Goal: Task Accomplishment & Management: Use online tool/utility

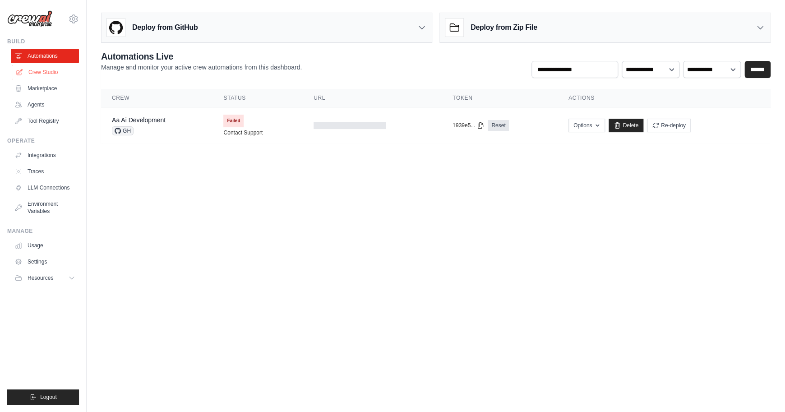
click at [42, 69] on link "Crew Studio" at bounding box center [46, 72] width 68 height 14
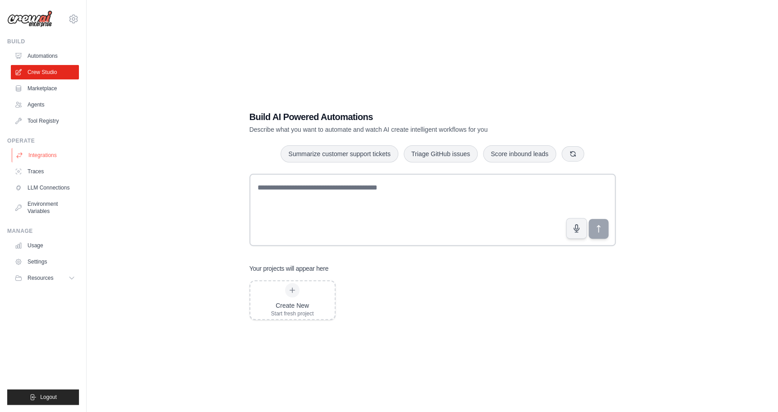
click at [45, 157] on link "Integrations" at bounding box center [46, 155] width 68 height 14
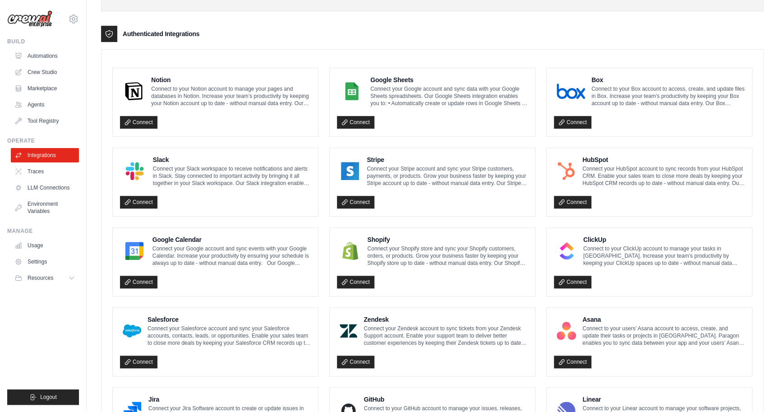
scroll to position [432, 0]
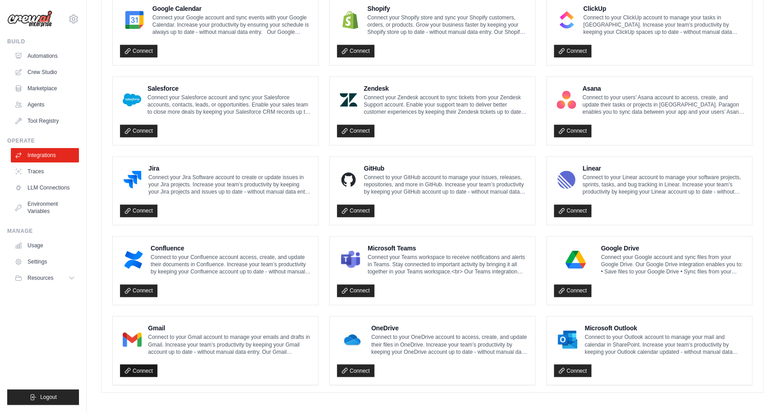
click at [144, 370] on link "Connect" at bounding box center [138, 370] width 37 height 13
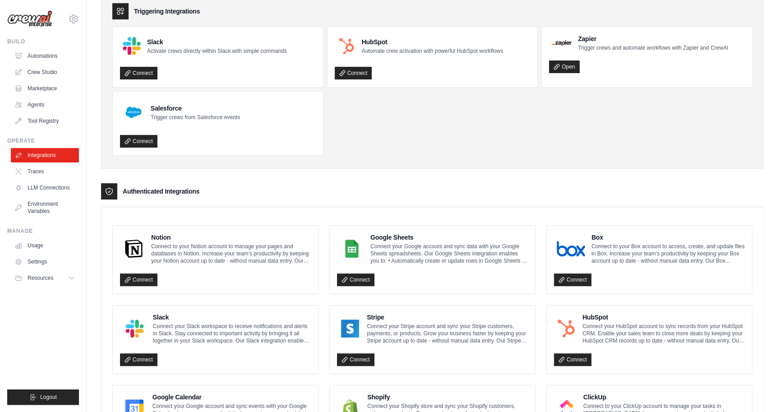
scroll to position [0, 0]
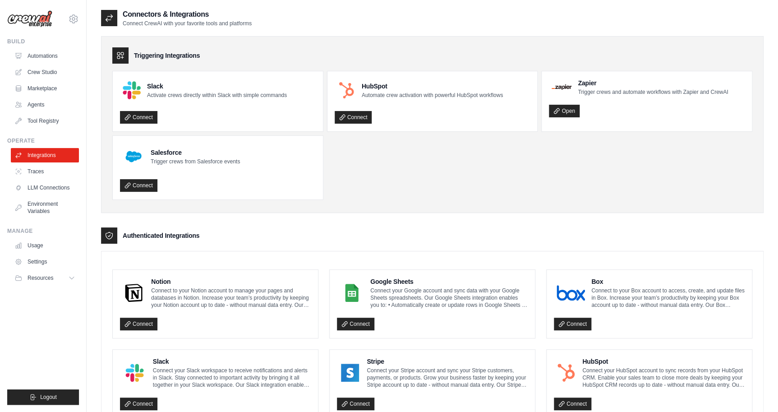
click at [124, 57] on icon at bounding box center [120, 55] width 9 height 9
click at [44, 173] on link "Traces" at bounding box center [46, 171] width 68 height 14
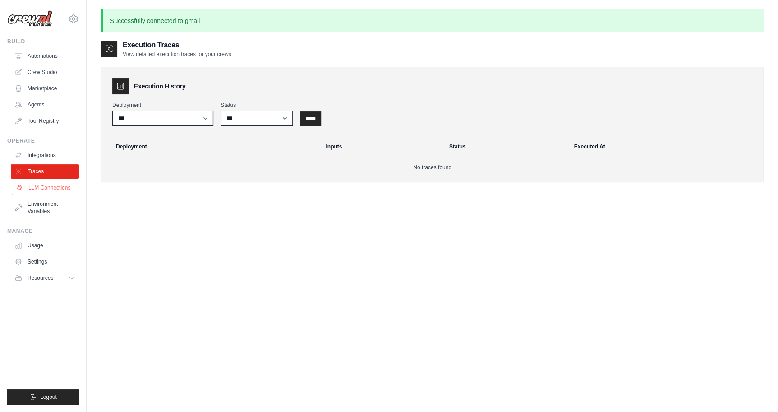
click at [64, 184] on link "LLM Connections" at bounding box center [46, 187] width 68 height 14
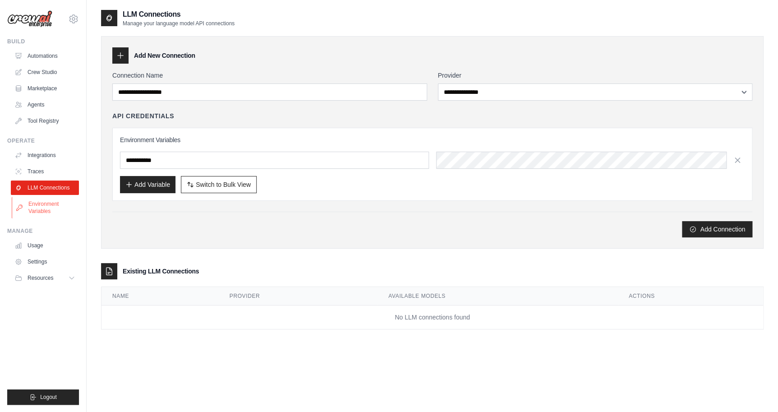
click at [51, 207] on link "Environment Variables" at bounding box center [46, 208] width 68 height 22
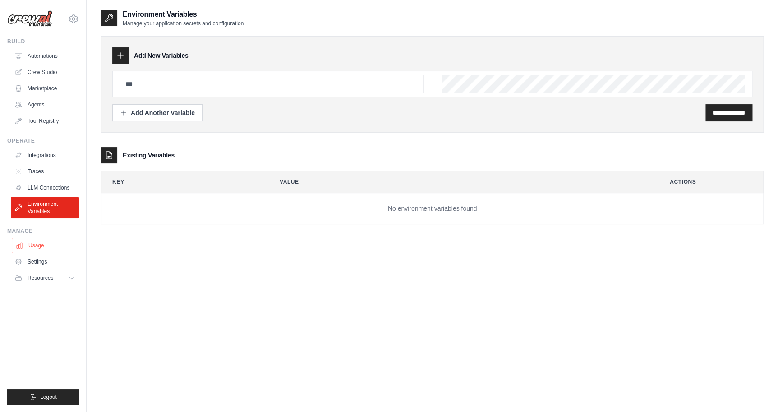
click at [46, 245] on link "Usage" at bounding box center [46, 245] width 68 height 14
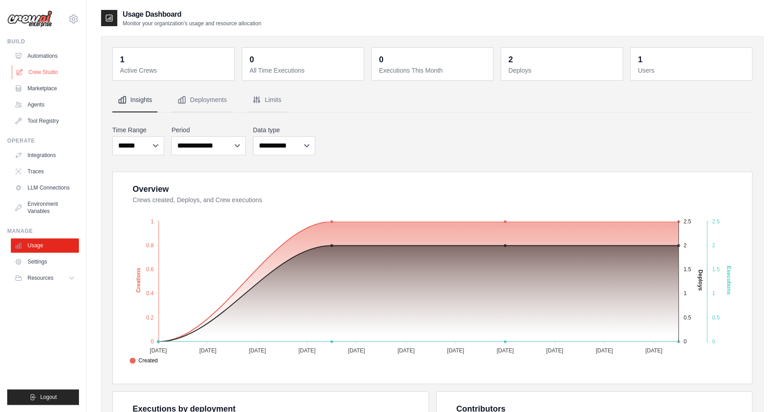
click at [39, 73] on link "Crew Studio" at bounding box center [46, 72] width 68 height 14
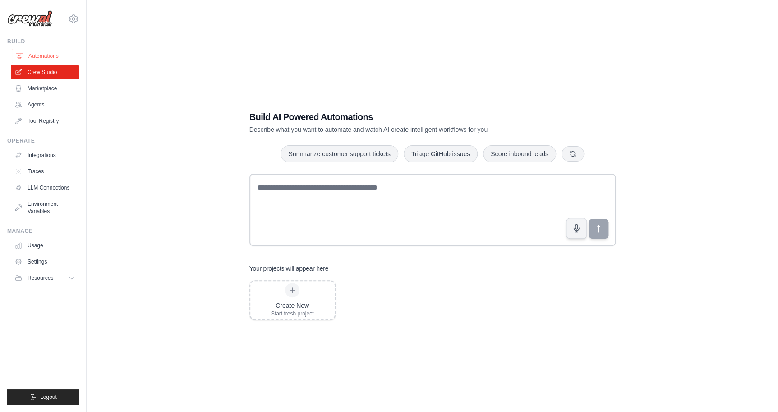
click at [50, 54] on link "Automations" at bounding box center [46, 56] width 68 height 14
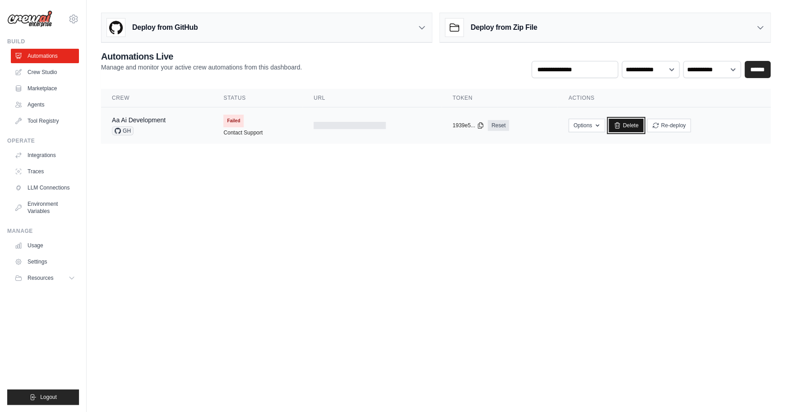
click at [627, 127] on link "Delete" at bounding box center [625, 126] width 35 height 14
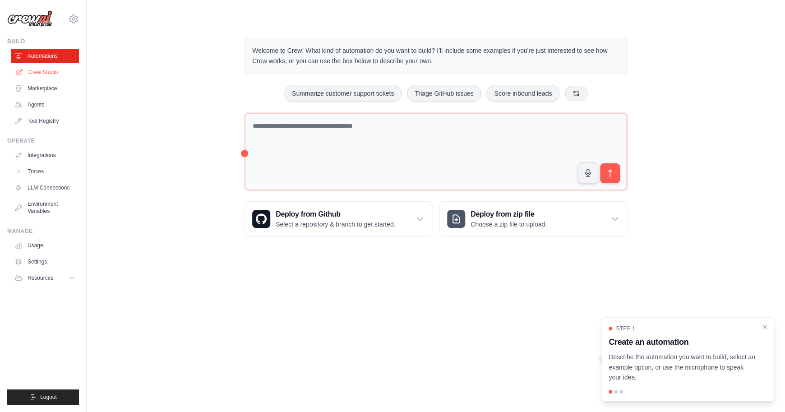
click at [50, 71] on link "Crew Studio" at bounding box center [46, 72] width 68 height 14
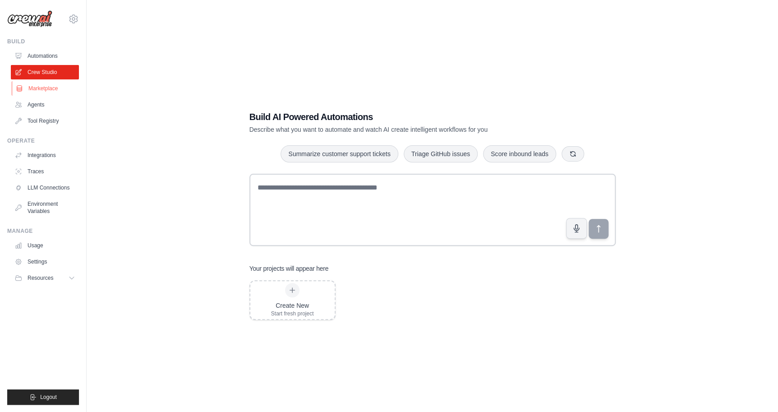
click at [50, 87] on link "Marketplace" at bounding box center [46, 88] width 68 height 14
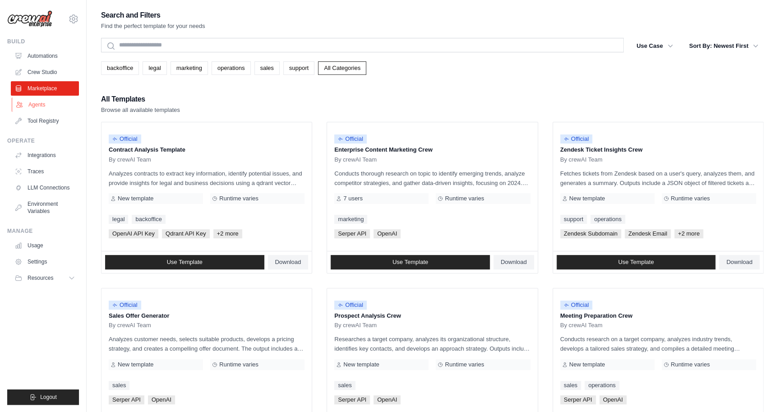
click at [45, 102] on link "Agents" at bounding box center [46, 104] width 68 height 14
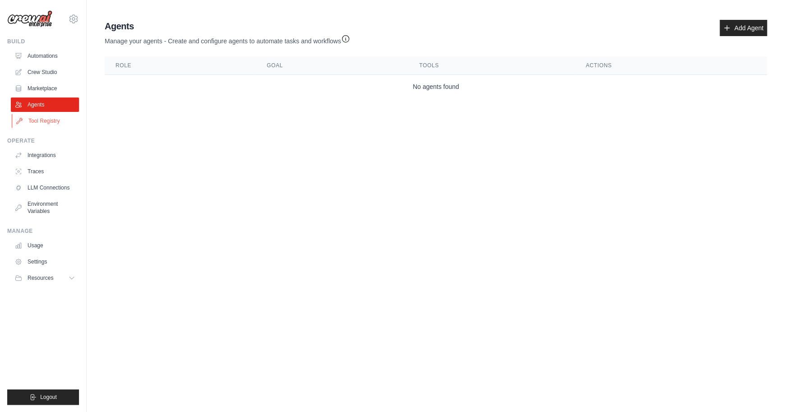
click at [46, 120] on link "Tool Registry" at bounding box center [46, 121] width 68 height 14
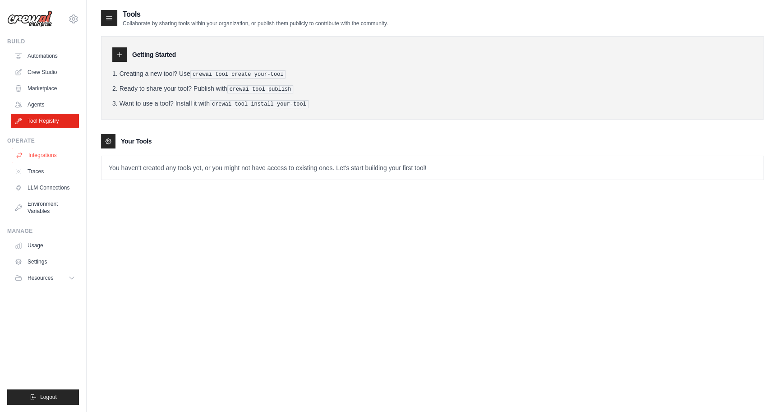
click at [43, 152] on link "Integrations" at bounding box center [46, 155] width 68 height 14
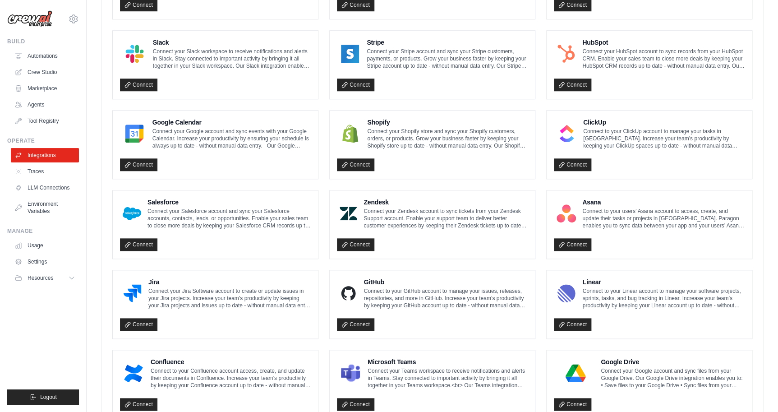
scroll to position [432, 0]
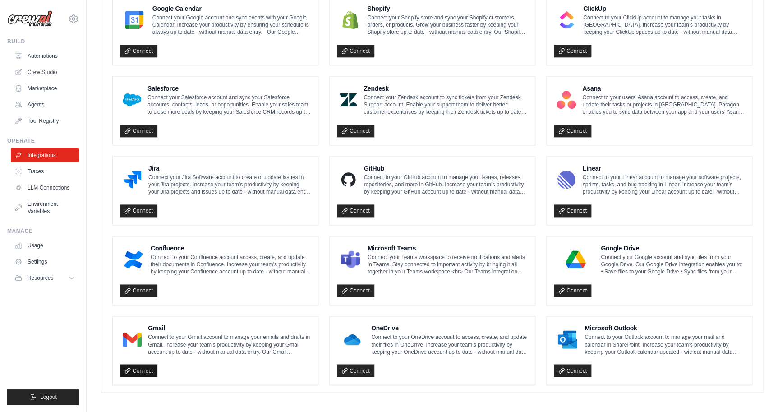
click at [144, 368] on link "Connect" at bounding box center [138, 370] width 37 height 13
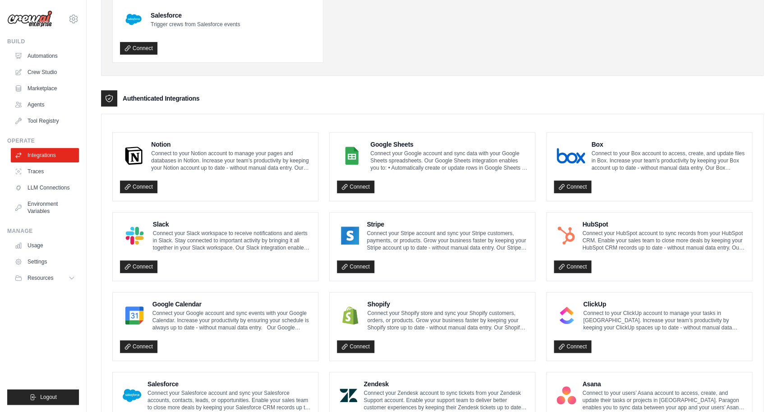
scroll to position [0, 0]
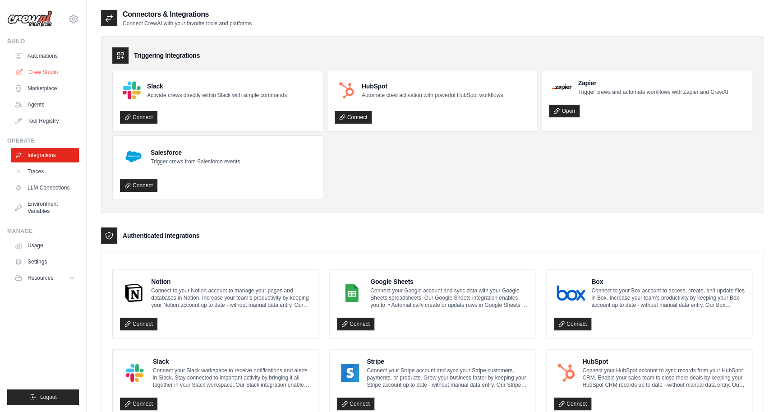
click at [46, 71] on link "Crew Studio" at bounding box center [46, 72] width 68 height 14
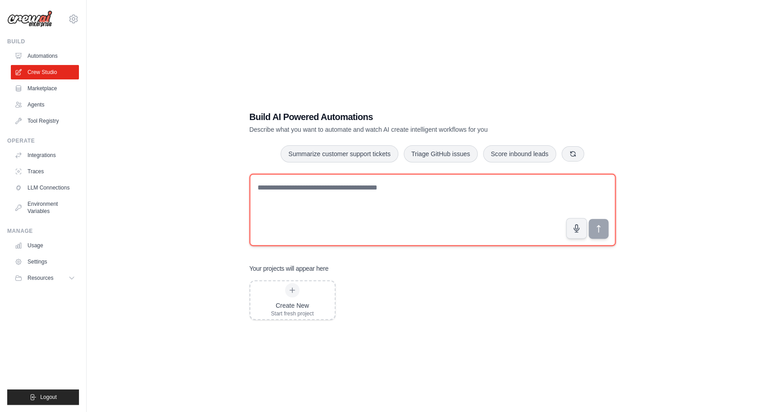
click at [427, 196] on textarea "To enrich screen reader interactions, please activate Accessibility in Grammarl…" at bounding box center [432, 210] width 366 height 72
paste textarea "**********"
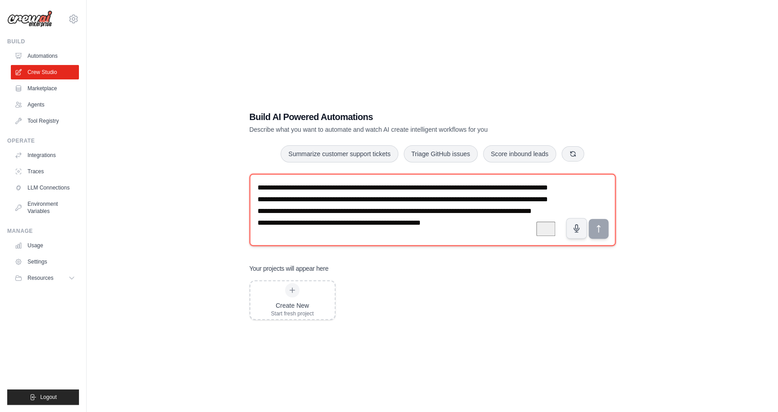
scroll to position [18, 0]
type textarea "**********"
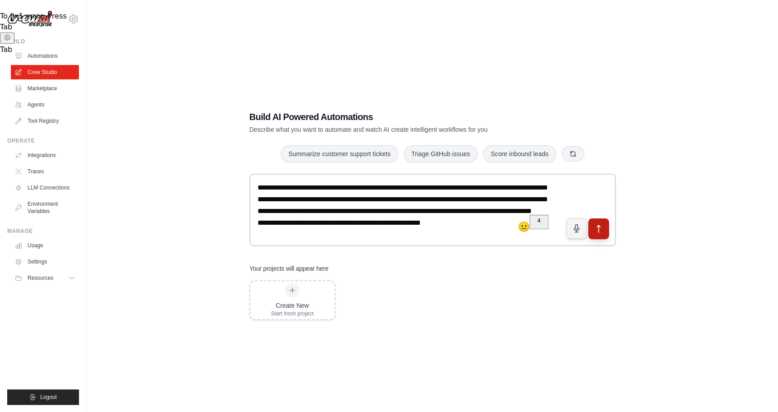
click at [600, 229] on icon "submit" at bounding box center [597, 228] width 9 height 9
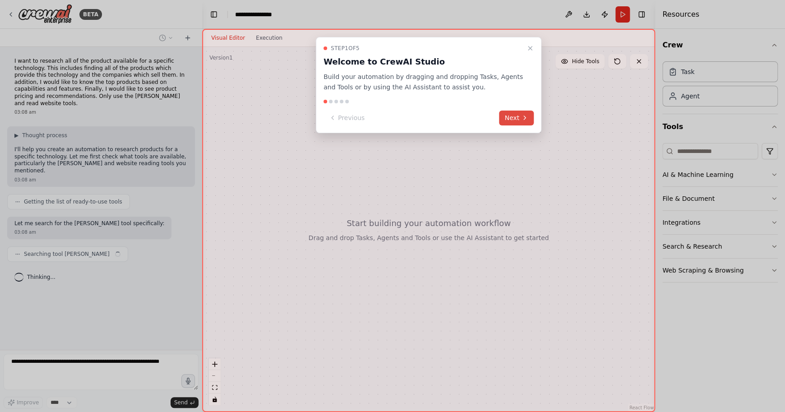
click at [517, 117] on button "Next" at bounding box center [516, 117] width 35 height 15
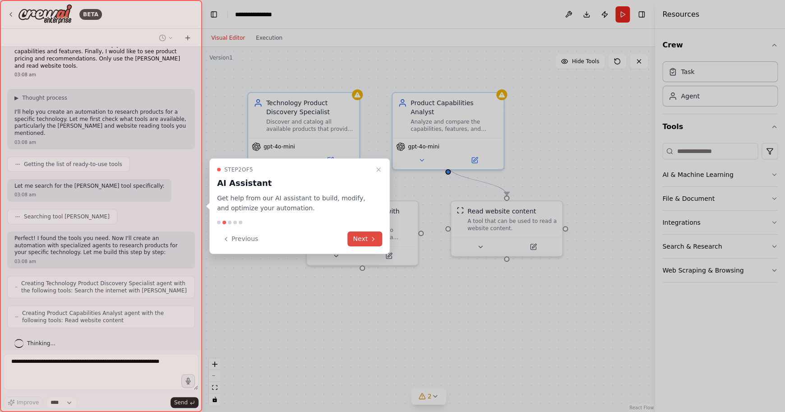
scroll to position [74, 0]
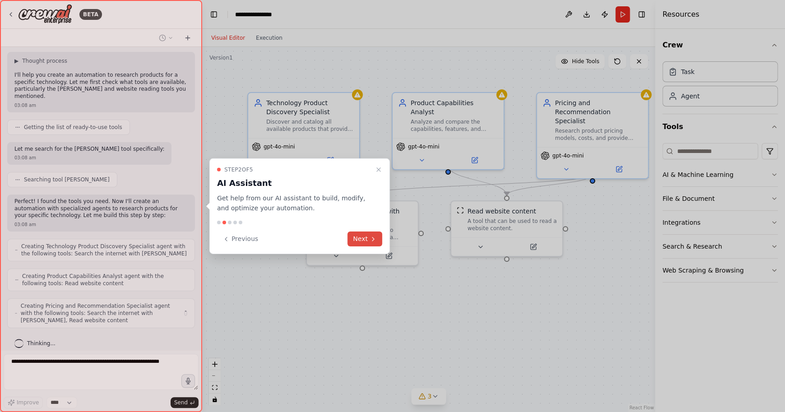
click at [358, 240] on button "Next" at bounding box center [364, 238] width 35 height 15
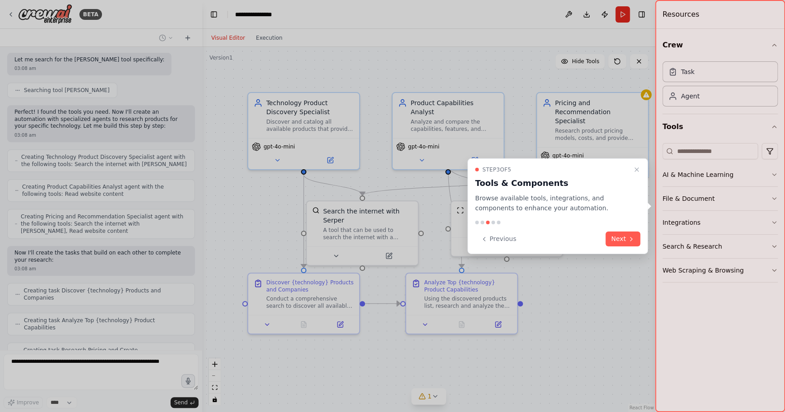
scroll to position [193, 0]
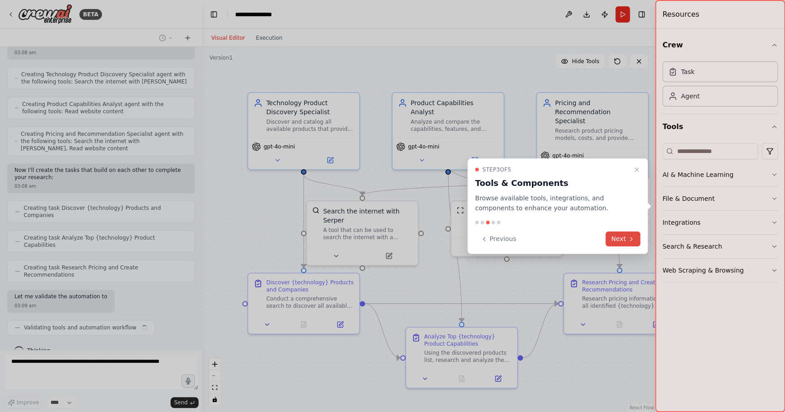
click at [626, 239] on button "Next" at bounding box center [622, 238] width 35 height 15
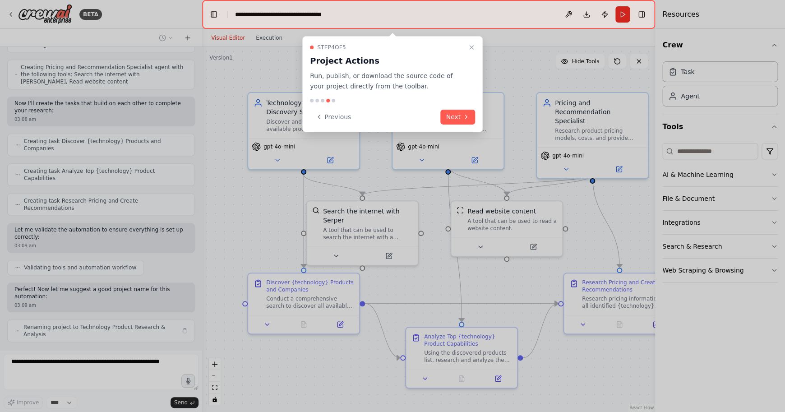
scroll to position [320, 0]
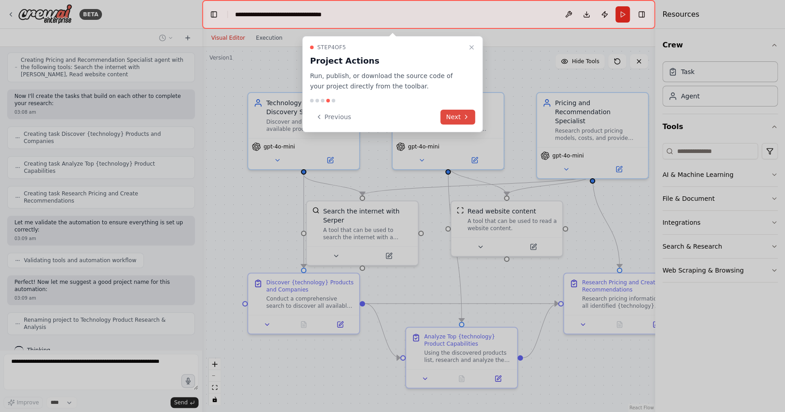
click at [458, 119] on button "Next" at bounding box center [457, 117] width 35 height 15
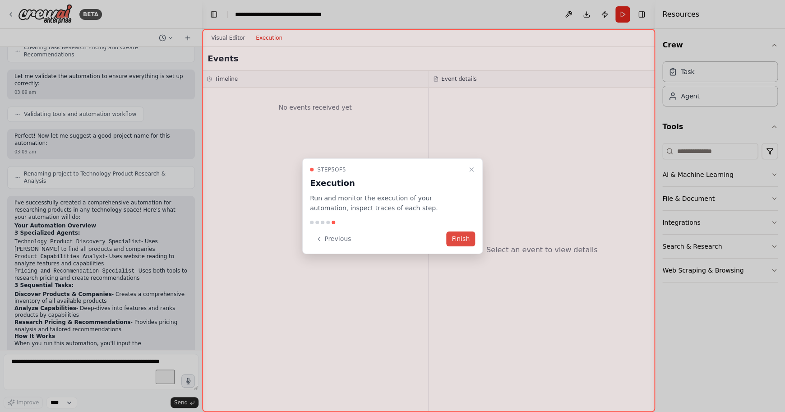
click at [462, 240] on button "Finish" at bounding box center [460, 238] width 29 height 15
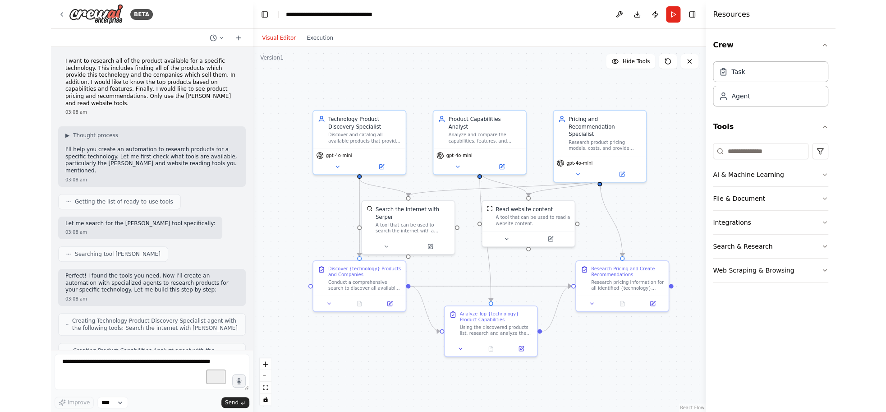
scroll to position [11, 0]
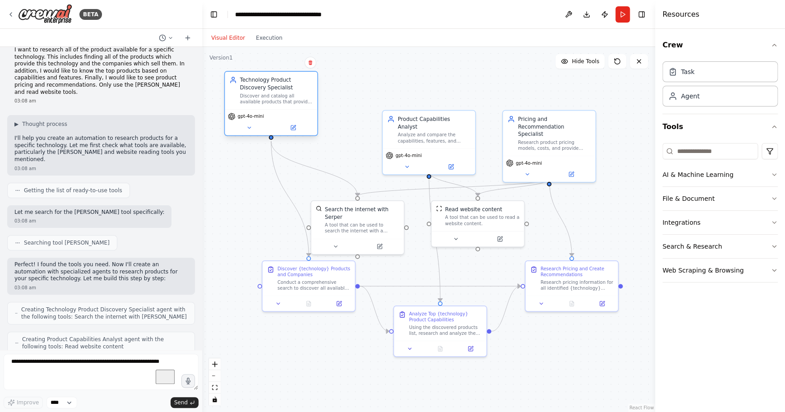
drag, startPoint x: 296, startPoint y: 135, endPoint x: 255, endPoint y: 96, distance: 56.1
click at [255, 96] on div "Discover and catalog all available products that provide {technology}, identify…" at bounding box center [276, 98] width 73 height 12
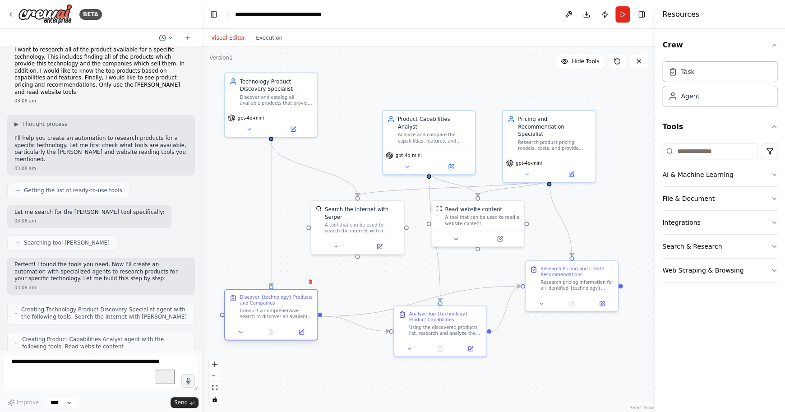
drag, startPoint x: 298, startPoint y: 293, endPoint x: 257, endPoint y: 325, distance: 52.0
click at [257, 325] on div "Discover {technology} Products and Companies Conduct a comprehensive search to …" at bounding box center [271, 314] width 94 height 51
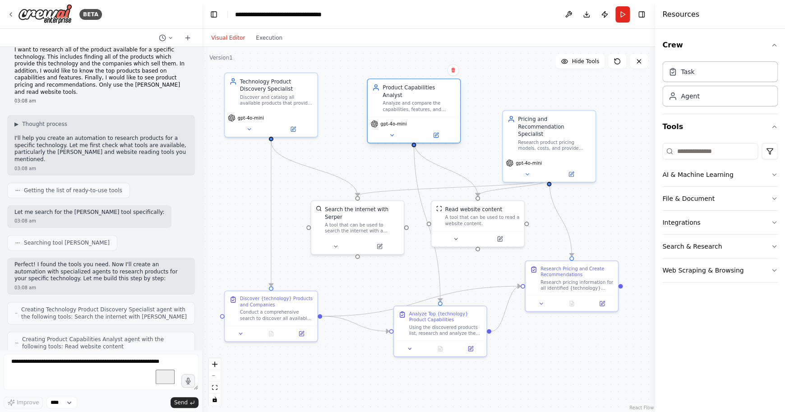
drag, startPoint x: 447, startPoint y: 143, endPoint x: 436, endPoint y: 114, distance: 31.8
click at [436, 120] on div "gpt-4o-mini" at bounding box center [413, 124] width 87 height 8
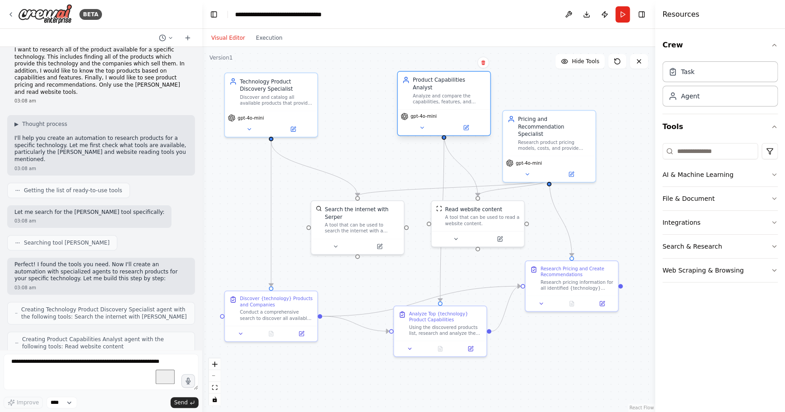
drag, startPoint x: 425, startPoint y: 110, endPoint x: 453, endPoint y: 106, distance: 27.8
click at [453, 109] on div "gpt-4o-mini" at bounding box center [443, 122] width 92 height 26
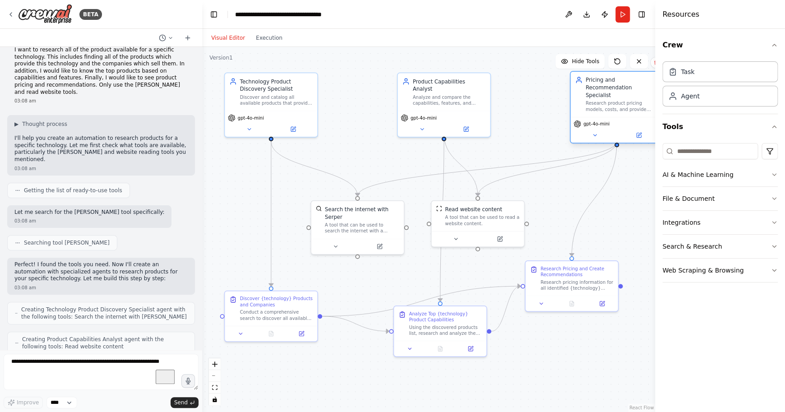
drag, startPoint x: 533, startPoint y: 129, endPoint x: 601, endPoint y: 93, distance: 76.3
click at [601, 93] on div "Pricing and Recommendation Specialist Research product pricing models, costs, a…" at bounding box center [621, 94] width 73 height 36
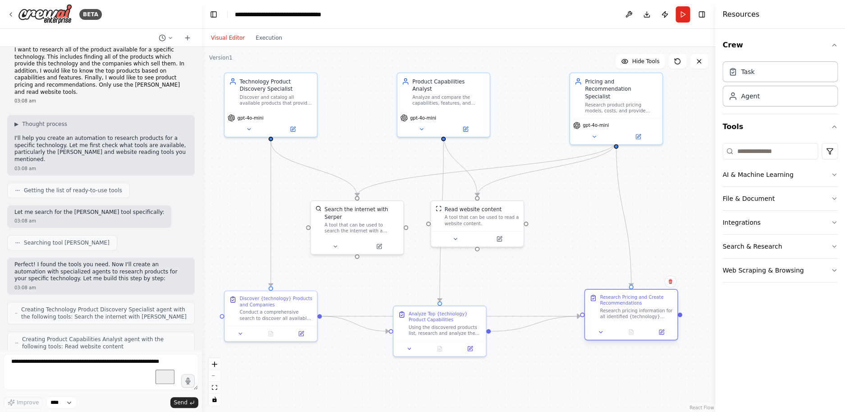
drag, startPoint x: 572, startPoint y: 285, endPoint x: 632, endPoint y: 317, distance: 67.8
click at [632, 317] on div "Research pricing information for all identified {technology} products. Investig…" at bounding box center [636, 314] width 73 height 12
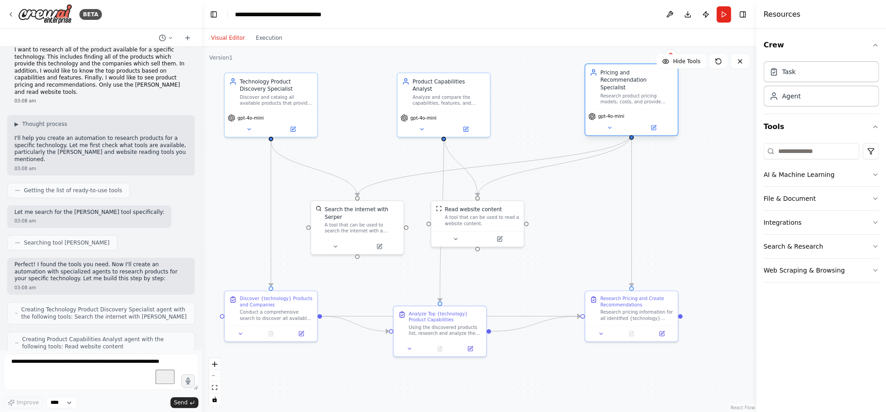
drag, startPoint x: 596, startPoint y: 110, endPoint x: 614, endPoint y: 101, distance: 20.0
click at [614, 101] on div "Pricing and Recommendation Specialist Research product pricing models, costs, a…" at bounding box center [631, 100] width 94 height 73
drag, startPoint x: 487, startPoint y: 227, endPoint x: 554, endPoint y: 243, distance: 69.0
click at [554, 243] on div "Read website content A tool that can be used to read a website content." at bounding box center [541, 229] width 92 height 30
click at [260, 372] on div ".deletable-edge-delete-btn { width: 20px; height: 20px; border: 0px solid #ffff…" at bounding box center [479, 229] width 554 height 365
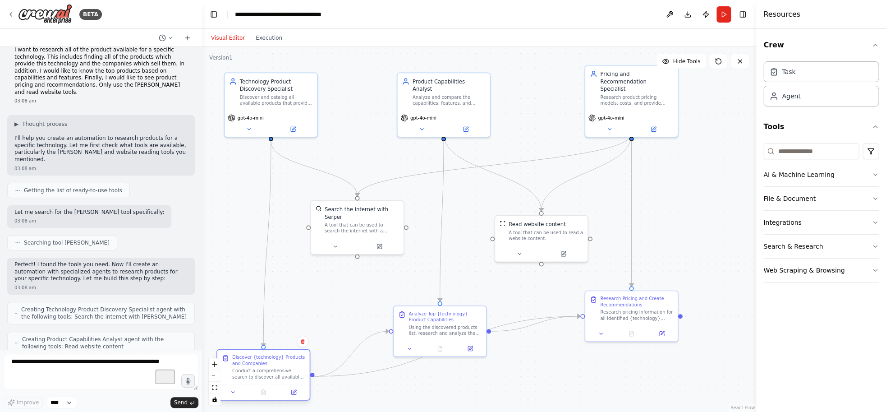
drag, startPoint x: 259, startPoint y: 310, endPoint x: 271, endPoint y: 368, distance: 59.7
click at [250, 370] on div "Conduct a comprehensive search to discover all available products that provide …" at bounding box center [268, 373] width 73 height 12
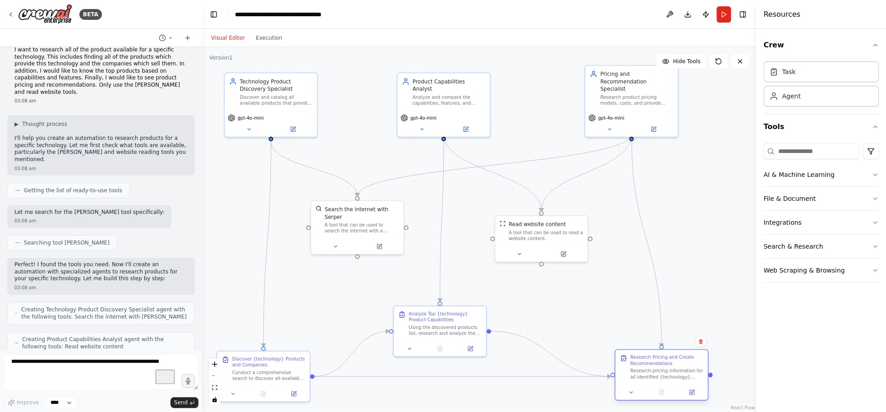
drag, startPoint x: 637, startPoint y: 318, endPoint x: 665, endPoint y: 379, distance: 66.4
click at [665, 379] on div "Research pricing information for all identified {technology} products. Investig…" at bounding box center [666, 373] width 73 height 12
drag, startPoint x: 280, startPoint y: 101, endPoint x: 272, endPoint y: 102, distance: 8.1
click at [272, 102] on div "Discover and catalog all available products that provide {technology}, identify…" at bounding box center [268, 98] width 73 height 12
drag, startPoint x: 369, startPoint y: 228, endPoint x: 351, endPoint y: 232, distance: 18.6
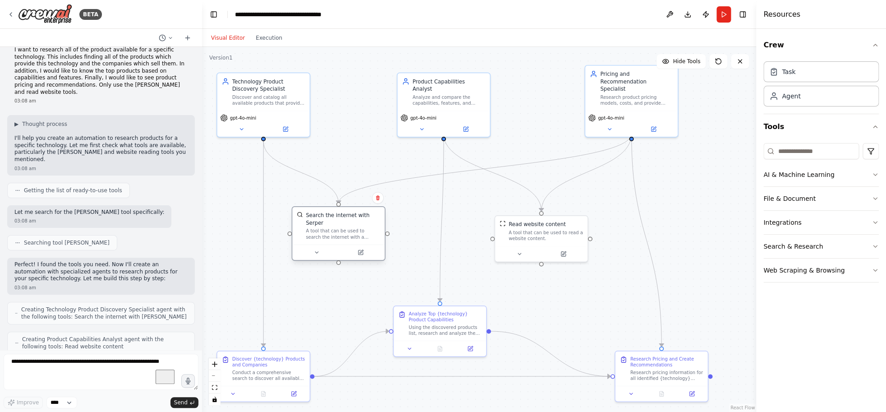
click at [351, 232] on div "A tool that can be used to search the internet with a search_query. Supports di…" at bounding box center [343, 234] width 74 height 12
click at [462, 93] on div "Analyze and compare the capabilities, features, and technical specifications of…" at bounding box center [441, 98] width 73 height 12
drag, startPoint x: 463, startPoint y: 322, endPoint x: 455, endPoint y: 326, distance: 8.5
click at [455, 326] on div "Analyze Top {technology} Product Capabilities Using the discovered products lis…" at bounding box center [441, 330] width 73 height 26
click at [217, 375] on icon "zoom out" at bounding box center [214, 375] width 5 height 1
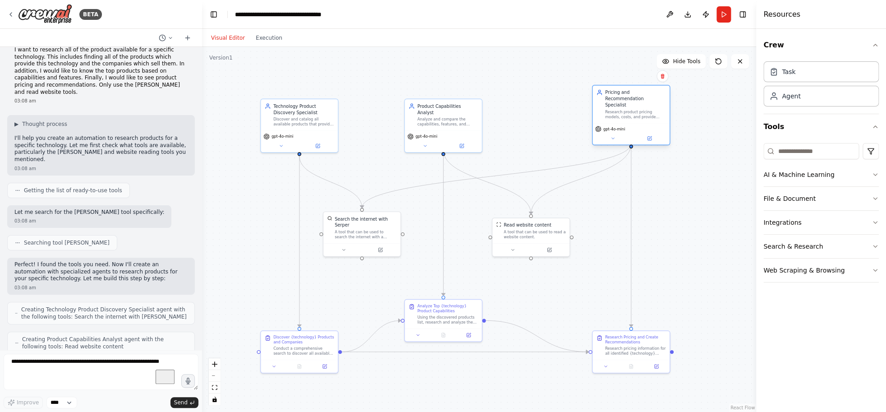
drag, startPoint x: 611, startPoint y: 110, endPoint x: 636, endPoint y: 104, distance: 26.5
click at [636, 109] on div "Research product pricing models, costs, and provide tailored recommendations fo…" at bounding box center [635, 114] width 61 height 10
drag, startPoint x: 457, startPoint y: 123, endPoint x: 459, endPoint y: 115, distance: 8.3
click at [459, 115] on div "Product Capabilities Analyst Analyze and compare the capabilities, features, an…" at bounding box center [443, 107] width 77 height 31
drag, startPoint x: 304, startPoint y: 123, endPoint x: 303, endPoint y: 116, distance: 7.4
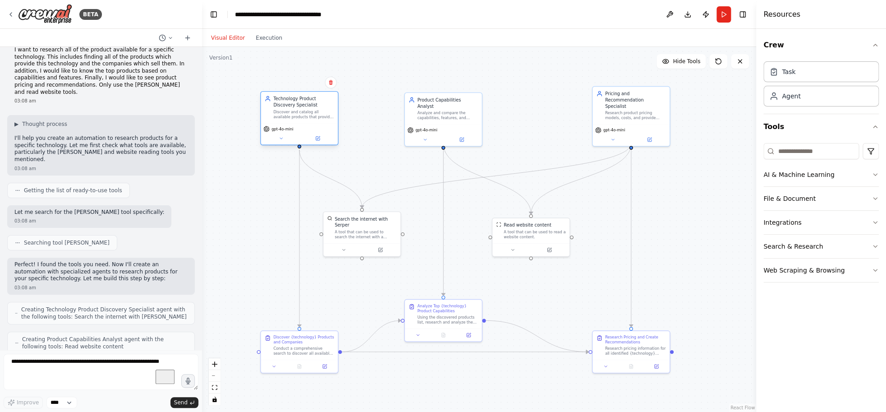
click at [303, 116] on div "Discover and catalog all available products that provide {technology}, identify…" at bounding box center [303, 114] width 61 height 10
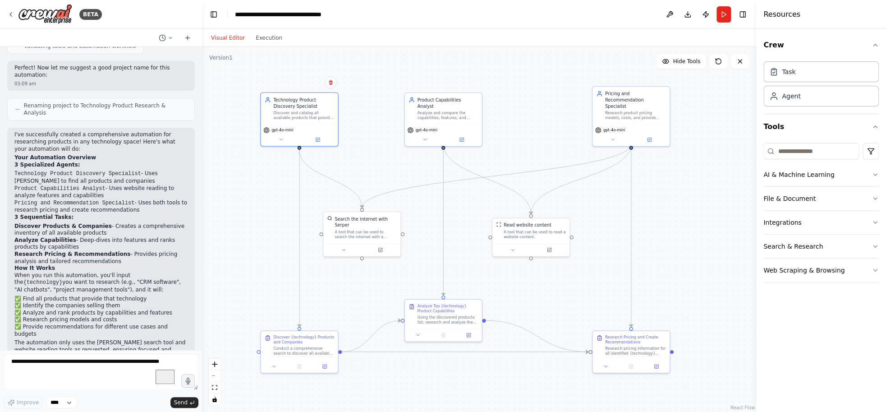
scroll to position [563, 0]
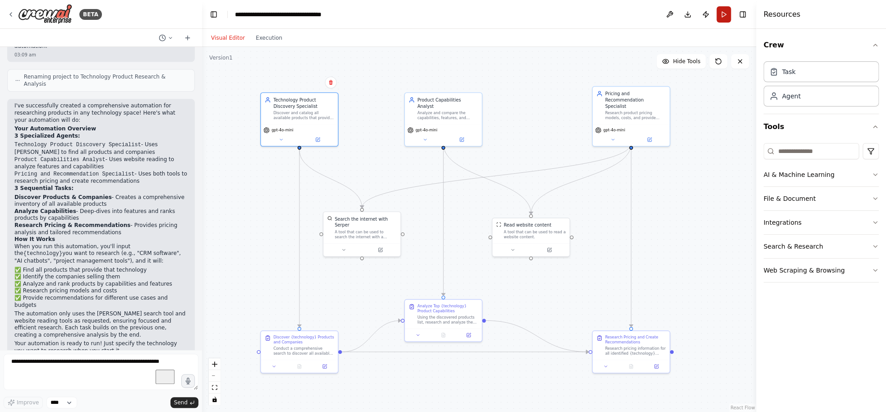
click at [724, 17] on button "Run" at bounding box center [724, 14] width 14 height 16
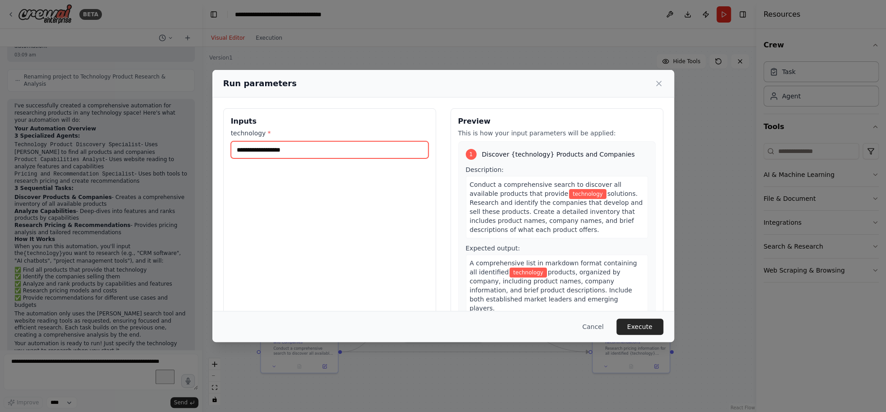
click at [374, 154] on input "technology *" at bounding box center [330, 149] width 198 height 17
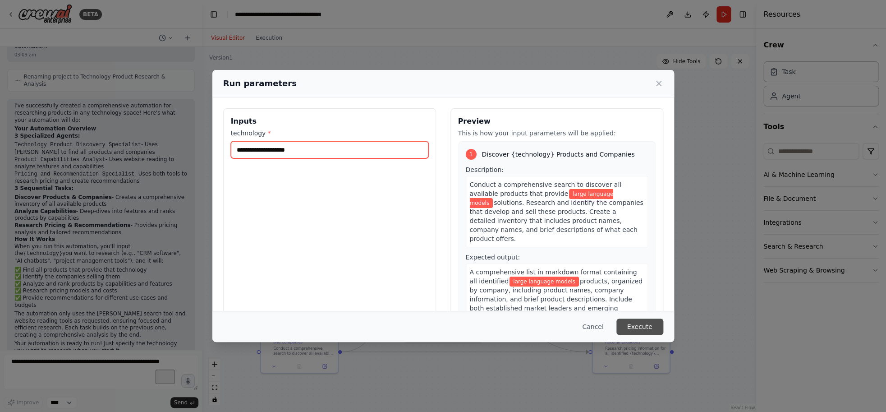
type input "**********"
click at [640, 326] on button "Execute" at bounding box center [639, 326] width 47 height 16
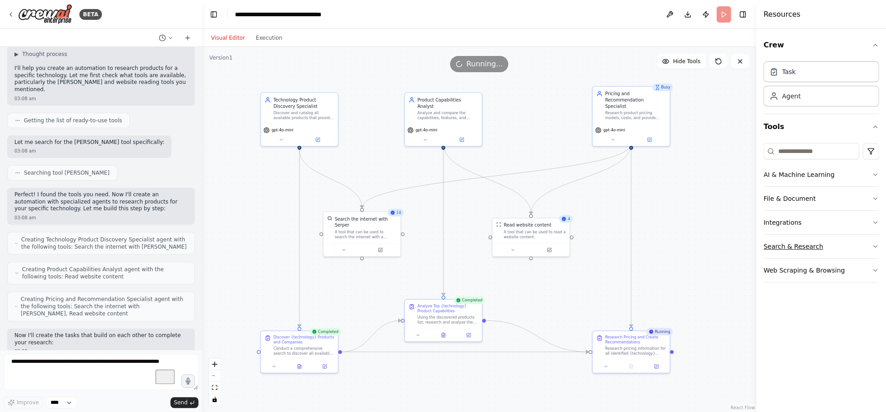
scroll to position [35, 0]
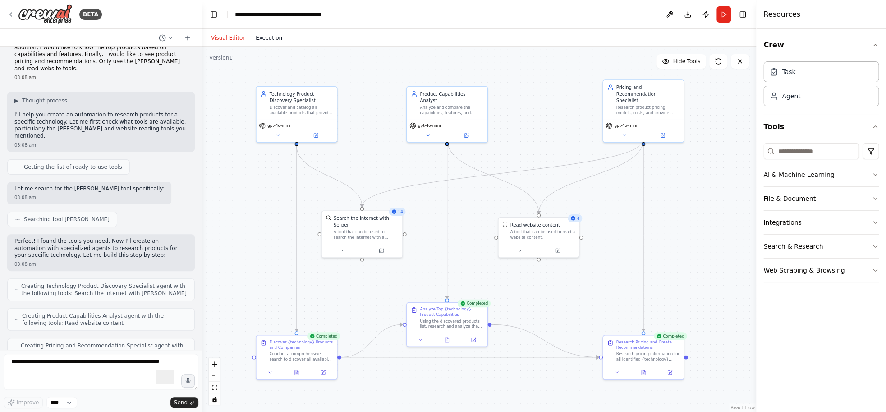
click at [276, 36] on button "Execution" at bounding box center [268, 37] width 37 height 11
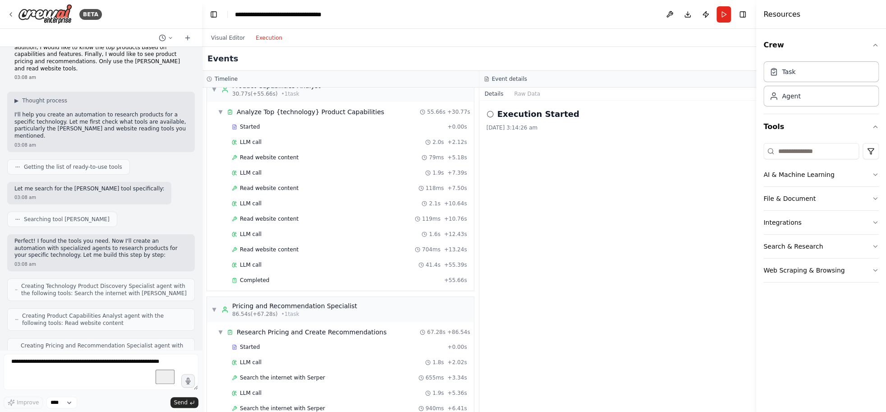
scroll to position [0, 0]
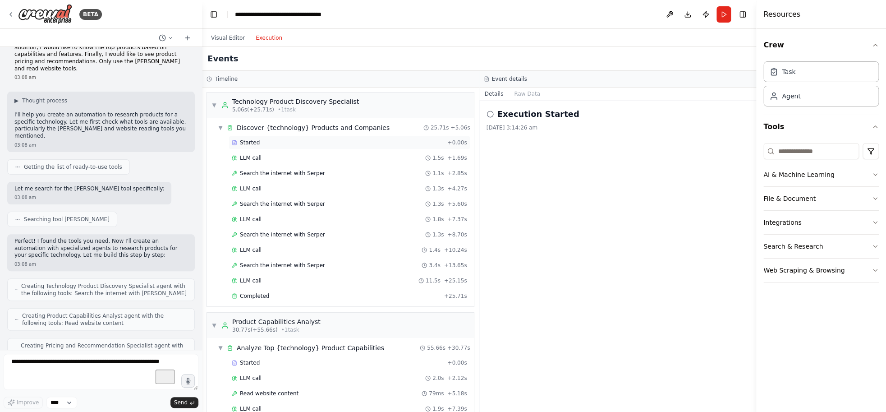
click at [256, 146] on span "Started" at bounding box center [250, 142] width 20 height 7
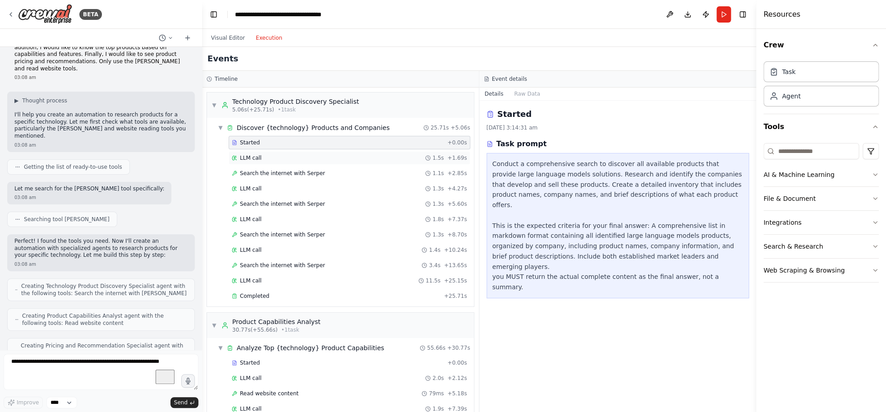
click at [245, 156] on span "LLM call" at bounding box center [251, 157] width 22 height 7
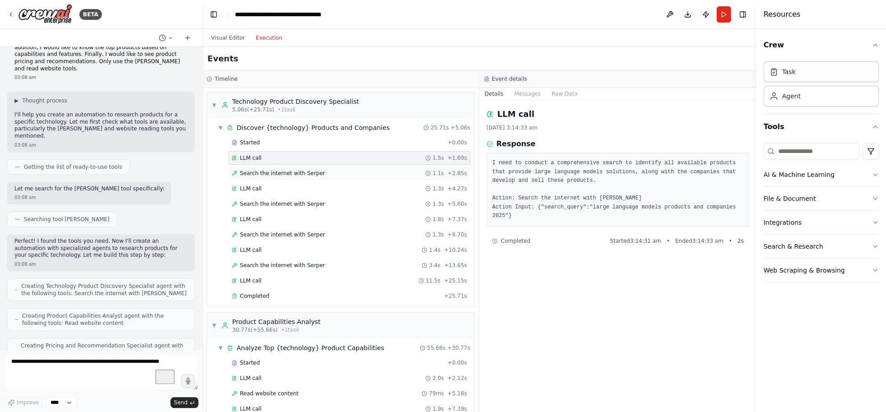
click at [297, 170] on span "Search the internet with Serper" at bounding box center [282, 173] width 85 height 7
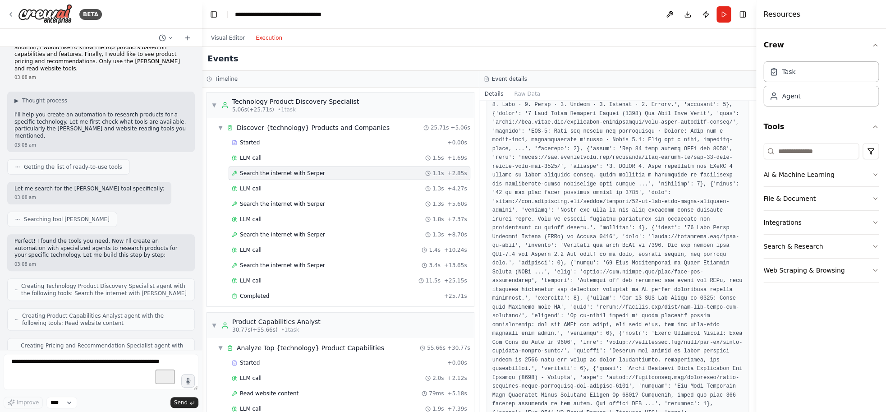
scroll to position [208, 0]
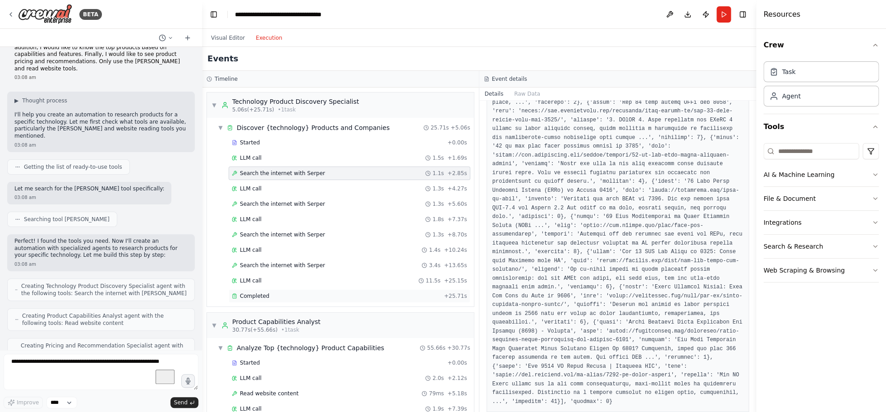
click at [310, 297] on div "Completed" at bounding box center [336, 295] width 209 height 7
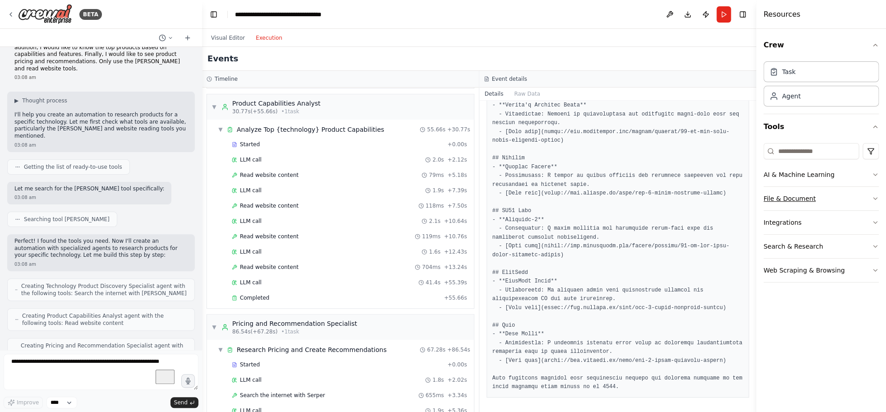
scroll to position [0, 0]
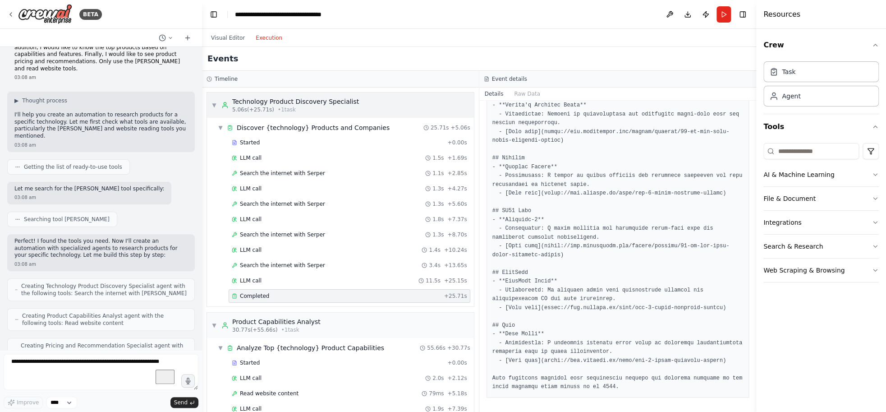
click at [212, 105] on span "▼" at bounding box center [213, 104] width 5 height 7
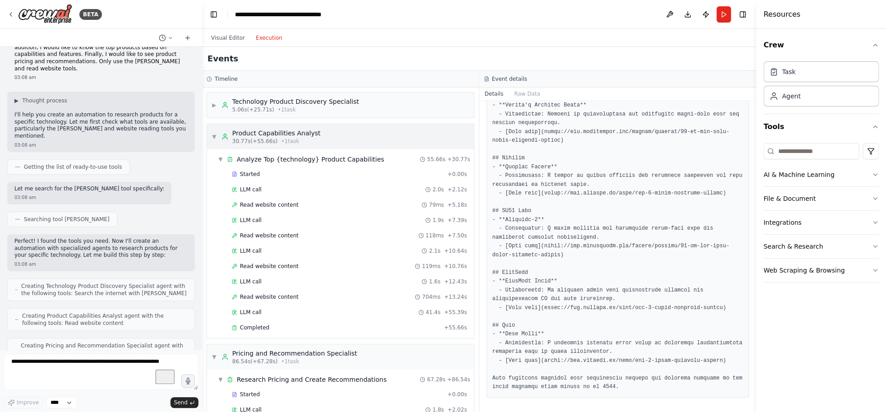
click at [212, 136] on span "▼" at bounding box center [213, 136] width 5 height 7
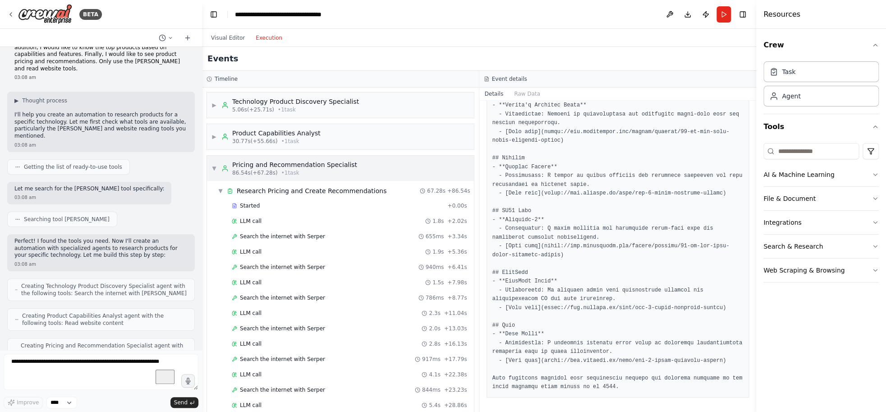
click at [215, 166] on span "▼" at bounding box center [213, 168] width 5 height 7
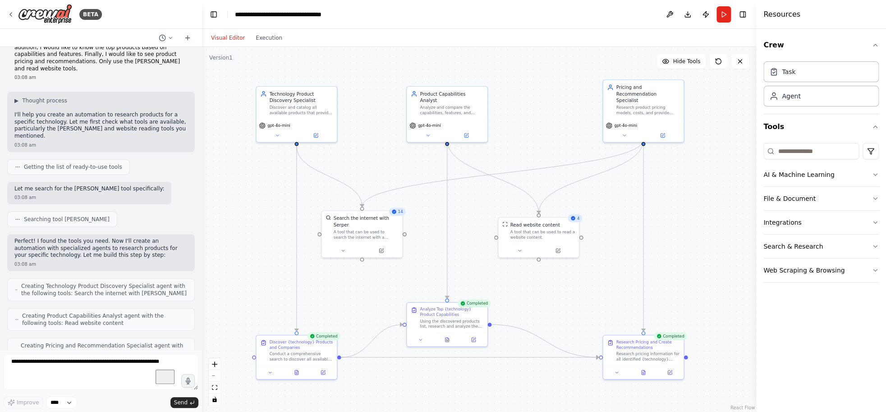
click at [231, 38] on button "Visual Editor" at bounding box center [228, 37] width 45 height 11
click at [315, 135] on icon at bounding box center [316, 134] width 4 height 4
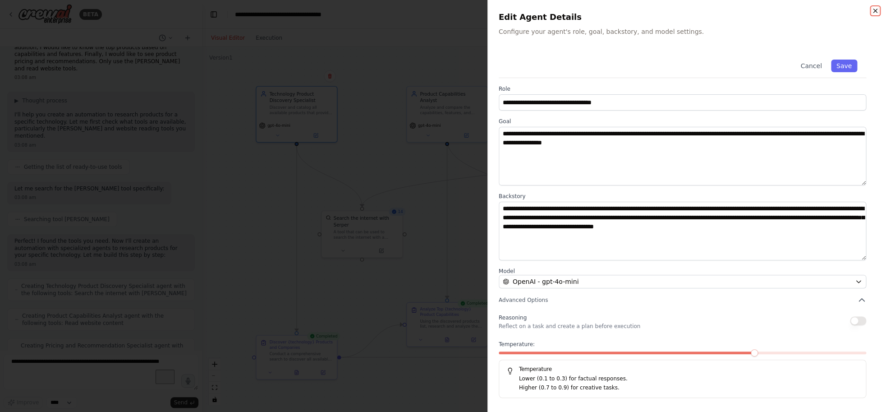
click at [784, 13] on icon "button" at bounding box center [875, 10] width 7 height 7
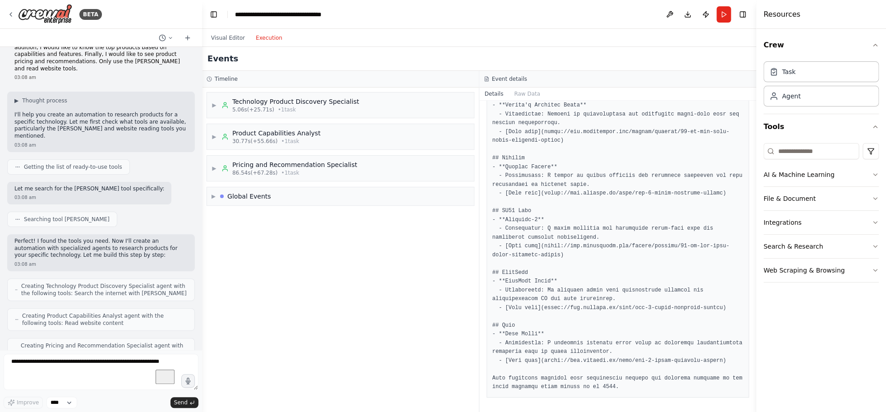
click at [266, 41] on button "Execution" at bounding box center [268, 37] width 37 height 11
click at [218, 136] on div "▶ Product Capabilities Analyst 30.77s (+55.66s) • 1 task" at bounding box center [265, 137] width 109 height 16
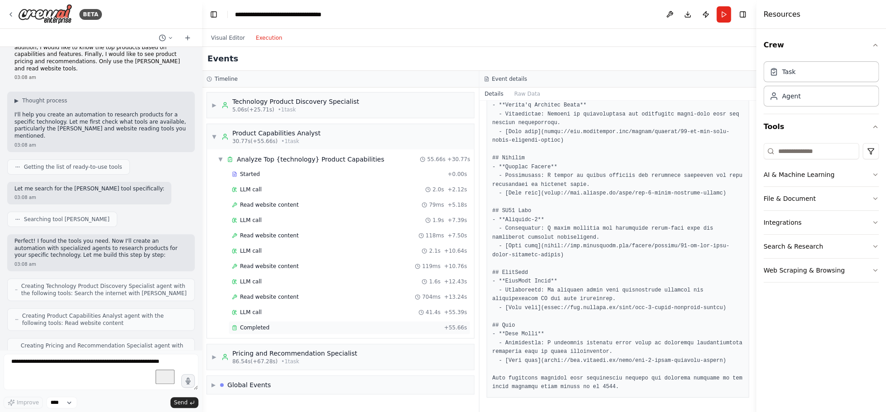
click at [283, 328] on div "Completed" at bounding box center [336, 327] width 209 height 7
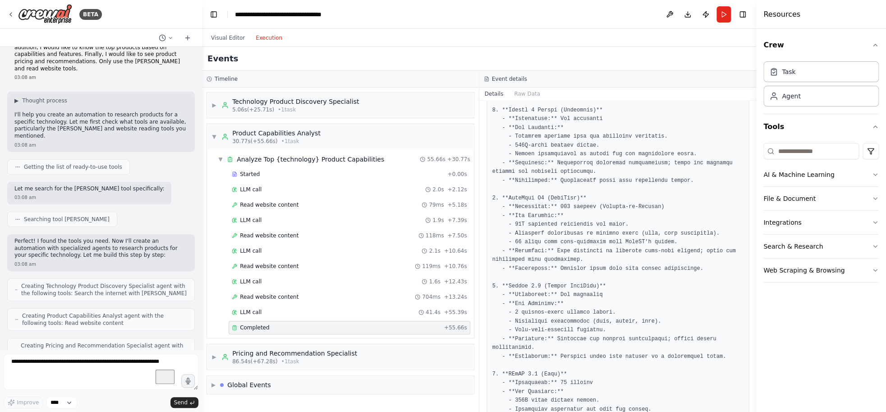
scroll to position [144, 0]
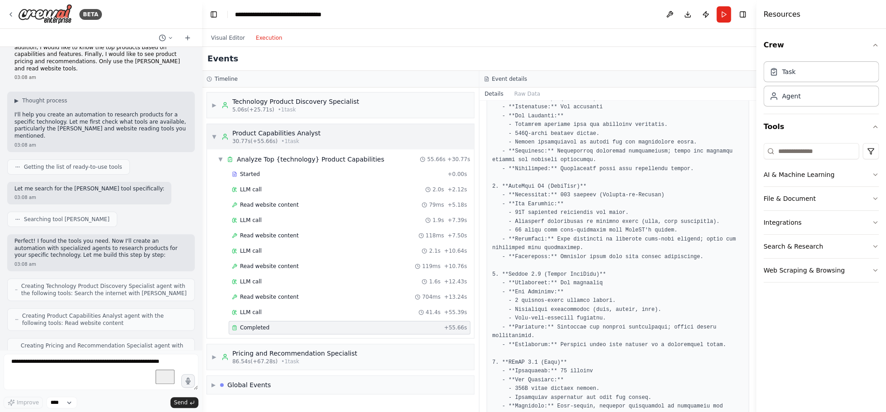
click at [214, 139] on span "▼" at bounding box center [213, 136] width 5 height 7
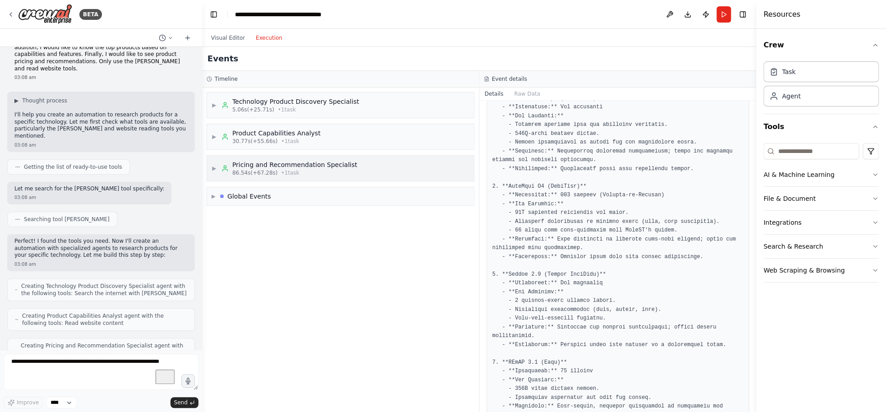
click at [215, 170] on span "▶" at bounding box center [213, 168] width 5 height 7
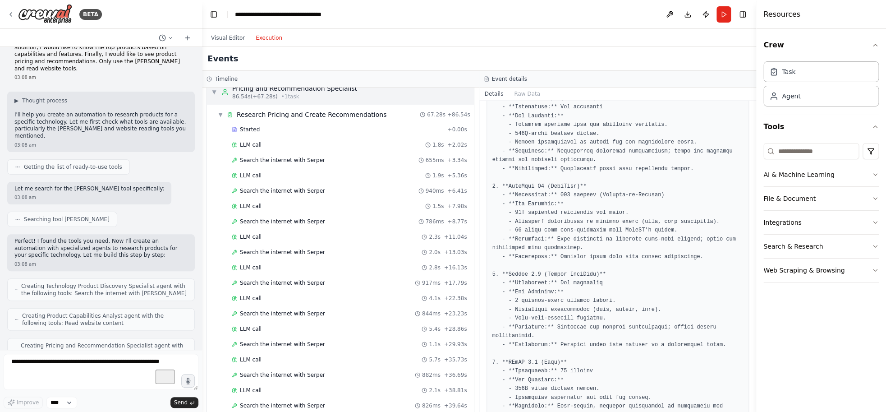
scroll to position [0, 0]
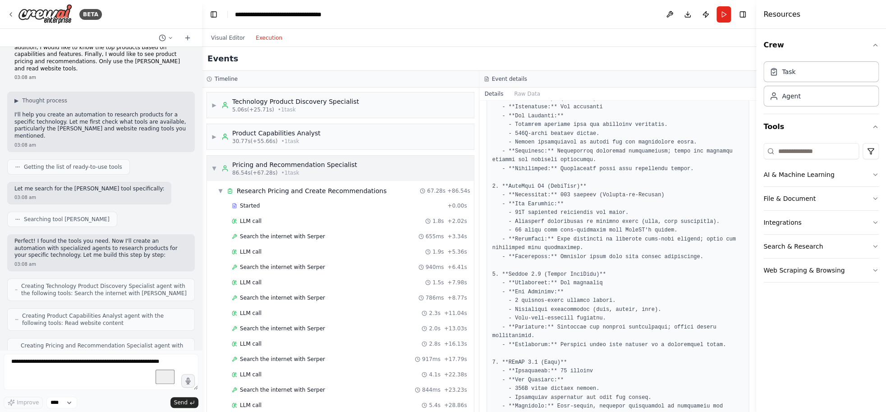
click at [217, 169] on div "▼ Pricing and Recommendation Specialist 86.54s (+67.28s) • 1 task" at bounding box center [284, 168] width 146 height 16
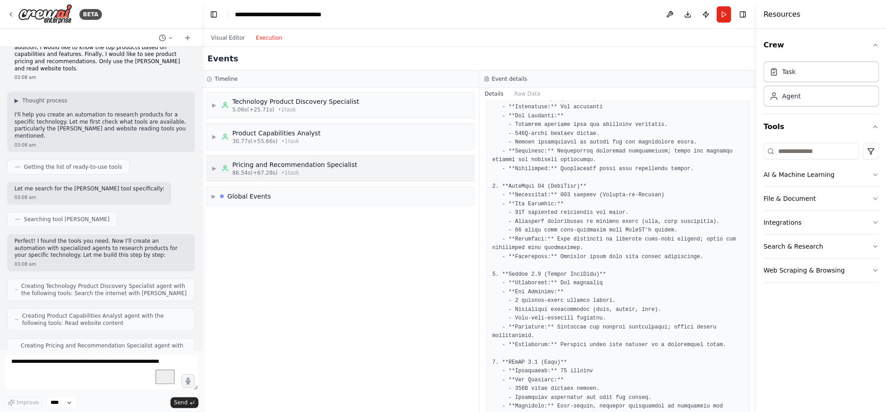
click at [217, 169] on div "▶ Pricing and Recommendation Specialist 86.54s (+67.28s) • 1 task" at bounding box center [284, 168] width 146 height 16
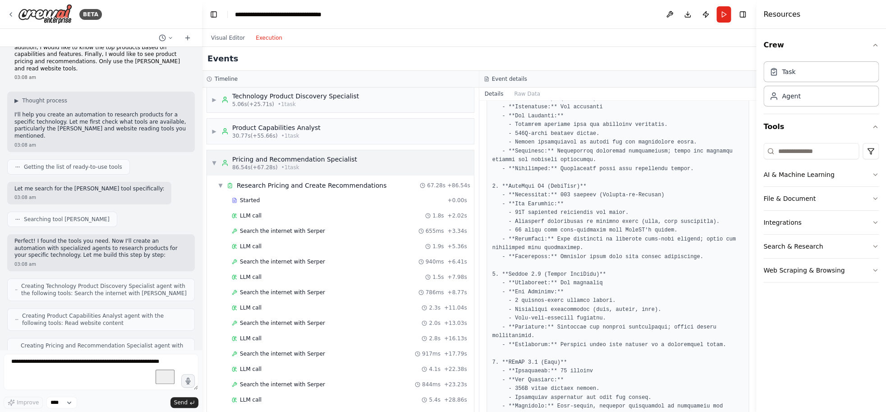
scroll to position [11, 0]
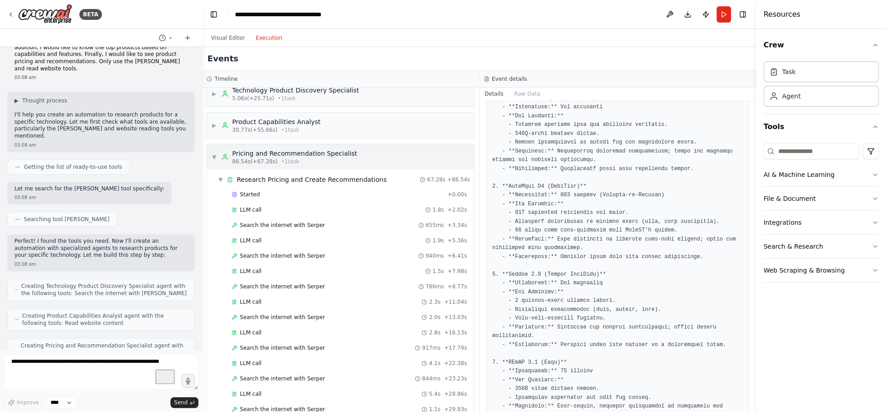
click at [216, 154] on span "▼" at bounding box center [213, 156] width 5 height 7
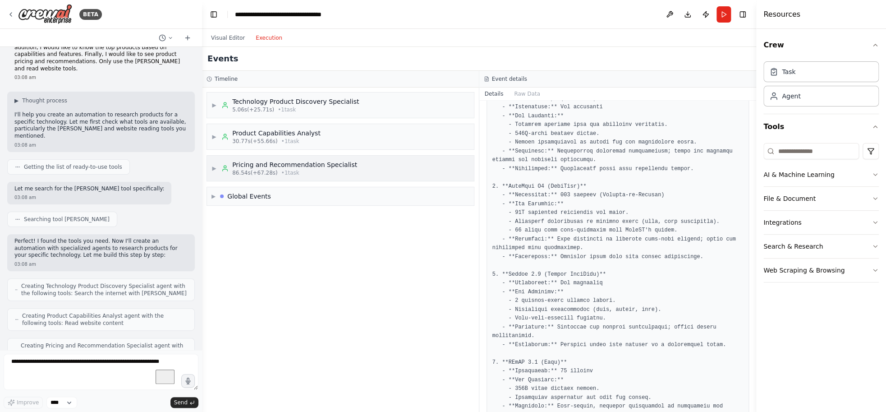
scroll to position [0, 0]
click at [214, 138] on span "▶" at bounding box center [213, 136] width 5 height 7
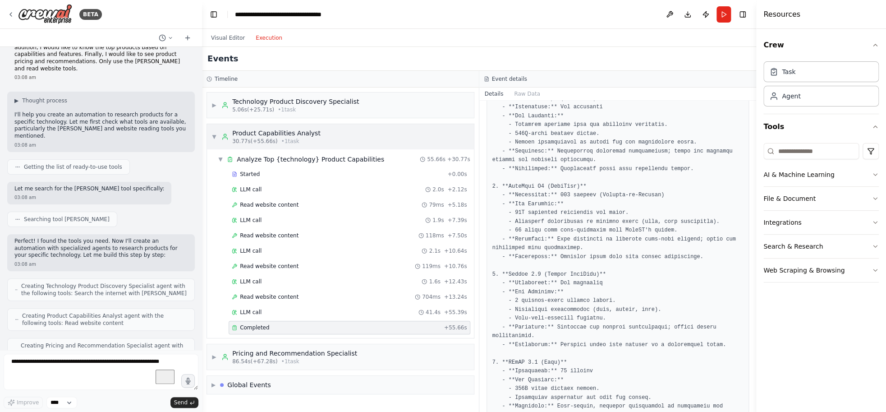
click at [214, 138] on span "▼" at bounding box center [213, 136] width 5 height 7
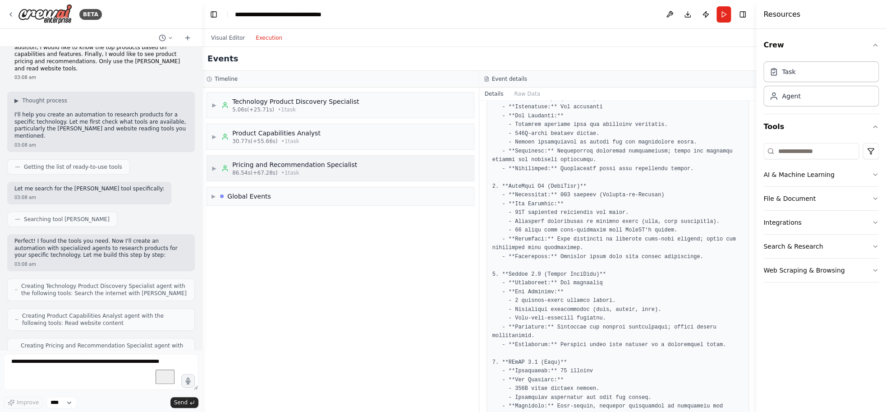
click at [216, 168] on span "▶" at bounding box center [213, 168] width 5 height 7
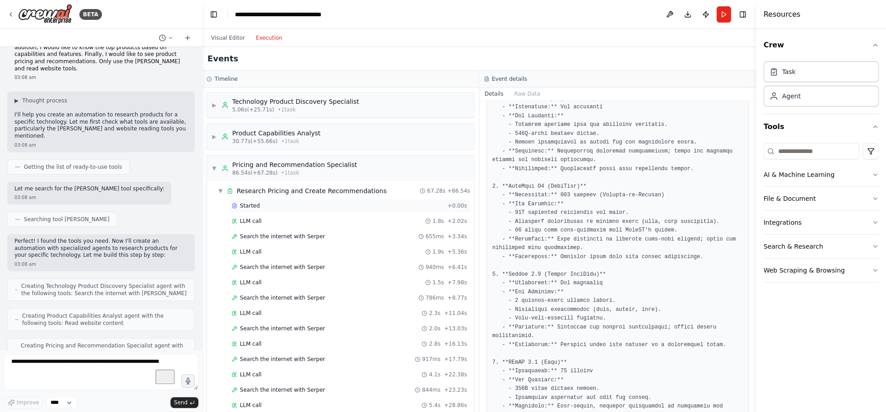
click at [264, 206] on div "Started" at bounding box center [338, 205] width 212 height 7
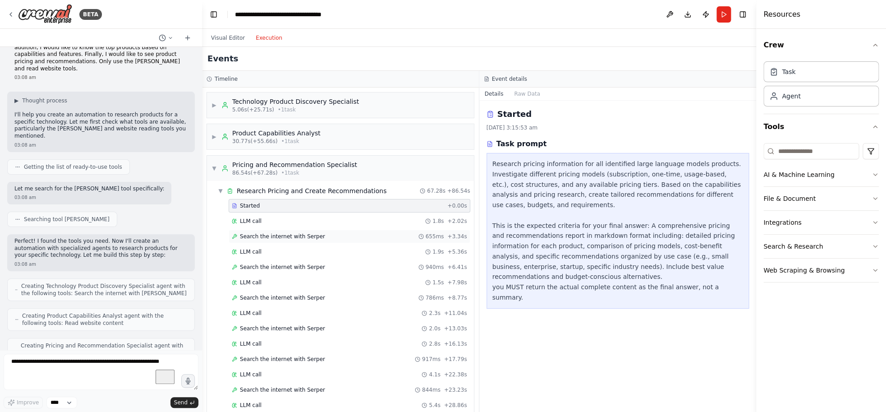
click at [295, 239] on span "Search the internet with Serper" at bounding box center [282, 236] width 85 height 7
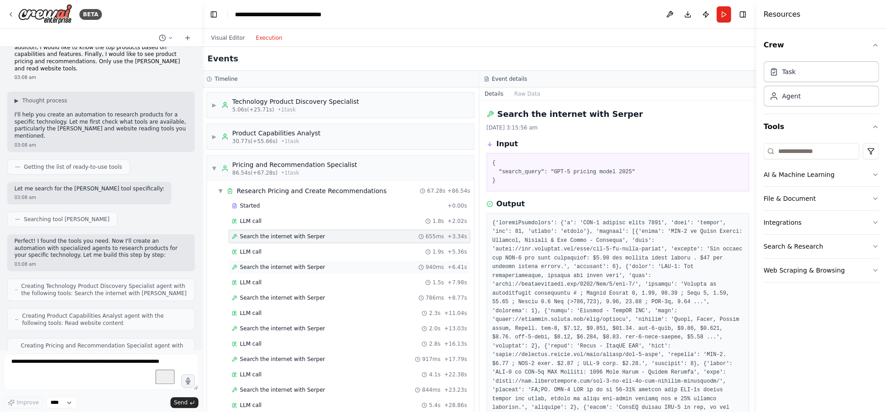
click at [276, 269] on span "Search the internet with Serper" at bounding box center [282, 266] width 85 height 7
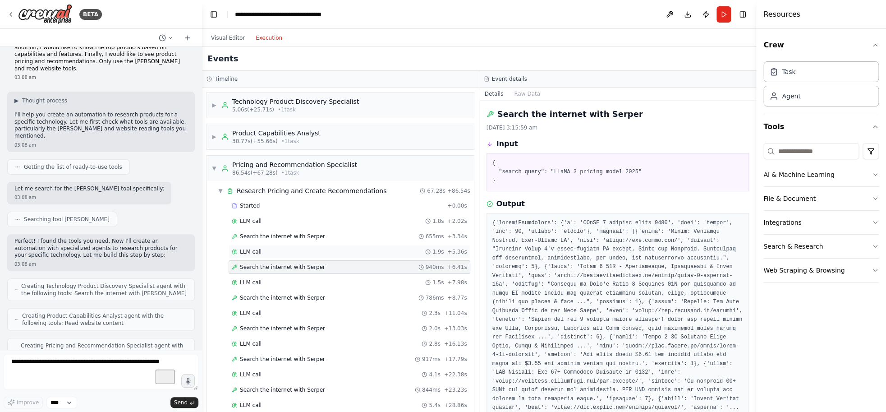
click at [245, 253] on span "LLM call" at bounding box center [251, 251] width 22 height 7
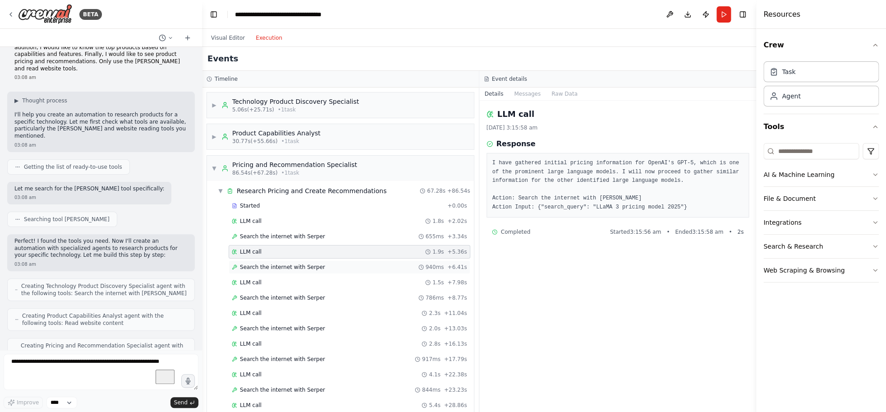
click at [266, 267] on span "Search the internet with Serper" at bounding box center [282, 266] width 85 height 7
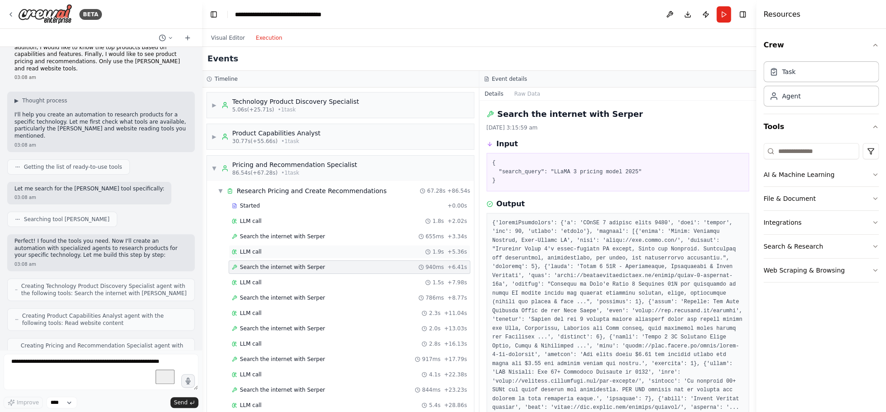
click at [255, 252] on span "LLM call" at bounding box center [251, 251] width 22 height 7
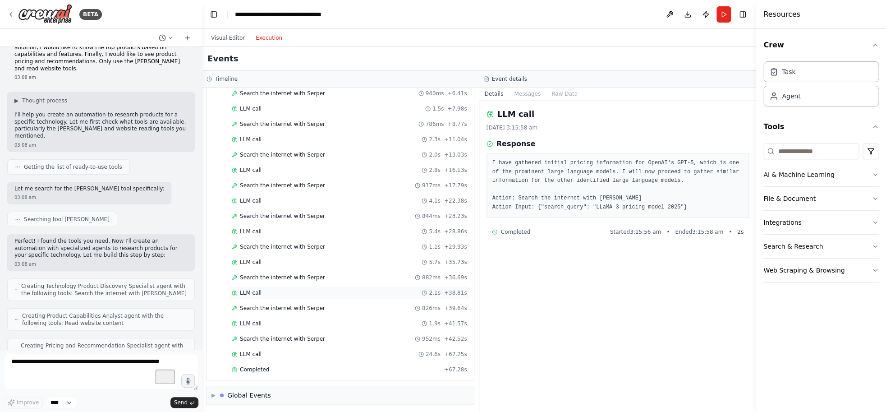
scroll to position [176, 0]
click at [251, 362] on div "Completed + 67.28s" at bounding box center [350, 367] width 242 height 14
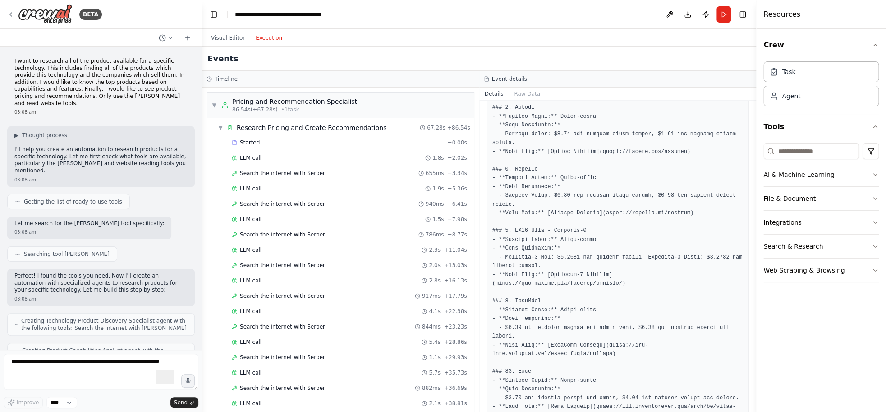
scroll to position [484, 0]
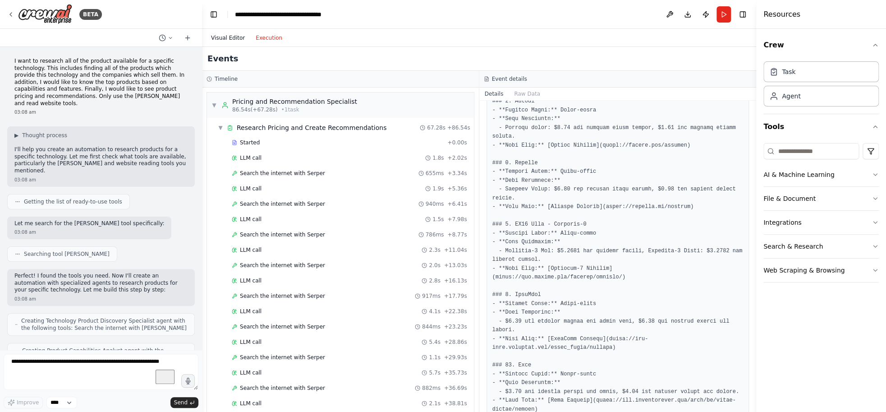
click at [209, 34] on button "Visual Editor" at bounding box center [228, 37] width 45 height 11
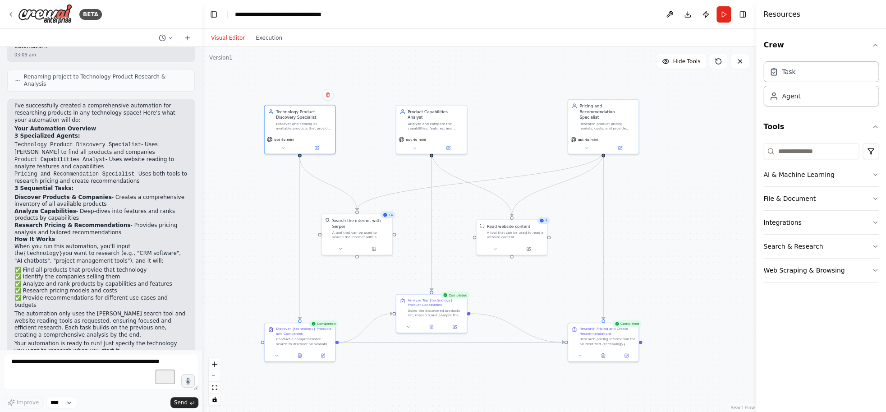
scroll to position [558, 0]
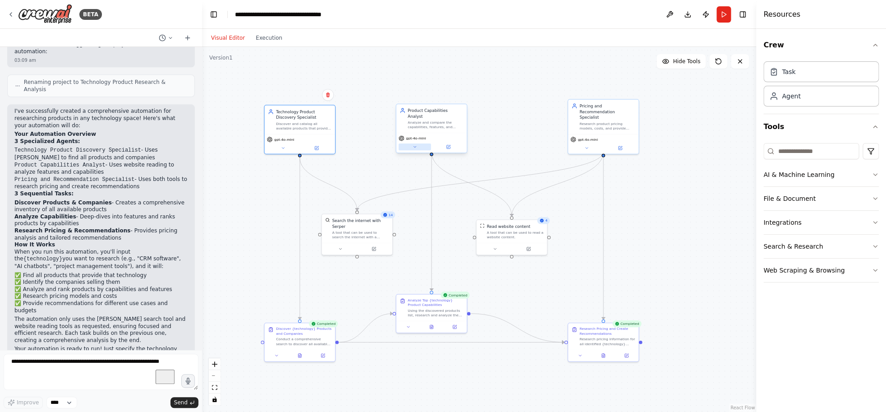
click at [415, 146] on icon at bounding box center [414, 146] width 2 height 1
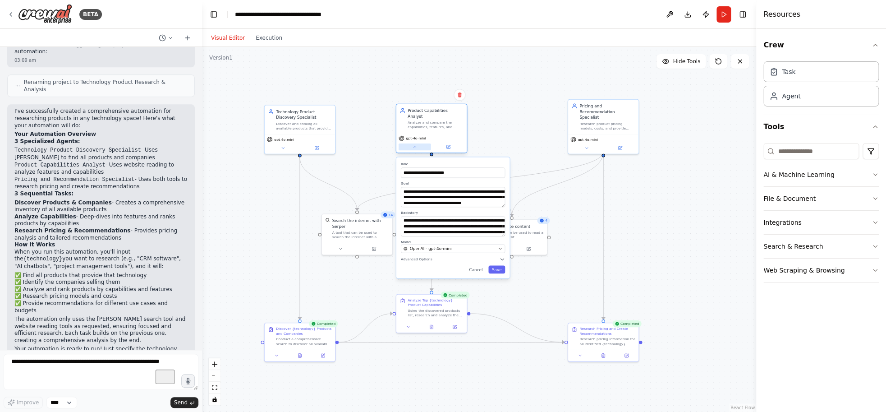
click at [415, 146] on icon at bounding box center [414, 146] width 2 height 1
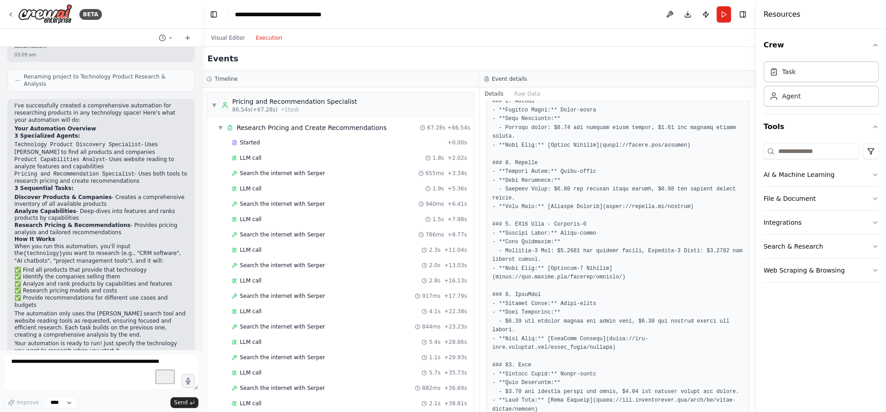
scroll to position [484, 0]
click at [269, 40] on button "Execution" at bounding box center [268, 37] width 37 height 11
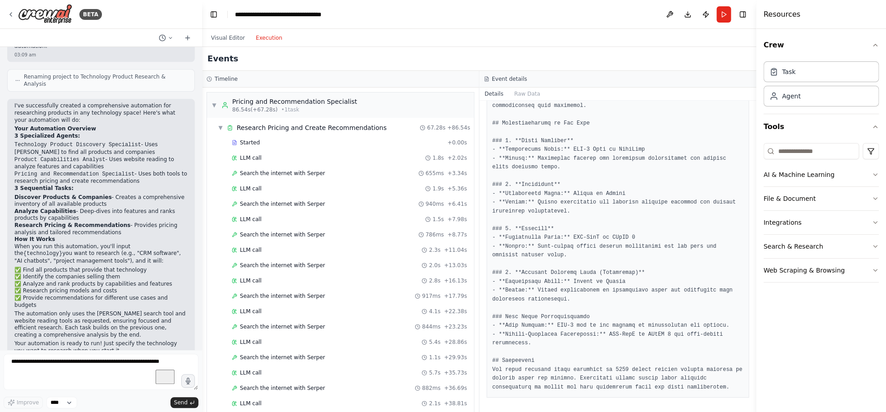
scroll to position [176, 0]
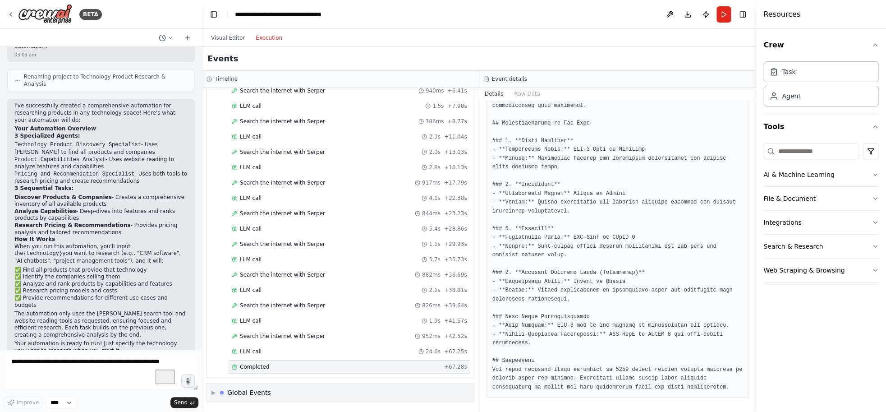
click at [214, 391] on span "▶" at bounding box center [213, 392] width 4 height 7
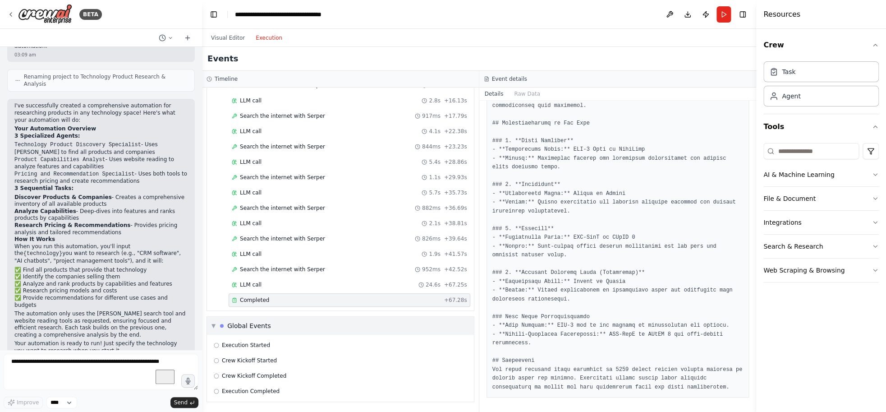
click at [212, 324] on span "▼" at bounding box center [213, 325] width 4 height 7
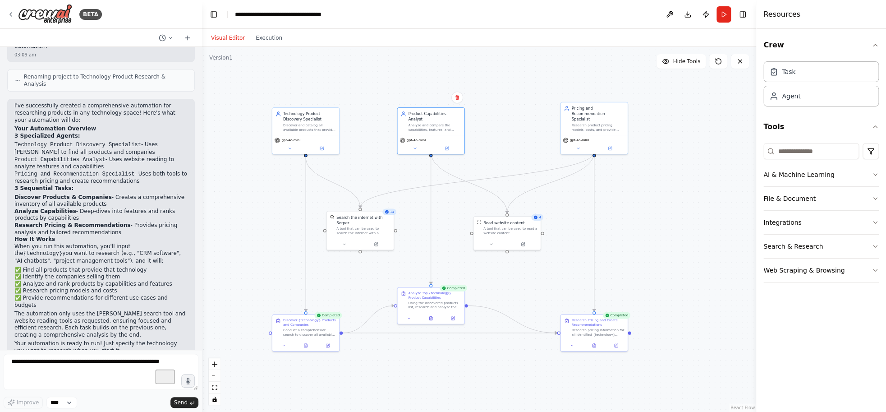
click at [227, 38] on button "Visual Editor" at bounding box center [228, 37] width 45 height 11
click at [376, 244] on icon at bounding box center [375, 242] width 3 height 3
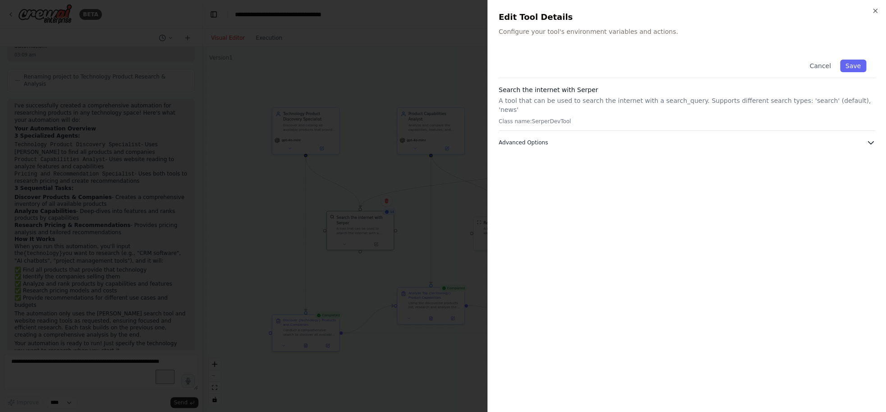
click at [784, 138] on icon "button" at bounding box center [870, 142] width 9 height 9
click at [784, 11] on icon "button" at bounding box center [875, 10] width 7 height 7
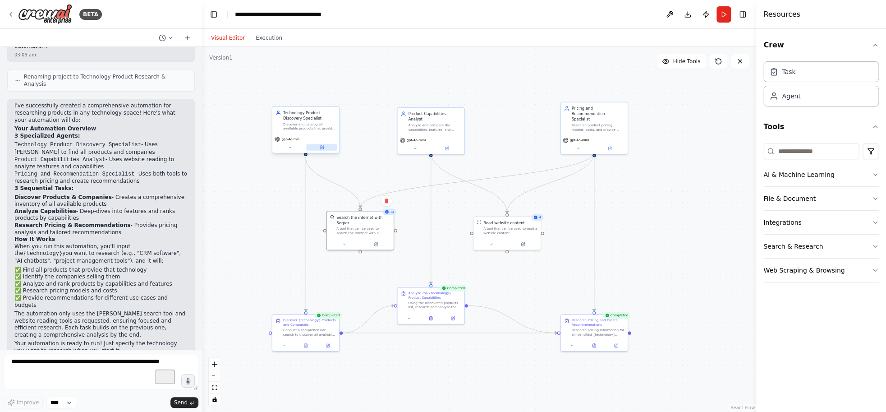
click at [326, 148] on button at bounding box center [321, 147] width 31 height 6
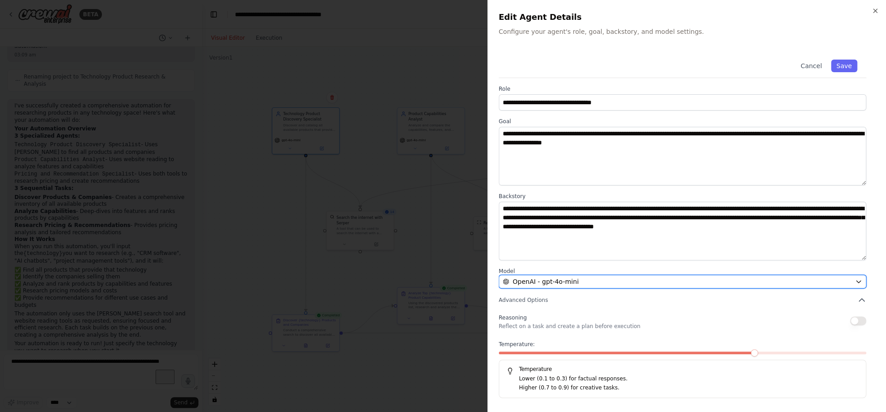
click at [710, 285] on div "OpenAI - gpt-4o-mini" at bounding box center [677, 281] width 349 height 9
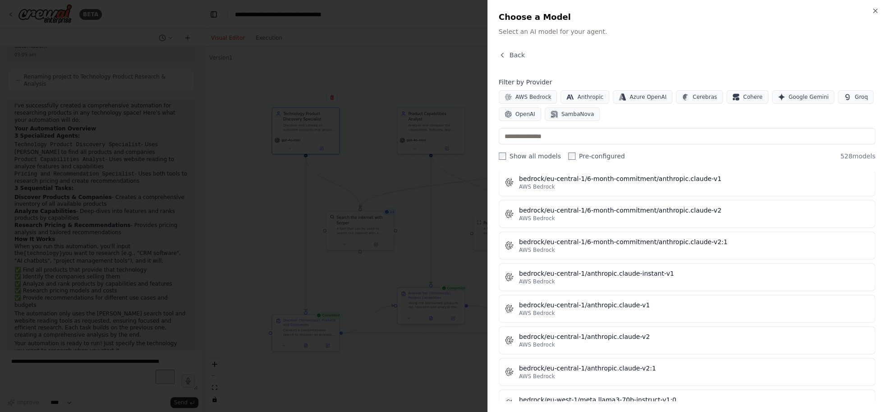
scroll to position [2048, 0]
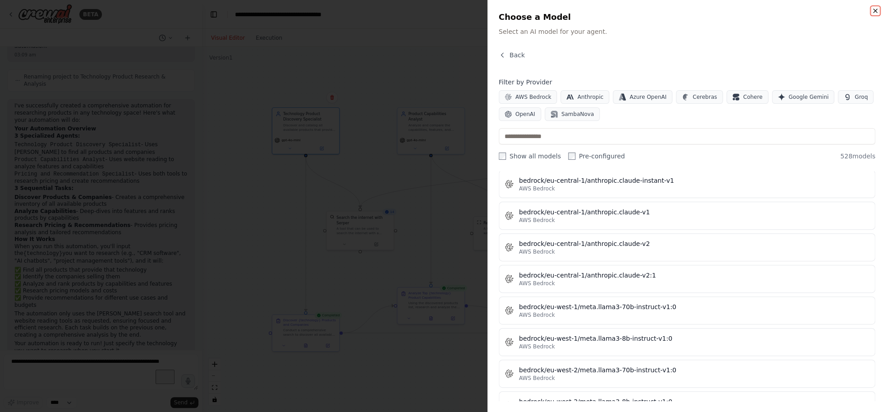
click at [784, 11] on icon "button" at bounding box center [875, 10] width 7 height 7
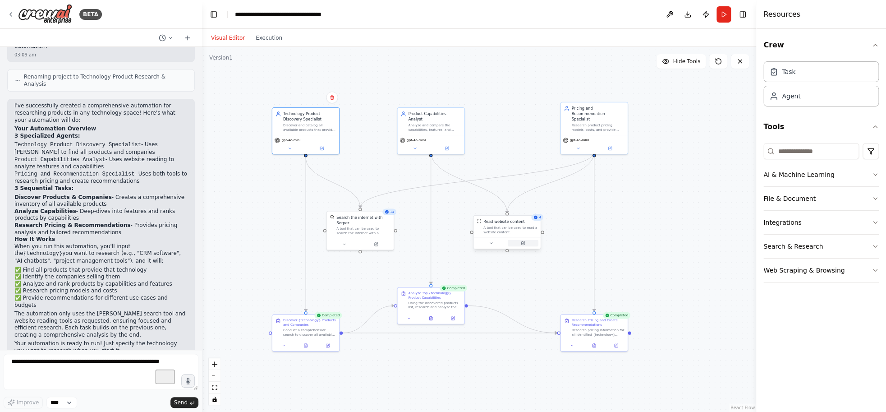
click at [526, 243] on button at bounding box center [523, 243] width 31 height 6
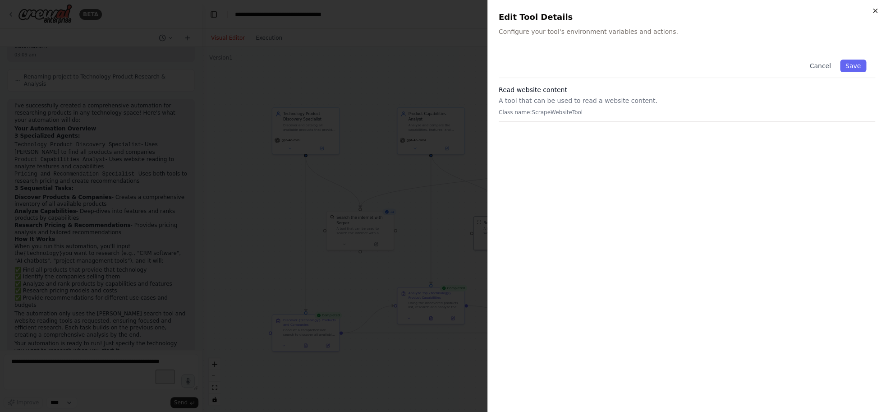
click at [784, 13] on icon "button" at bounding box center [875, 10] width 7 height 7
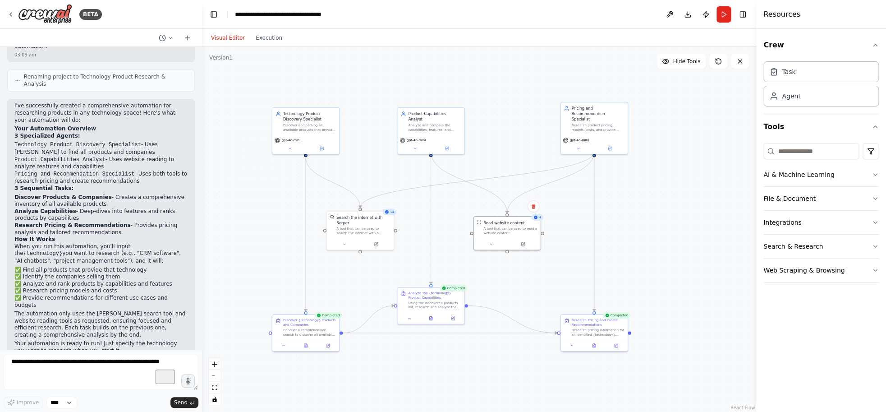
click at [377, 243] on icon at bounding box center [375, 244] width 3 height 3
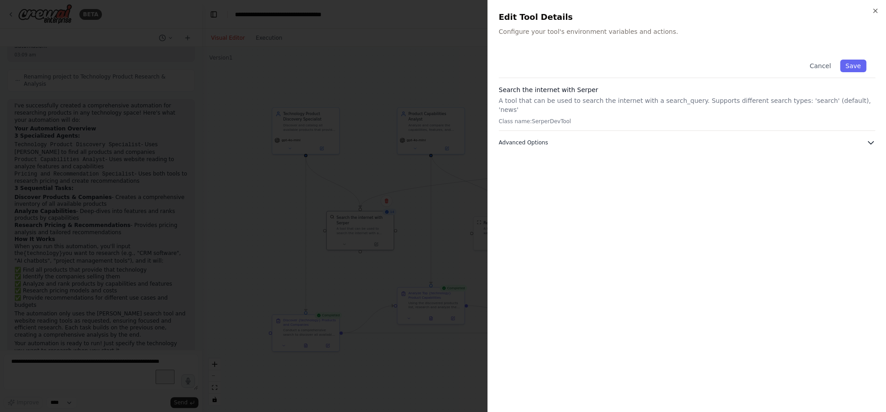
click at [784, 138] on icon "button" at bounding box center [870, 142] width 9 height 9
click at [784, 13] on icon "button" at bounding box center [875, 10] width 7 height 7
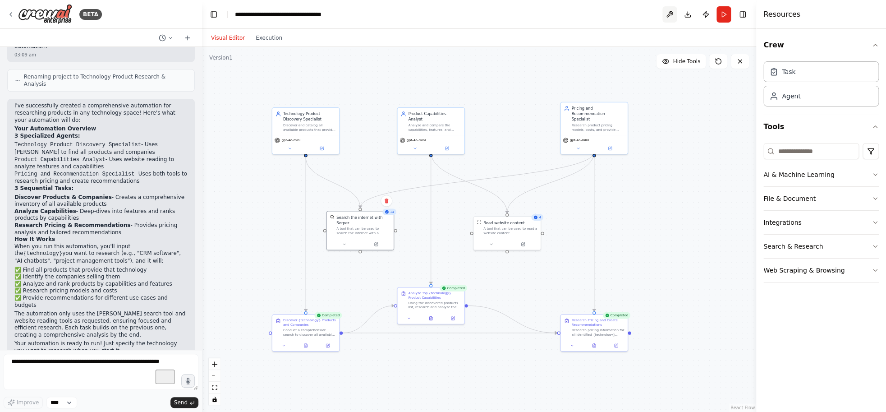
click at [666, 16] on button at bounding box center [669, 14] width 14 height 16
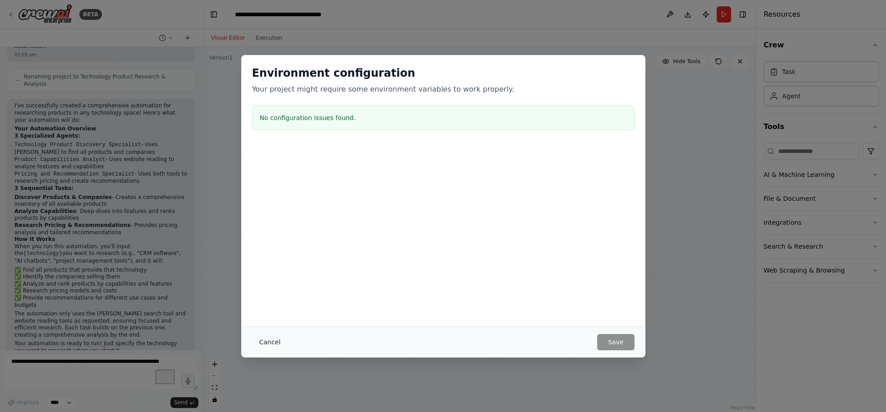
click at [276, 340] on button "Cancel" at bounding box center [270, 342] width 36 height 16
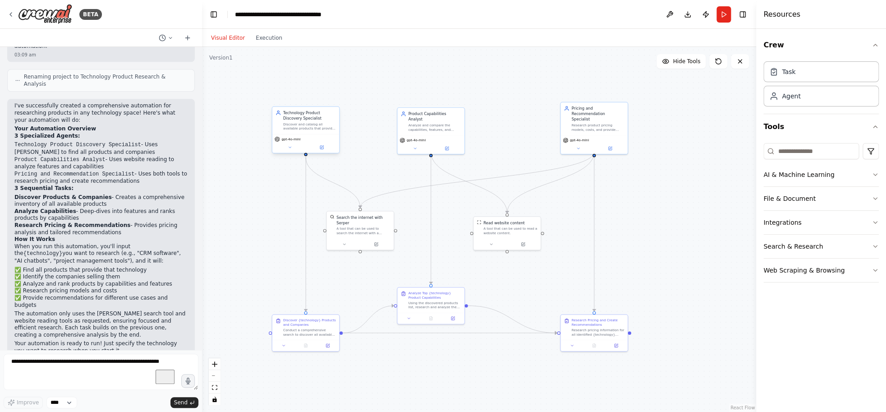
click at [321, 129] on div "Discover and catalog all available products that provide {technology}, identify…" at bounding box center [309, 126] width 53 height 9
click at [668, 12] on button at bounding box center [669, 14] width 14 height 16
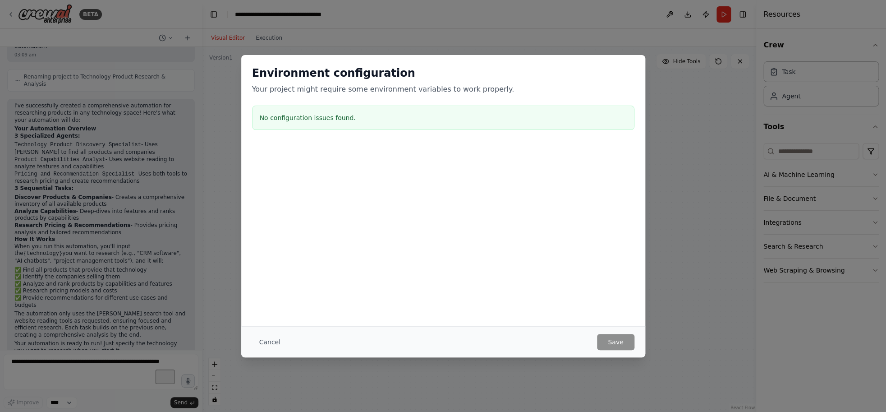
click at [317, 113] on h3 "No configuration issues found." at bounding box center [443, 117] width 367 height 9
drag, startPoint x: 281, startPoint y: 89, endPoint x: 309, endPoint y: 90, distance: 28.0
click at [309, 90] on p "Your project might require some environment variables to work properly." at bounding box center [443, 89] width 382 height 11
click at [271, 325] on div "Environment configuration Your project might require some environment variables…" at bounding box center [443, 190] width 404 height 271
click at [270, 335] on button "Cancel" at bounding box center [270, 342] width 36 height 16
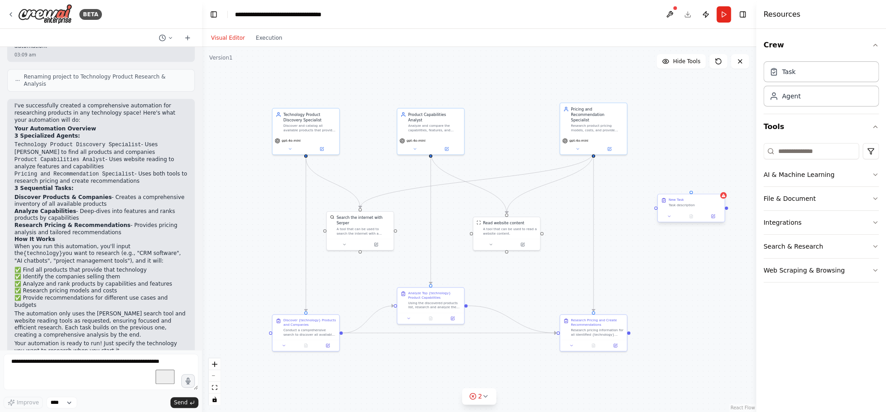
click at [689, 203] on div "New Task Task description" at bounding box center [695, 203] width 53 height 10
click at [716, 218] on button at bounding box center [712, 216] width 18 height 6
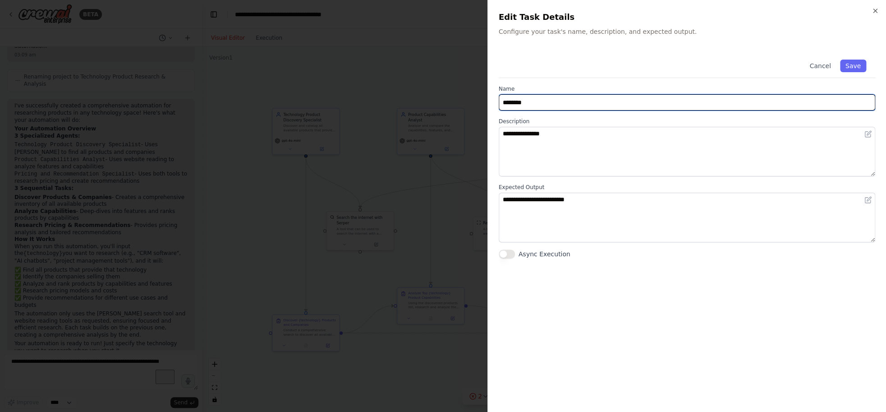
click at [560, 105] on input "********" at bounding box center [687, 102] width 377 height 16
click at [560, 106] on input "********" at bounding box center [687, 102] width 377 height 16
drag, startPoint x: 561, startPoint y: 104, endPoint x: 490, endPoint y: 105, distance: 71.2
click at [499, 105] on input "********" at bounding box center [687, 102] width 377 height 16
type input "*"
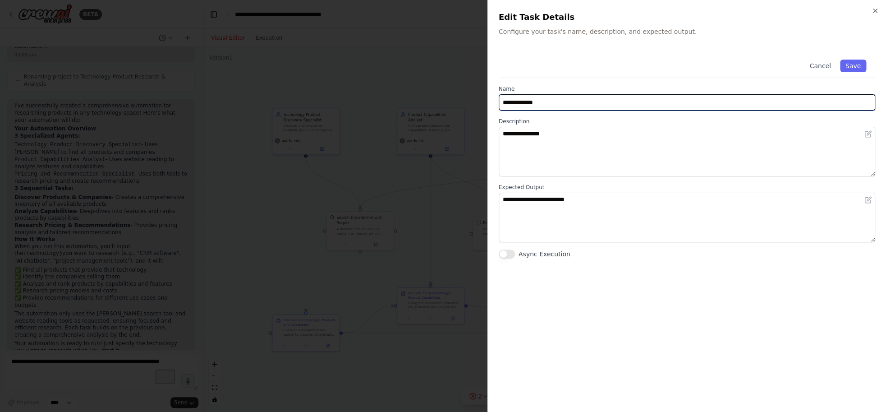
type input "**********"
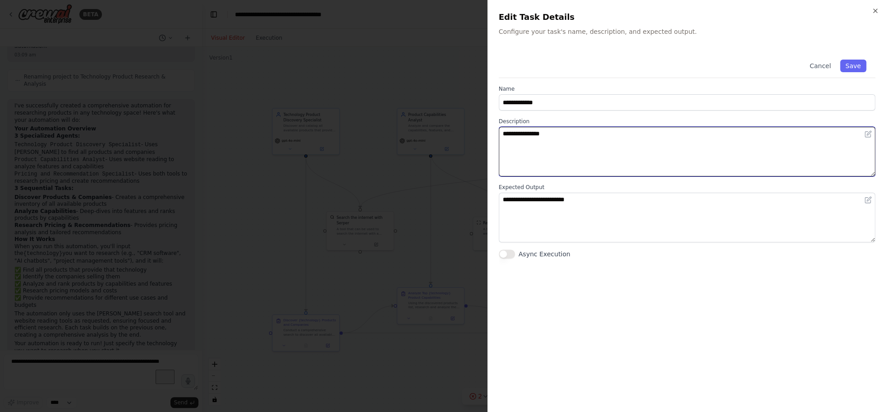
click at [558, 147] on textarea "**********" at bounding box center [687, 152] width 377 height 50
drag, startPoint x: 578, startPoint y: 133, endPoint x: 481, endPoint y: 133, distance: 97.4
click at [499, 133] on textarea "**********" at bounding box center [687, 152] width 377 height 50
type textarea "**********"
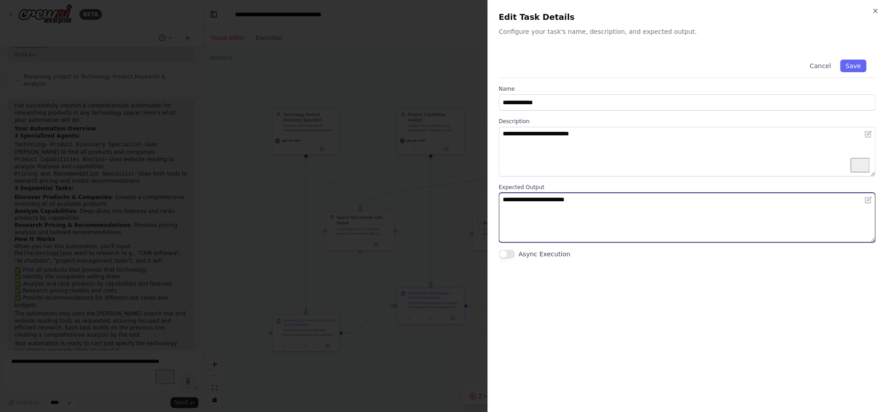
click at [623, 203] on textarea "**********" at bounding box center [687, 218] width 377 height 50
drag, startPoint x: 623, startPoint y: 203, endPoint x: 488, endPoint y: 199, distance: 134.9
click at [499, 199] on textarea "**********" at bounding box center [687, 218] width 377 height 50
type textarea "*"
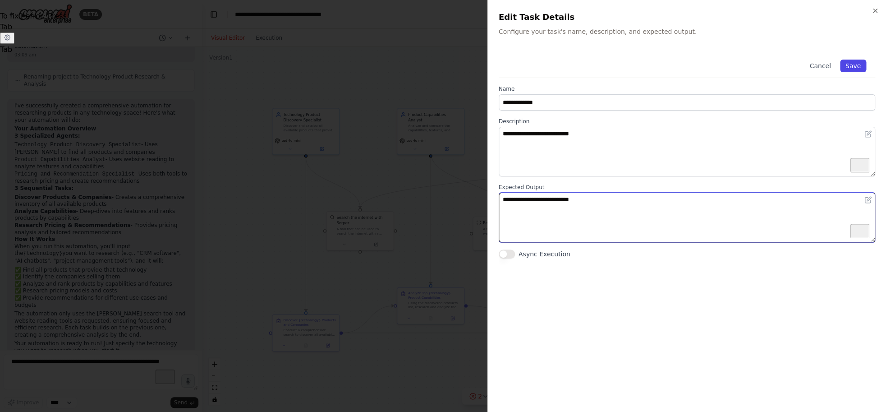
type textarea "**********"
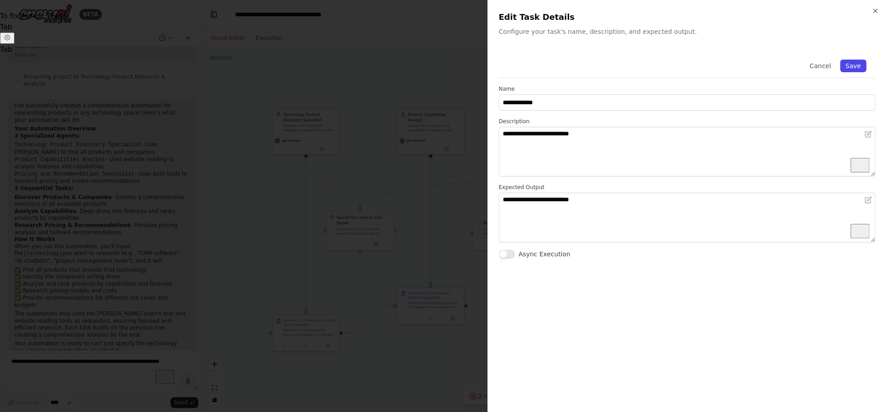
click at [784, 61] on button "Save" at bounding box center [853, 66] width 26 height 13
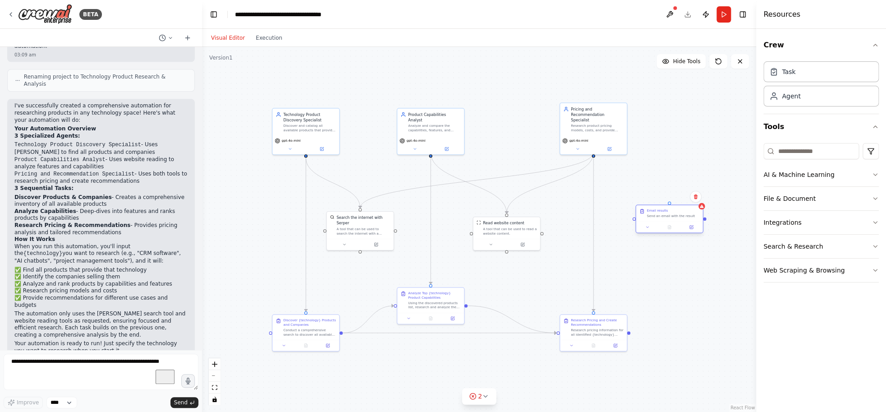
drag, startPoint x: 700, startPoint y: 208, endPoint x: 675, endPoint y: 216, distance: 25.8
click at [675, 216] on div "Email results Send an email with the result" at bounding box center [669, 213] width 67 height 16
click at [595, 150] on div ".deletable-edge-delete-btn { width: 20px; height: 20px; border: 0px solid #ffff…" at bounding box center [479, 229] width 554 height 365
drag, startPoint x: 595, startPoint y: 152, endPoint x: 589, endPoint y: 155, distance: 6.7
click at [589, 155] on div ".deletable-edge-delete-btn { width: 20px; height: 20px; border: 0px solid #ffff…" at bounding box center [479, 229] width 554 height 365
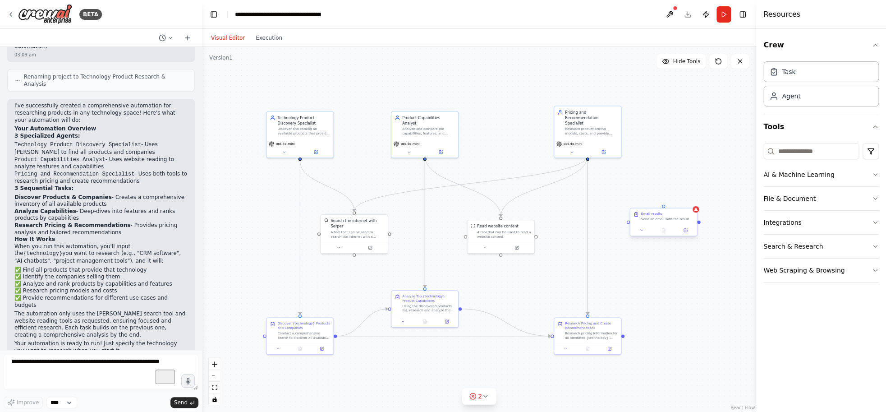
drag, startPoint x: 589, startPoint y: 153, endPoint x: 662, endPoint y: 209, distance: 91.6
click at [605, 209] on div "Technology Product Discovery Specialist Discover and catalog all available prod…" at bounding box center [437, 226] width 333 height 220
drag, startPoint x: 588, startPoint y: 154, endPoint x: 664, endPoint y: 208, distance: 93.4
click at [605, 208] on div "Technology Product Discovery Specialist Discover and catalog all available prod…" at bounding box center [437, 226] width 333 height 220
drag, startPoint x: 624, startPoint y: 335, endPoint x: 624, endPoint y: 222, distance: 113.6
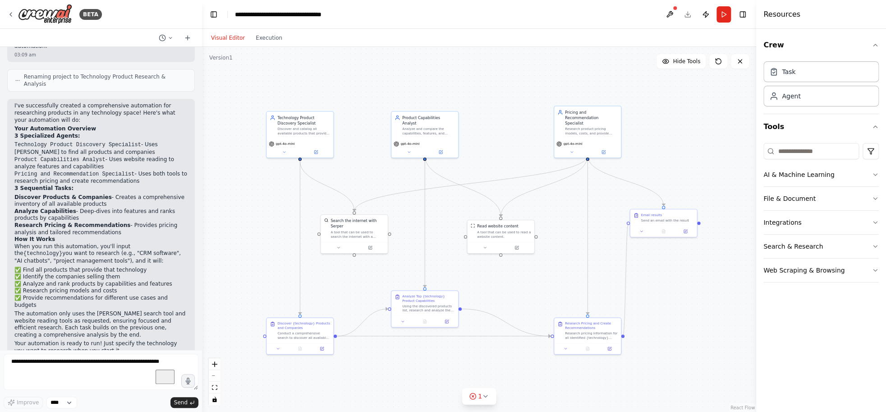
click at [624, 222] on div ".deletable-edge-delete-btn { width: 20px; height: 20px; border: 0px solid #ffff…" at bounding box center [479, 229] width 554 height 365
drag, startPoint x: 665, startPoint y: 222, endPoint x: 711, endPoint y: 259, distance: 59.3
click at [711, 259] on div "Email results Send an email with the result" at bounding box center [707, 254] width 67 height 16
click at [781, 227] on button "Integrations" at bounding box center [820, 222] width 115 height 23
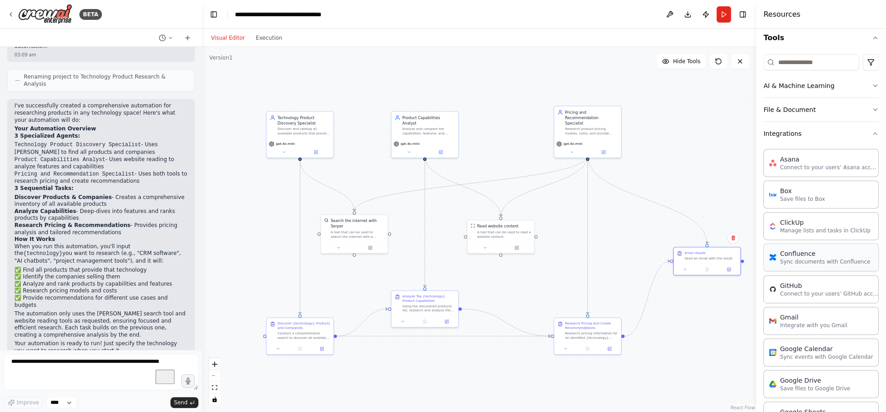
scroll to position [101, 0]
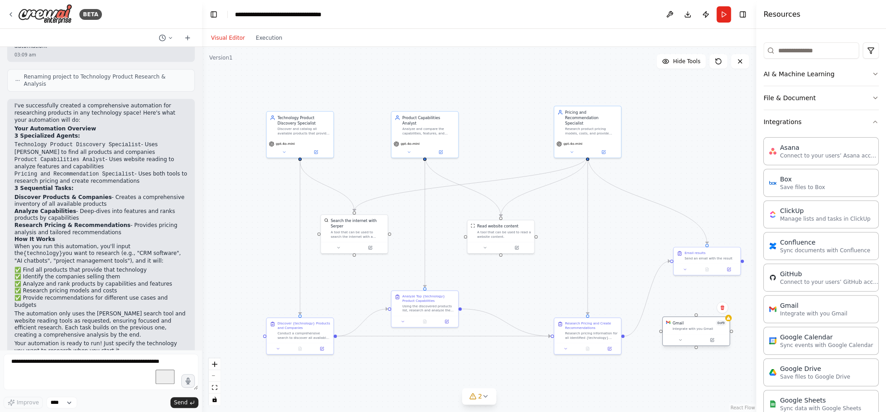
drag, startPoint x: 733, startPoint y: 324, endPoint x: 687, endPoint y: 332, distance: 46.3
click at [687, 332] on div "Gmail 0 of 9 Integrate with you Gmail" at bounding box center [696, 326] width 67 height 18
click at [702, 328] on div "Integrate with you Gmail" at bounding box center [699, 328] width 54 height 5
click at [712, 340] on icon at bounding box center [711, 339] width 3 height 3
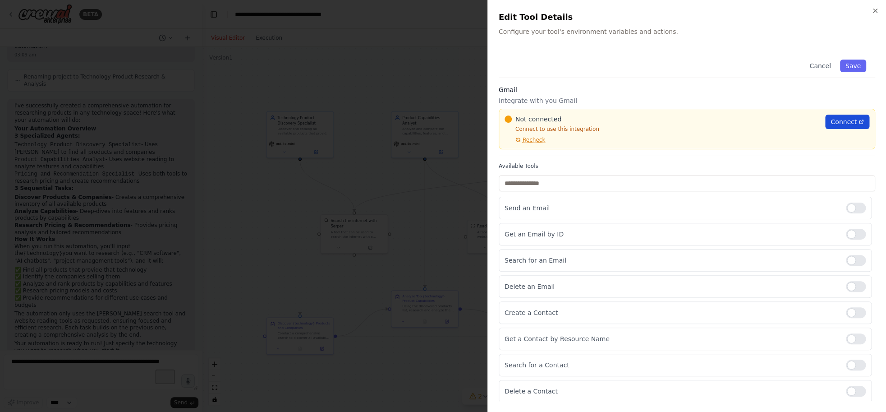
click at [784, 123] on span "Connect" at bounding box center [844, 121] width 26 height 9
click at [784, 12] on icon "button" at bounding box center [875, 10] width 7 height 7
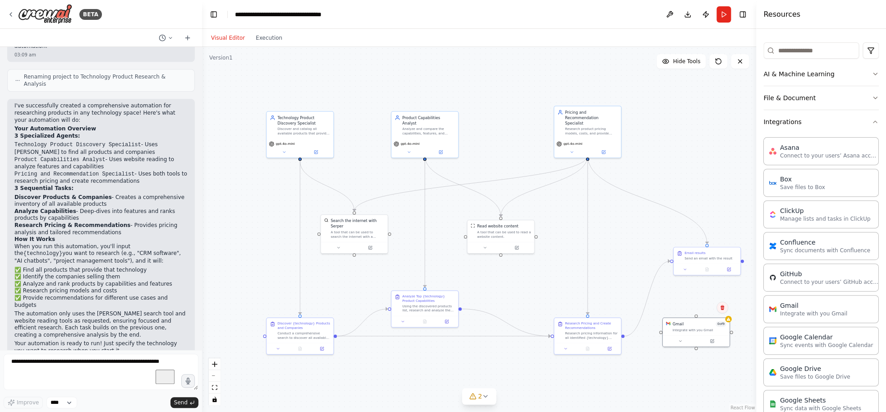
click at [724, 308] on icon at bounding box center [723, 307] width 4 height 5
click at [688, 308] on button "Confirm" at bounding box center [697, 307] width 32 height 11
click at [712, 262] on div "Email results Send an email with the result" at bounding box center [707, 254] width 67 height 16
click at [736, 239] on button at bounding box center [733, 238] width 12 height 12
click at [711, 244] on div ".deletable-edge-delete-btn { width: 20px; height: 20px; border: 0px solid #ffff…" at bounding box center [479, 229] width 554 height 365
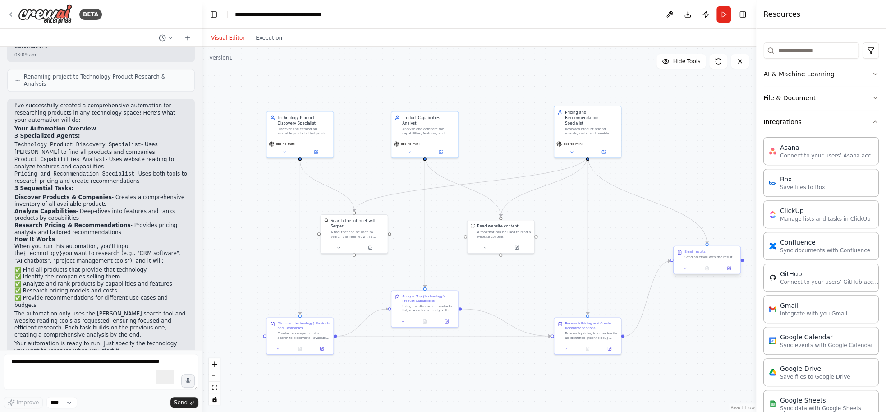
click at [715, 252] on div "Email results" at bounding box center [710, 251] width 53 height 5
click at [735, 237] on icon at bounding box center [732, 237] width 5 height 5
click at [709, 237] on button "Confirm" at bounding box center [708, 237] width 32 height 11
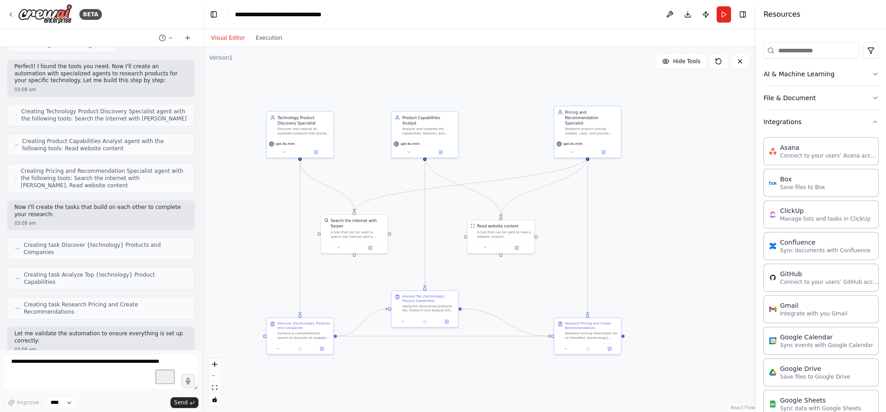
scroll to position [163, 0]
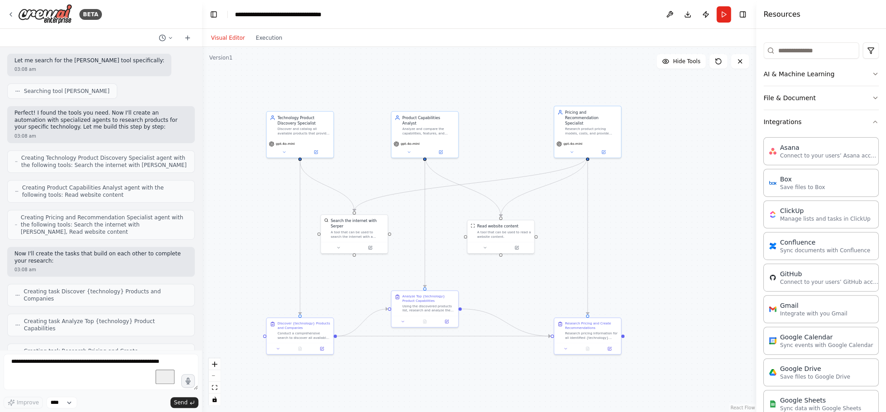
click at [268, 46] on div "Visual Editor Execution" at bounding box center [247, 38] width 82 height 18
click at [269, 41] on button "Execution" at bounding box center [268, 37] width 37 height 11
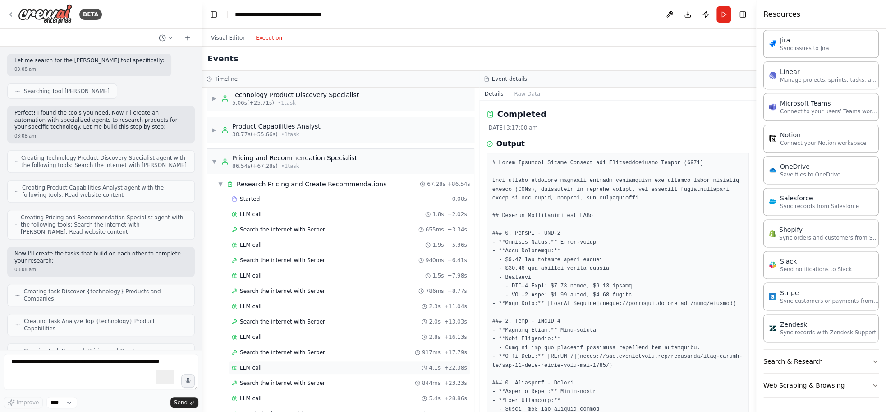
scroll to position [0, 0]
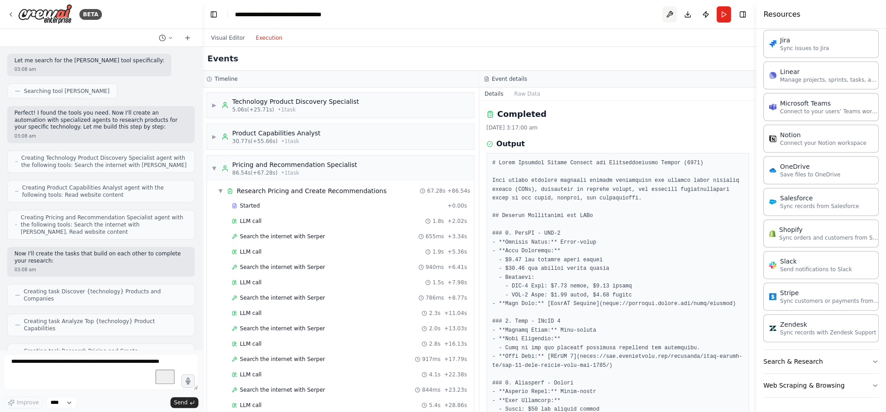
click at [670, 13] on button at bounding box center [669, 14] width 14 height 16
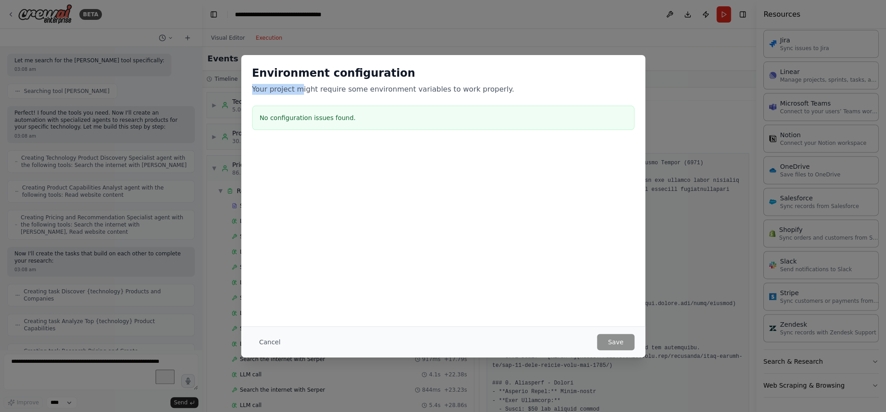
drag, startPoint x: 253, startPoint y: 87, endPoint x: 299, endPoint y: 90, distance: 46.0
click at [299, 90] on p "Your project might require some environment variables to work properly." at bounding box center [443, 89] width 382 height 11
click at [275, 339] on button "Cancel" at bounding box center [270, 342] width 36 height 16
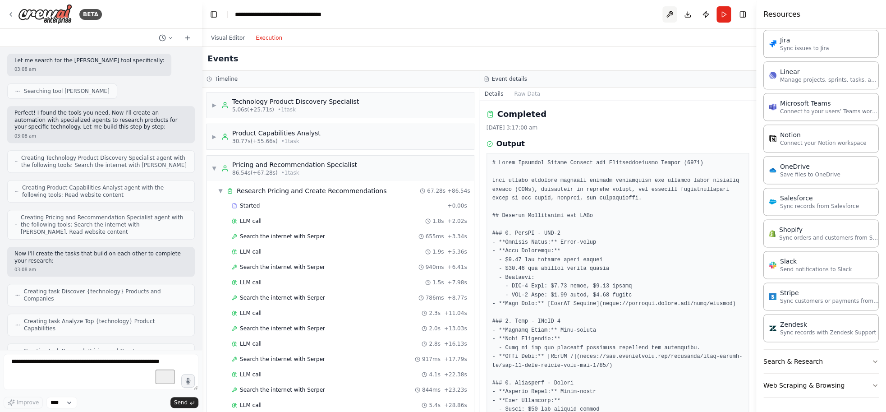
click at [667, 17] on button at bounding box center [669, 14] width 14 height 16
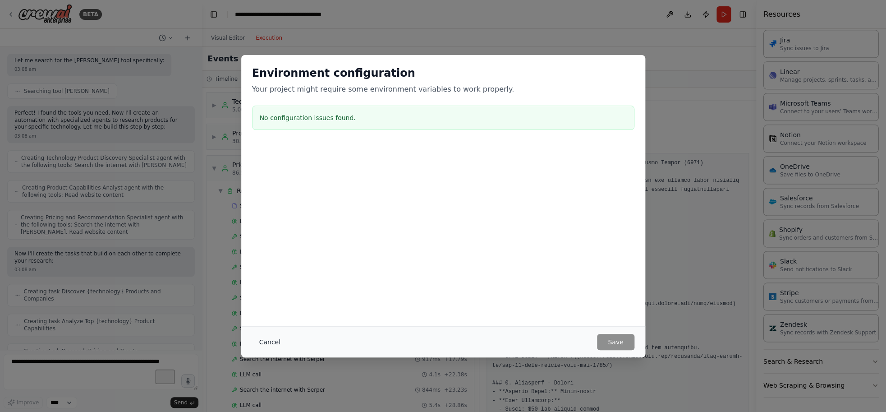
click at [257, 343] on button "Cancel" at bounding box center [270, 342] width 36 height 16
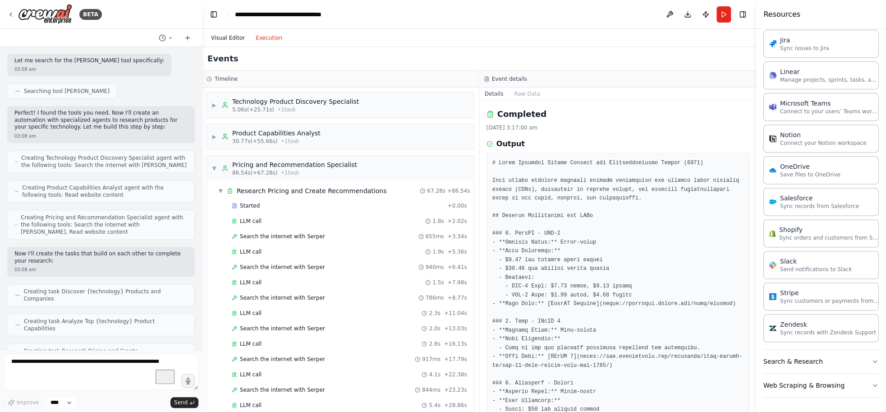
click at [234, 33] on button "Visual Editor" at bounding box center [228, 37] width 45 height 11
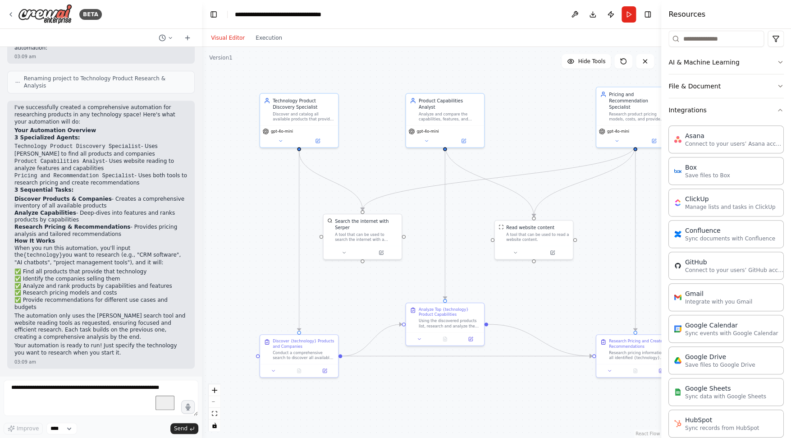
scroll to position [537, 0]
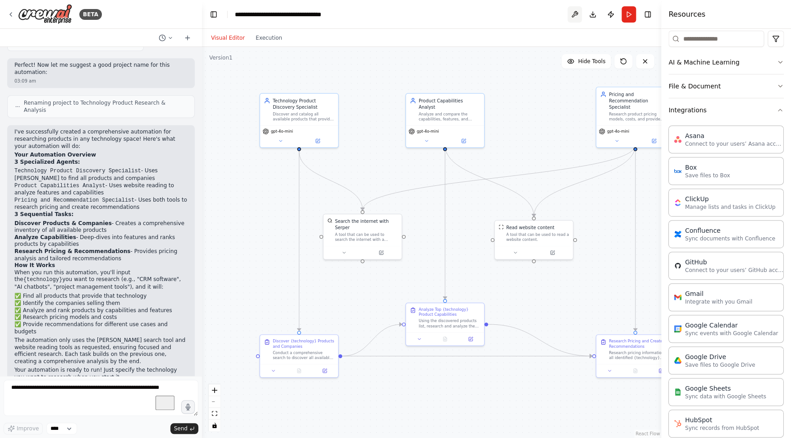
click at [572, 15] on button at bounding box center [575, 14] width 14 height 16
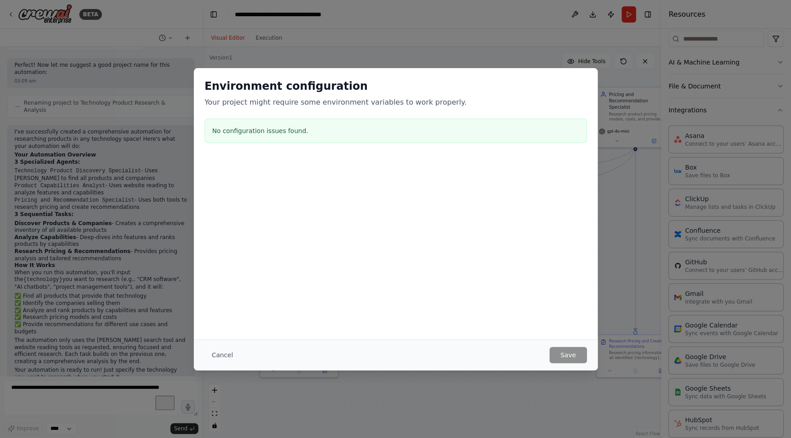
click at [236, 127] on h3 "No configuration issues found." at bounding box center [395, 130] width 367 height 9
click at [220, 356] on button "Cancel" at bounding box center [223, 355] width 36 height 16
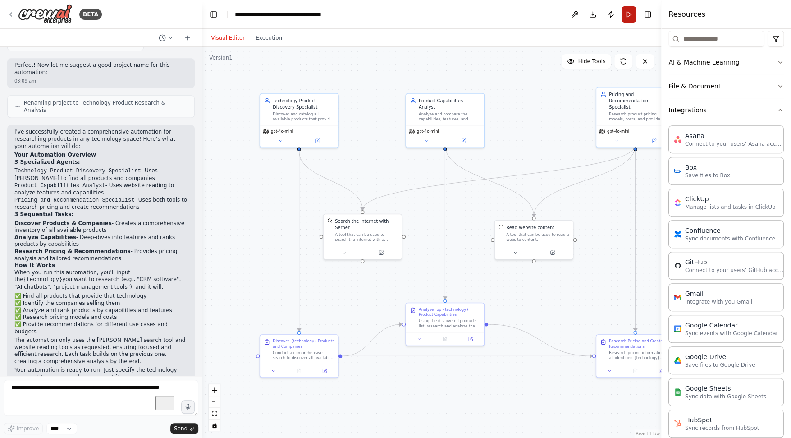
click at [633, 10] on button "Run" at bounding box center [629, 14] width 14 height 16
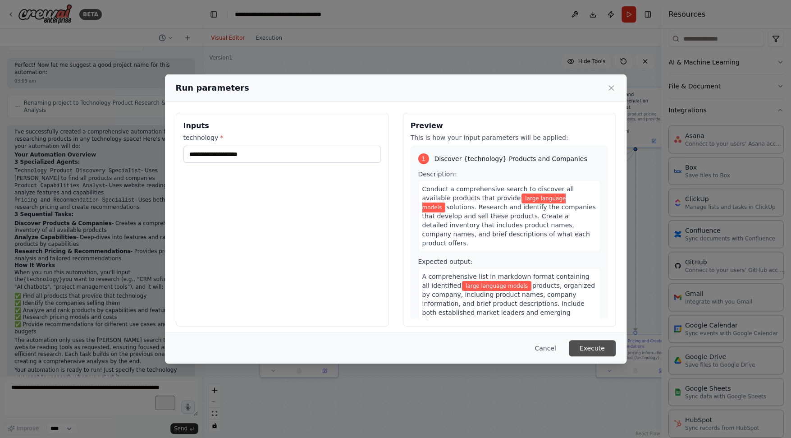
click at [582, 344] on button "Execute" at bounding box center [592, 348] width 47 height 16
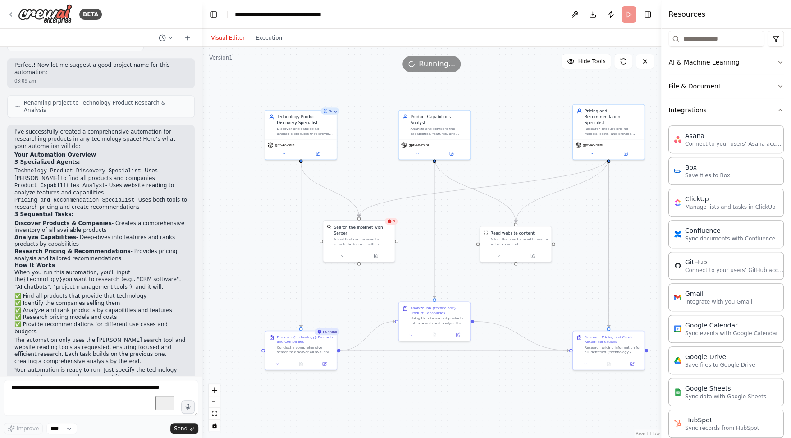
click at [393, 223] on div "9" at bounding box center [391, 221] width 13 height 7
click at [358, 240] on div "A tool that can be used to search the internet with a search_query. Supports di…" at bounding box center [362, 240] width 57 height 9
click at [378, 257] on button at bounding box center [376, 254] width 33 height 7
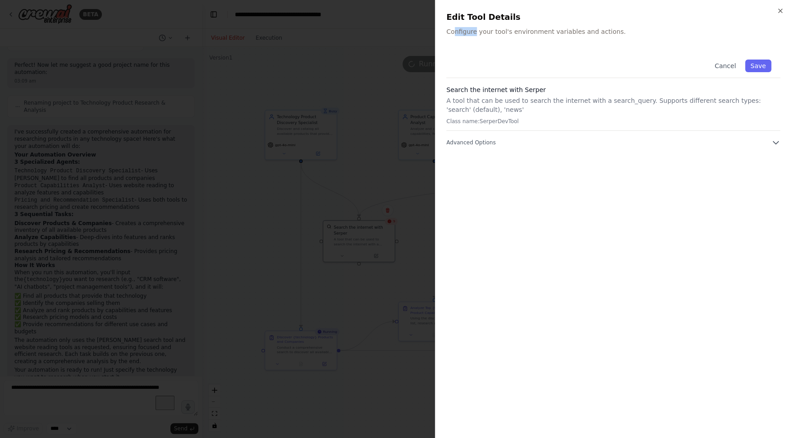
drag, startPoint x: 455, startPoint y: 32, endPoint x: 476, endPoint y: 32, distance: 20.3
click at [476, 32] on p "Configure your tool's environment variables and actions." at bounding box center [613, 31] width 334 height 9
click at [772, 142] on icon "button" at bounding box center [776, 142] width 9 height 9
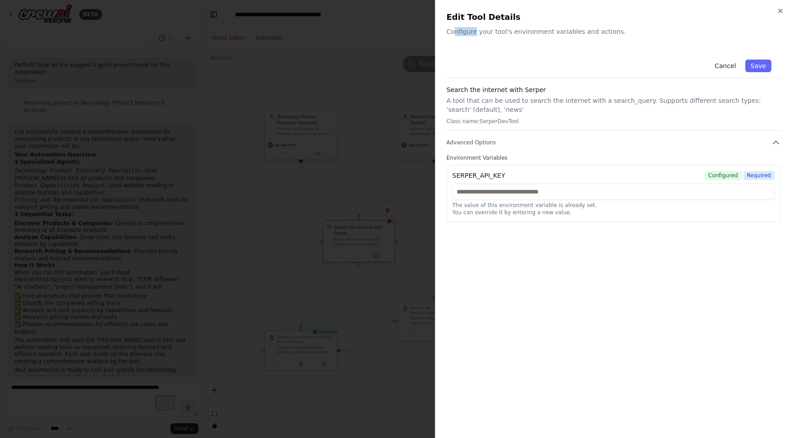
click at [726, 69] on button "Cancel" at bounding box center [725, 66] width 32 height 13
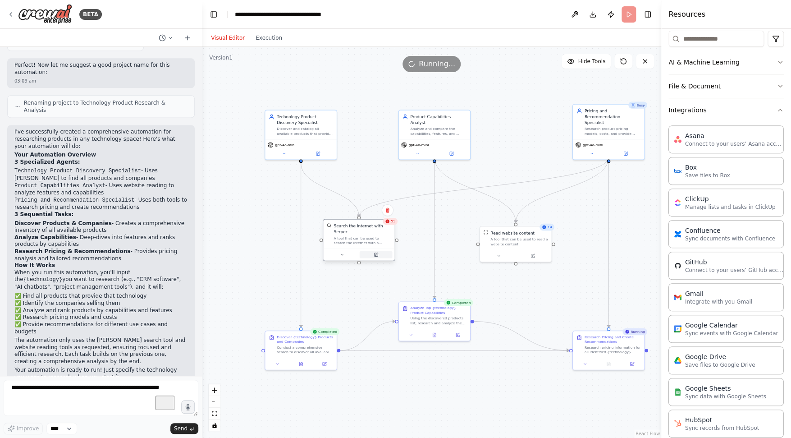
click at [378, 256] on icon at bounding box center [376, 255] width 4 height 4
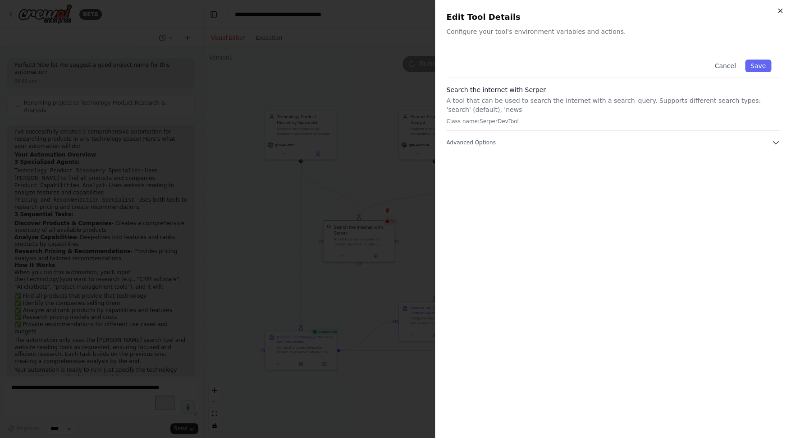
click at [783, 11] on icon "button" at bounding box center [780, 10] width 7 height 7
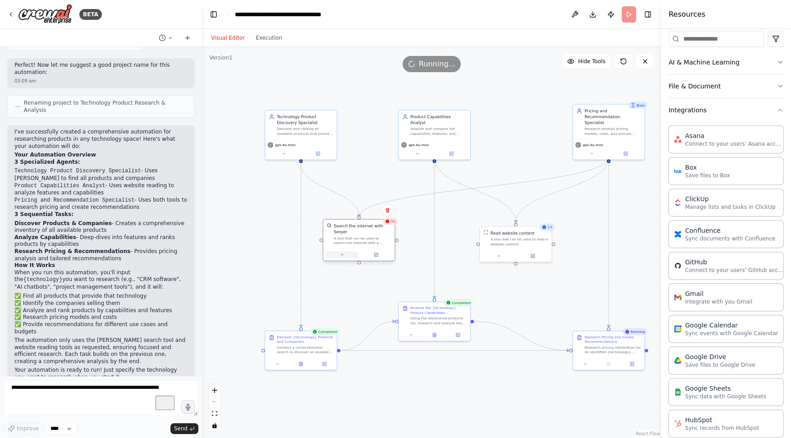
click at [344, 254] on icon at bounding box center [342, 254] width 5 height 5
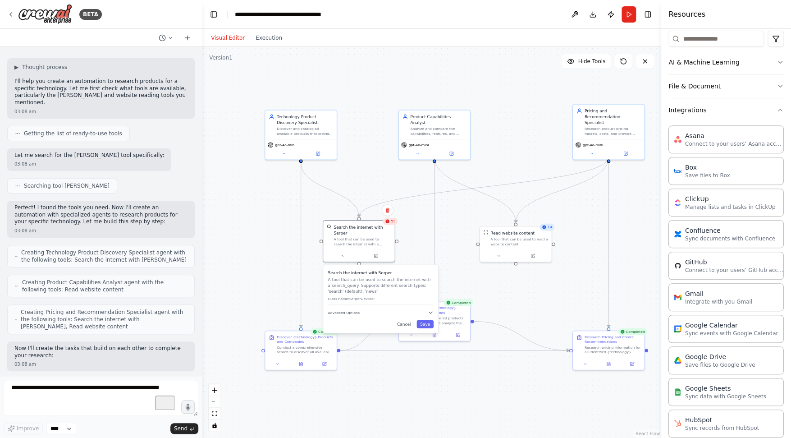
scroll to position [22, 0]
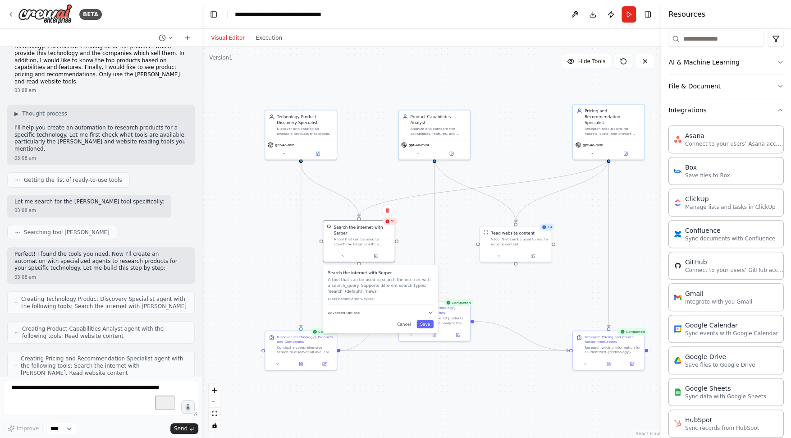
click at [278, 242] on div ".deletable-edge-delete-btn { width: 20px; height: 20px; border: 0px solid #ffff…" at bounding box center [431, 242] width 459 height 391
click at [344, 257] on icon at bounding box center [342, 254] width 5 height 5
click at [223, 60] on div "Version 1" at bounding box center [220, 57] width 23 height 7
click at [624, 12] on button "Run" at bounding box center [629, 14] width 14 height 16
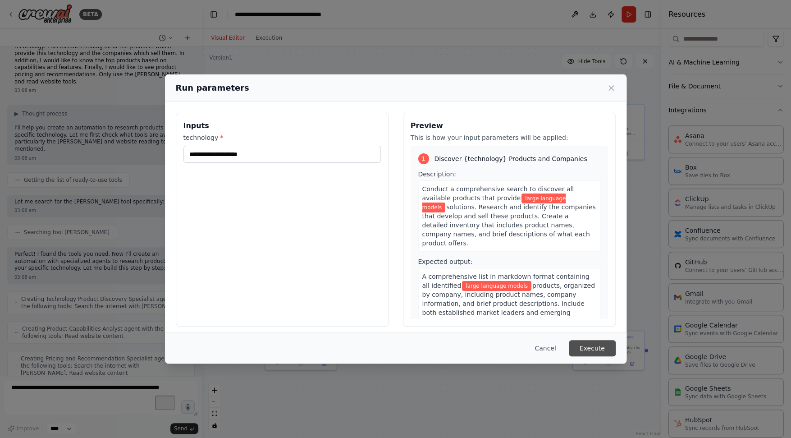
click at [603, 345] on button "Execute" at bounding box center [592, 348] width 47 height 16
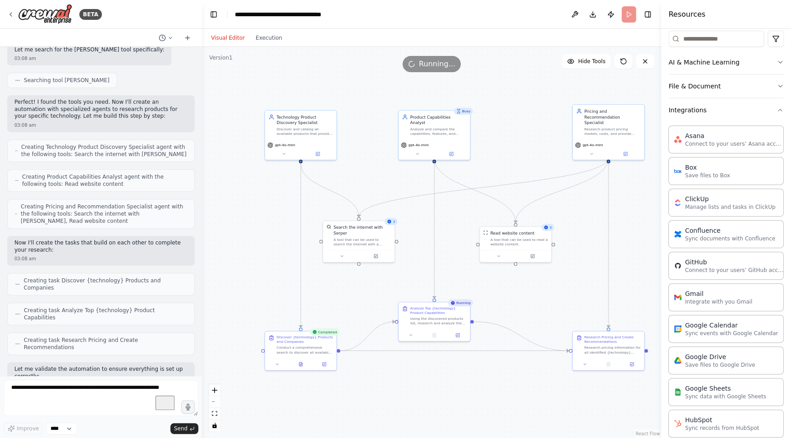
scroll to position [127, 0]
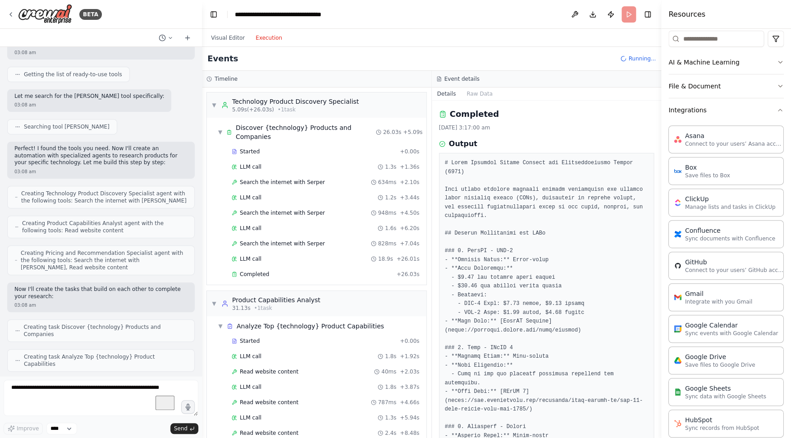
click at [269, 36] on button "Execution" at bounding box center [268, 37] width 37 height 11
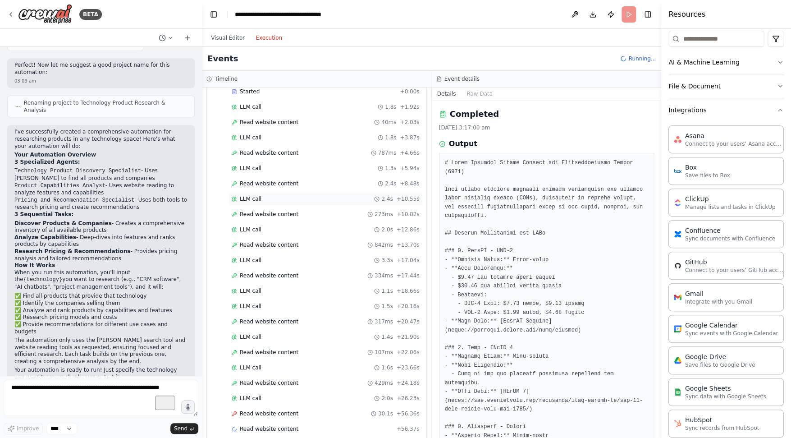
scroll to position [166, 0]
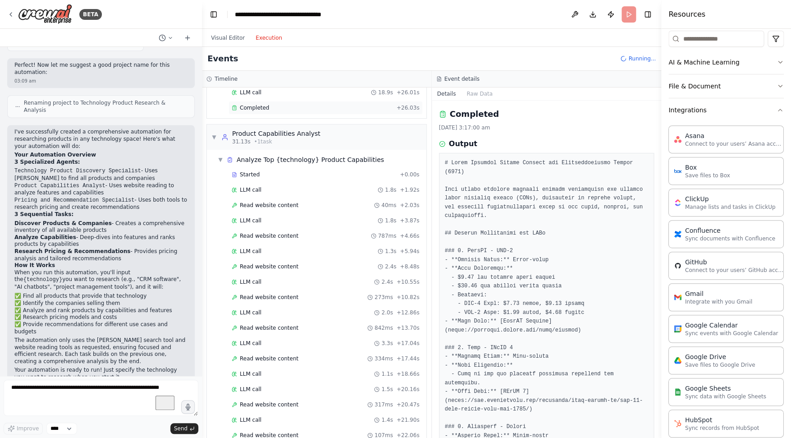
click at [256, 112] on div "Completed + 26.03s" at bounding box center [326, 108] width 194 height 14
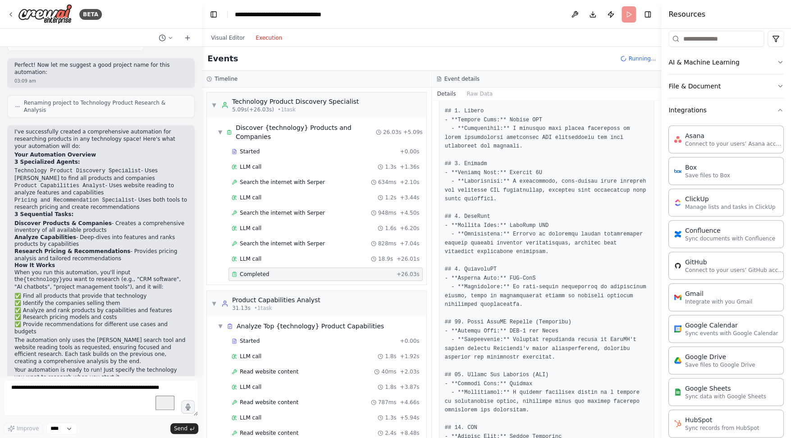
scroll to position [31, 0]
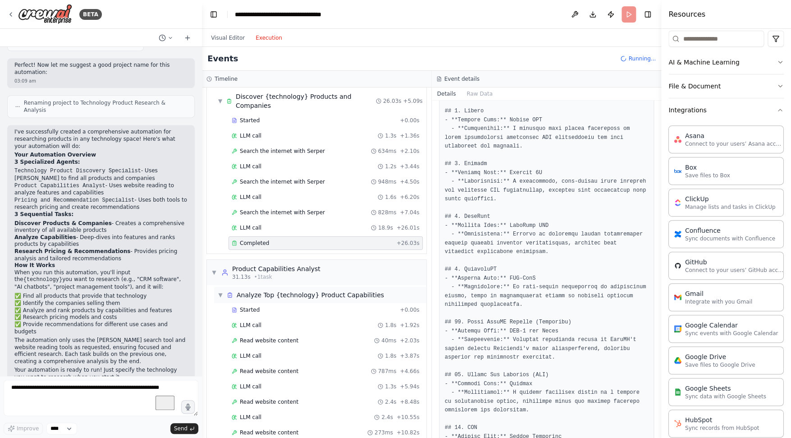
click at [220, 291] on div "▼ Analyze Top {technology} Product Capabilities" at bounding box center [301, 294] width 166 height 9
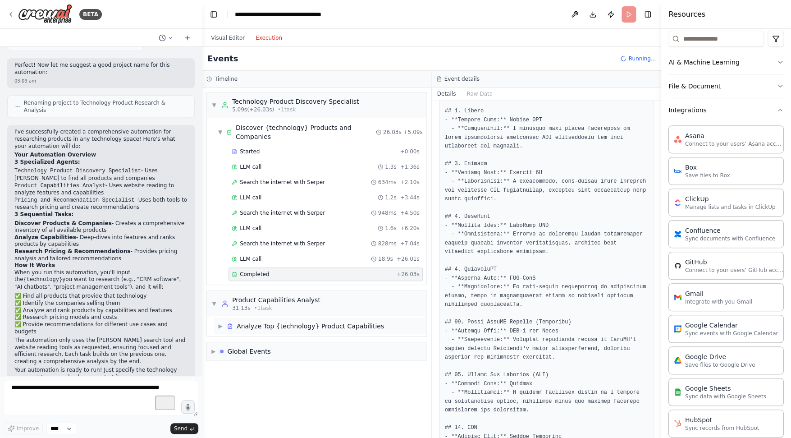
scroll to position [0, 0]
click at [220, 325] on span "▶" at bounding box center [220, 325] width 5 height 7
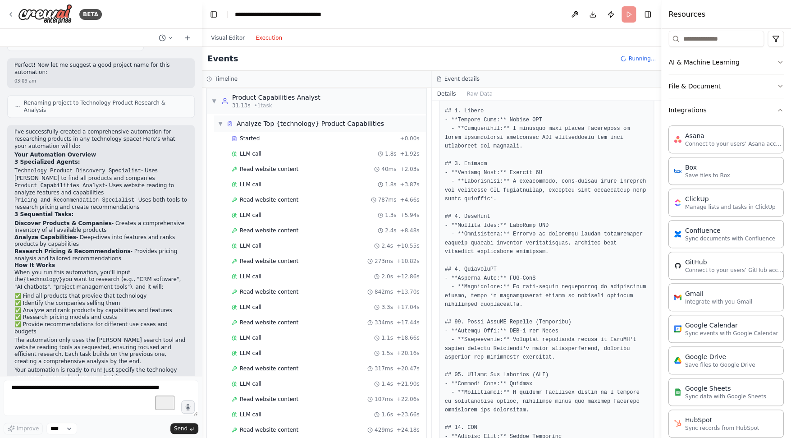
scroll to position [301, 0]
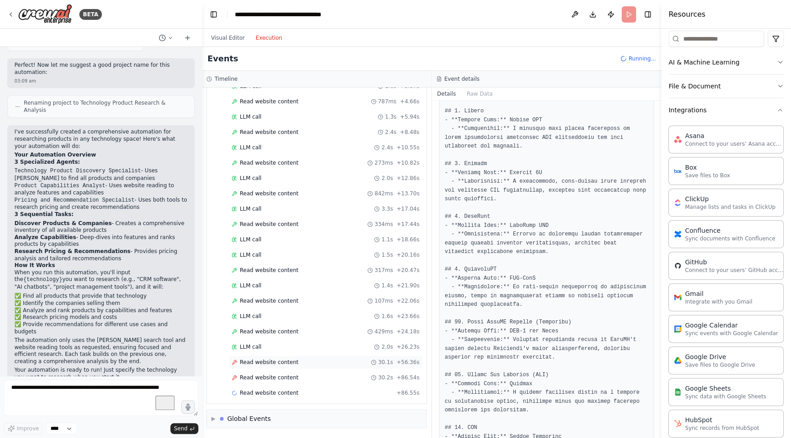
click at [275, 364] on span "Read website content" at bounding box center [269, 361] width 59 height 7
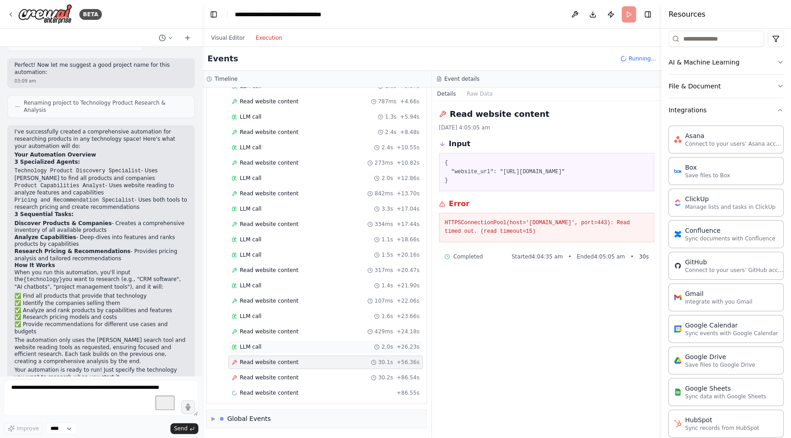
click at [260, 347] on span "LLM call" at bounding box center [251, 346] width 22 height 7
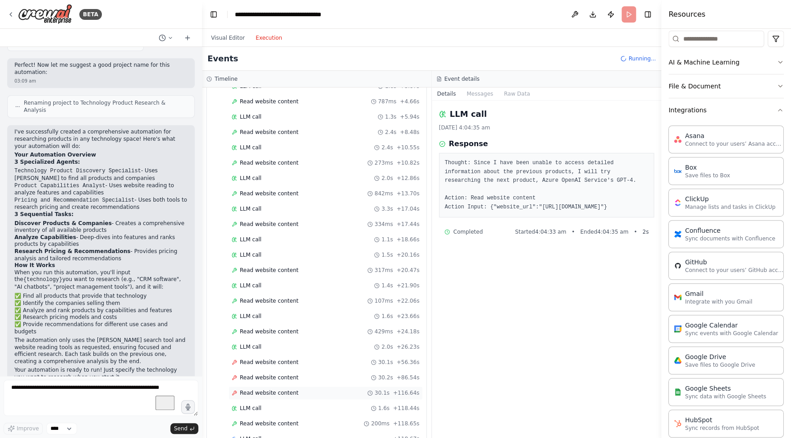
click at [279, 396] on span "Read website content" at bounding box center [269, 392] width 59 height 7
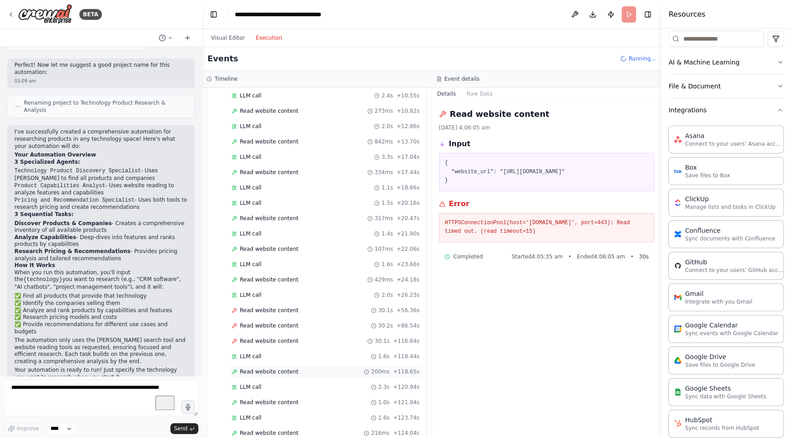
scroll to position [373, 0]
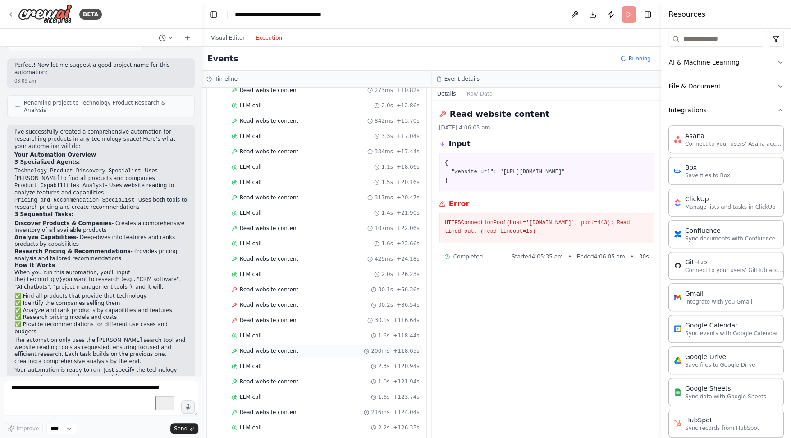
click at [254, 349] on span "Read website content" at bounding box center [269, 350] width 59 height 7
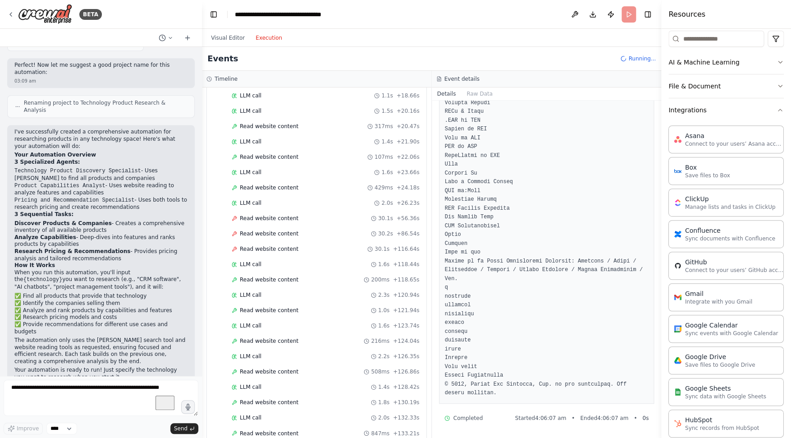
scroll to position [592, 0]
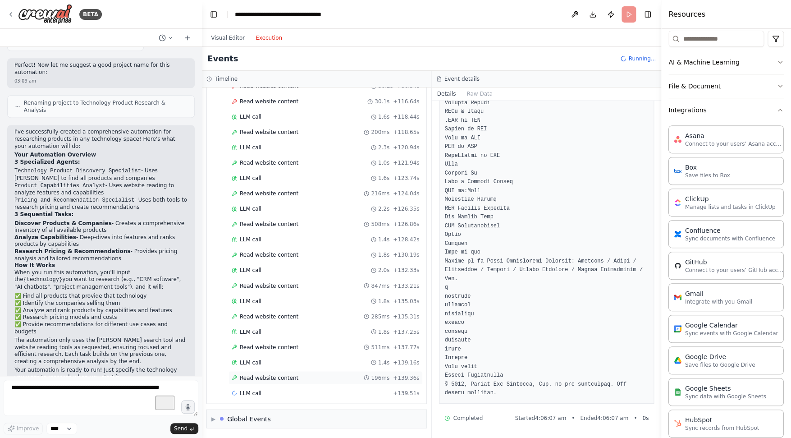
click at [281, 377] on span "Read website content" at bounding box center [269, 377] width 59 height 7
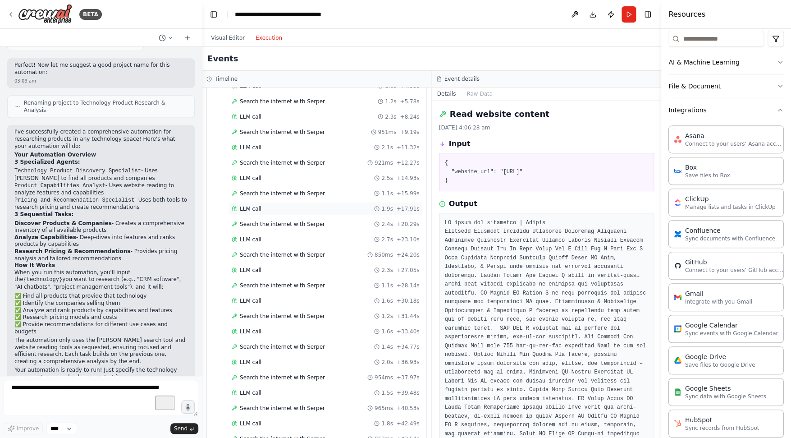
scroll to position [1152, 0]
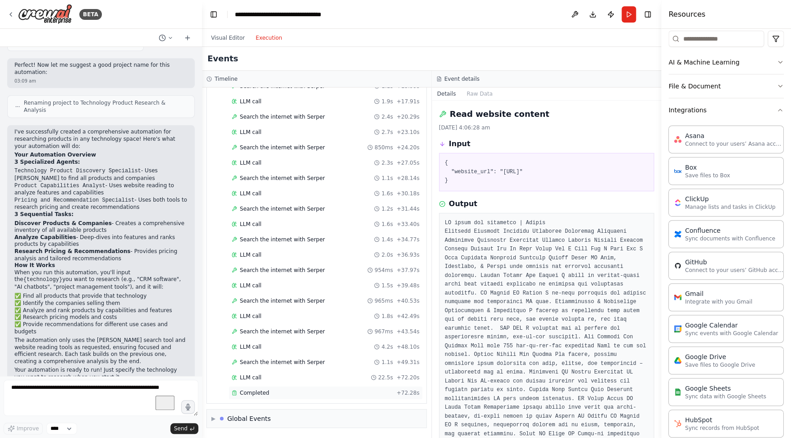
click at [268, 391] on div "Completed" at bounding box center [312, 392] width 161 height 7
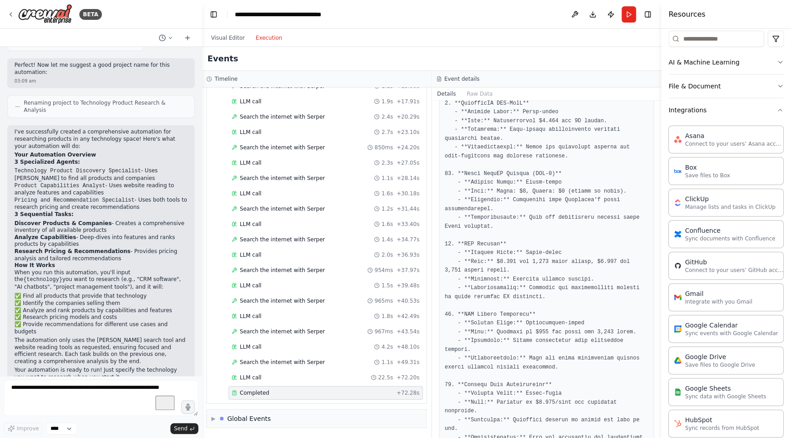
scroll to position [725, 0]
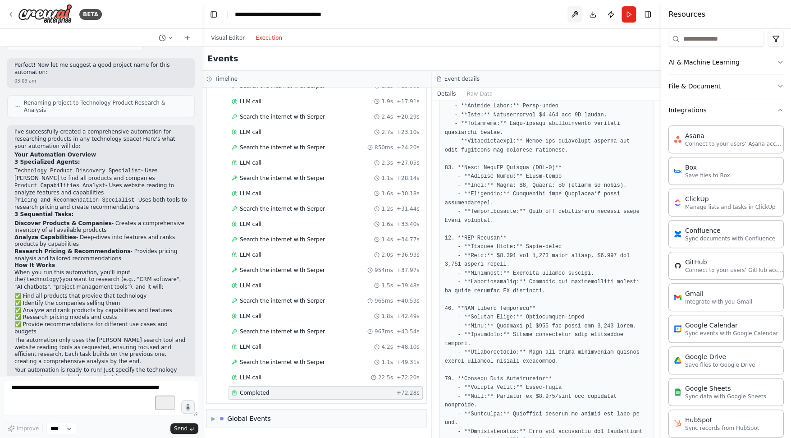
click at [577, 12] on button at bounding box center [575, 14] width 14 height 16
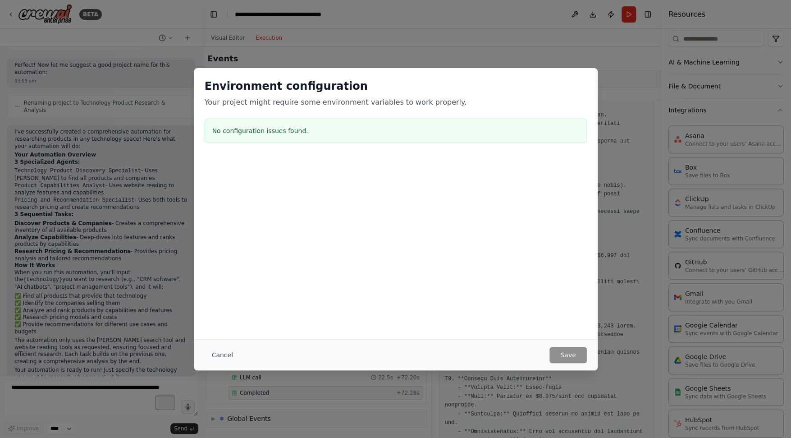
click at [314, 132] on h3 "No configuration issues found." at bounding box center [395, 130] width 367 height 9
drag, startPoint x: 234, startPoint y: 107, endPoint x: 288, endPoint y: 99, distance: 54.3
click at [288, 99] on p "Your project might require some environment variables to work properly." at bounding box center [396, 102] width 382 height 11
drag, startPoint x: 294, startPoint y: 100, endPoint x: 397, endPoint y: 98, distance: 103.3
click at [397, 98] on p "Your project might require some environment variables to work properly." at bounding box center [396, 102] width 382 height 11
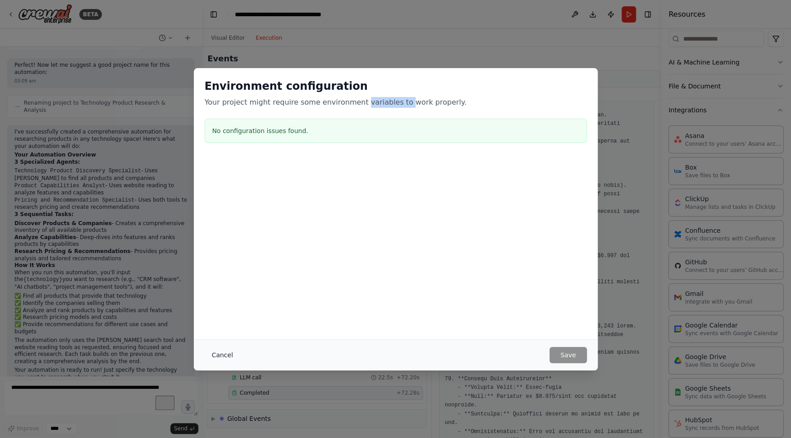
click at [219, 351] on button "Cancel" at bounding box center [223, 355] width 36 height 16
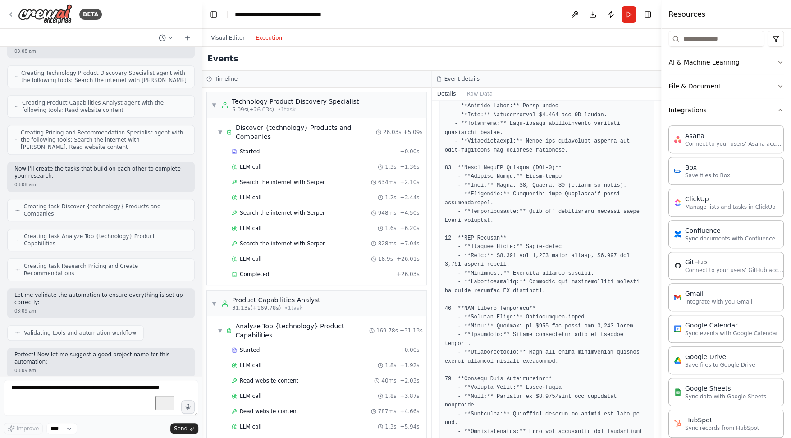
scroll to position [0, 0]
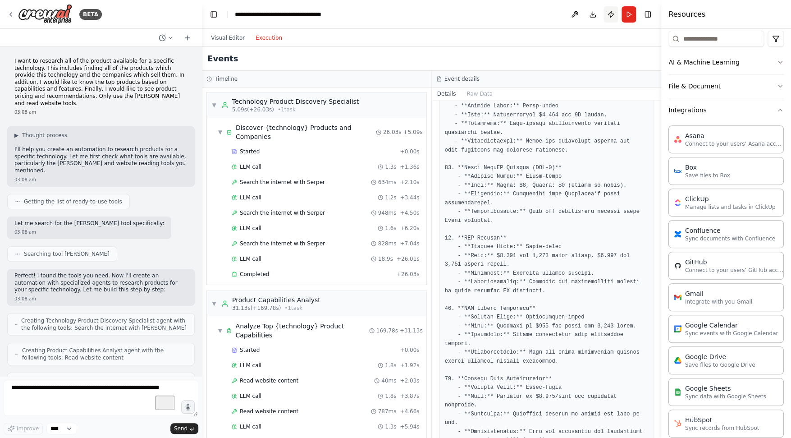
click at [610, 13] on button "Publish" at bounding box center [611, 14] width 14 height 16
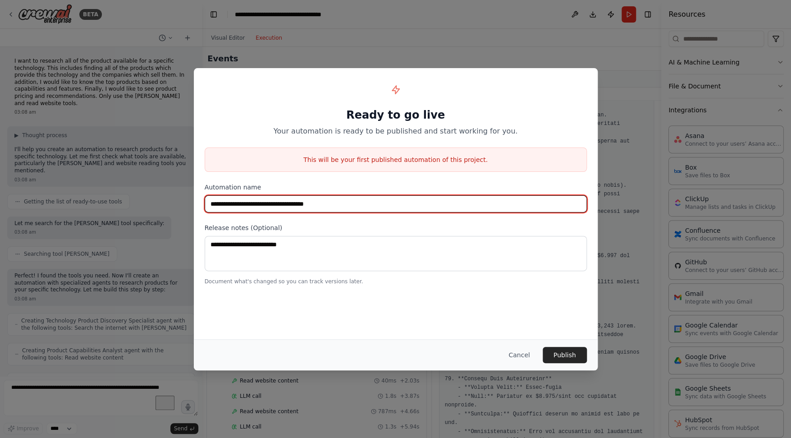
drag, startPoint x: 237, startPoint y: 198, endPoint x: 277, endPoint y: 197, distance: 40.2
click at [277, 197] on input "**********" at bounding box center [396, 203] width 382 height 17
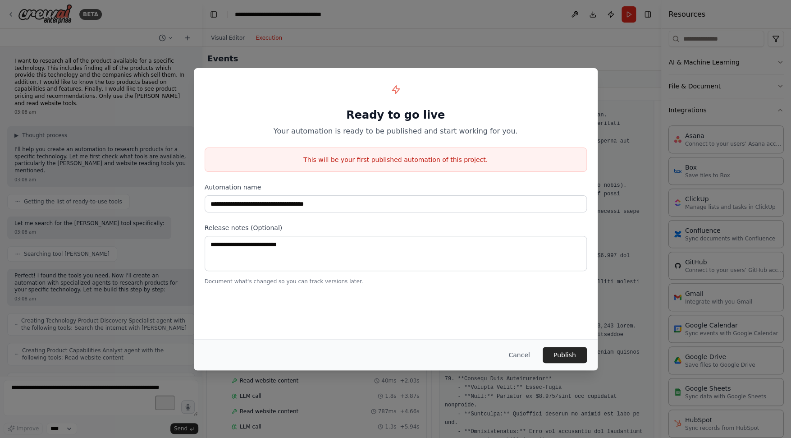
click at [522, 356] on button "Cancel" at bounding box center [519, 355] width 36 height 16
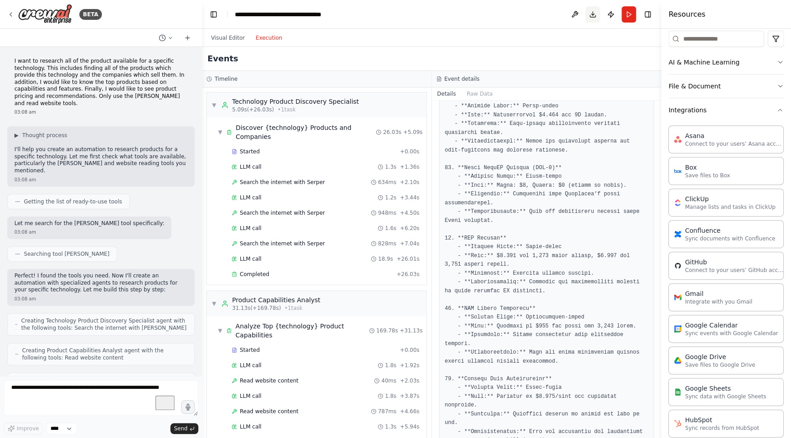
click at [597, 13] on button "Download" at bounding box center [593, 14] width 14 height 16
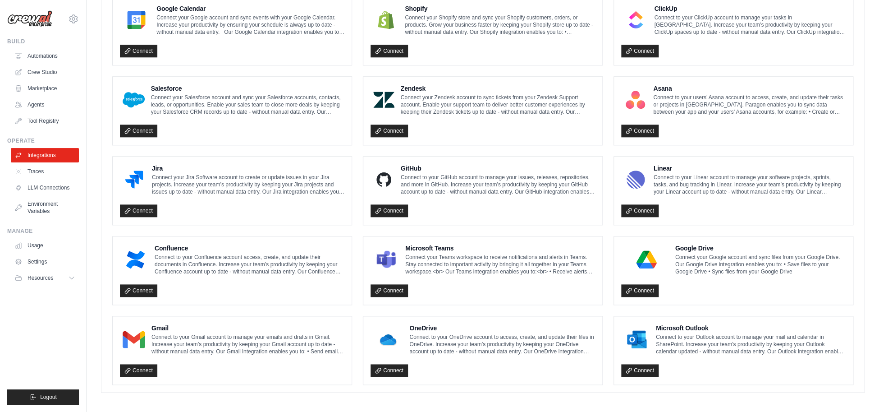
scroll to position [427, 0]
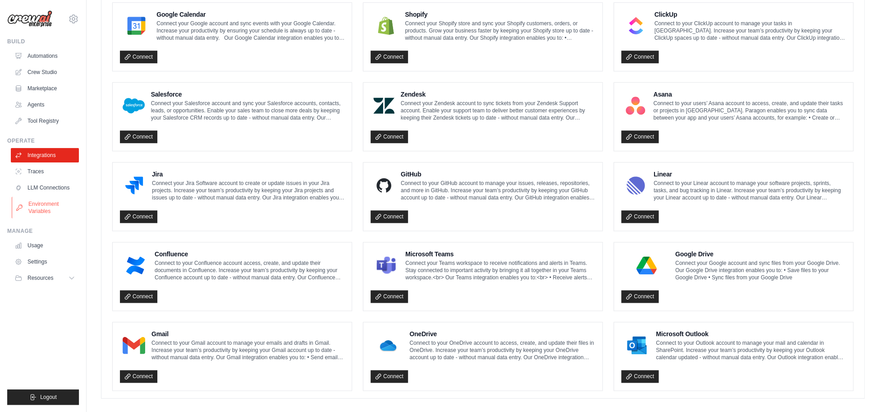
click at [46, 207] on link "Environment Variables" at bounding box center [46, 208] width 68 height 22
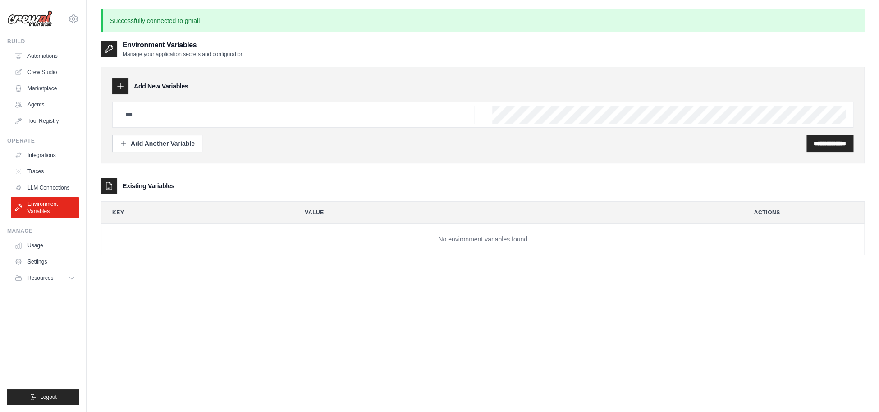
click at [153, 46] on h2 "Environment Variables" at bounding box center [183, 45] width 121 height 11
click at [149, 114] on input "text" at bounding box center [297, 115] width 354 height 18
click at [148, 110] on input "text" at bounding box center [297, 115] width 354 height 18
click at [37, 262] on link "Settings" at bounding box center [46, 261] width 68 height 14
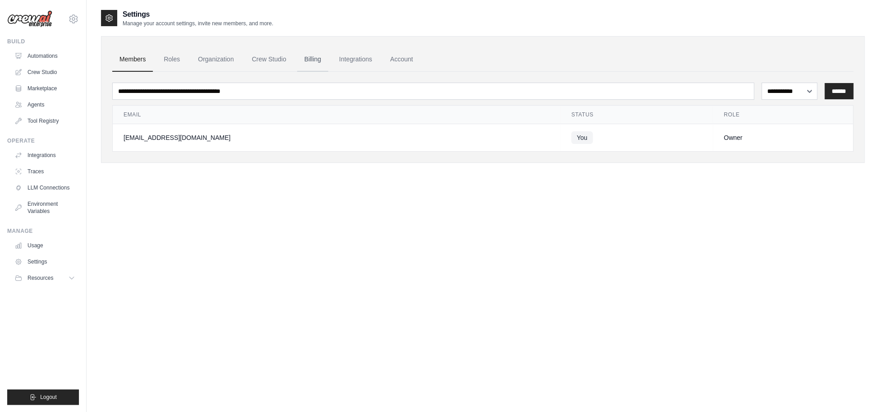
click at [316, 62] on link "Billing" at bounding box center [312, 59] width 31 height 24
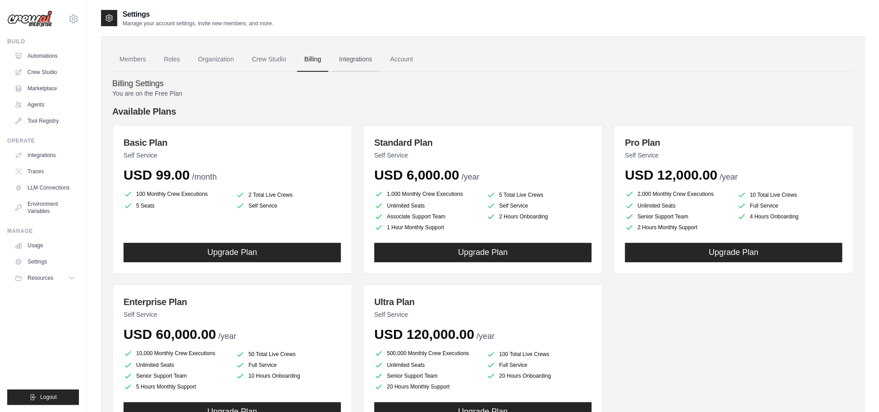
click at [356, 55] on link "Integrations" at bounding box center [355, 59] width 47 height 24
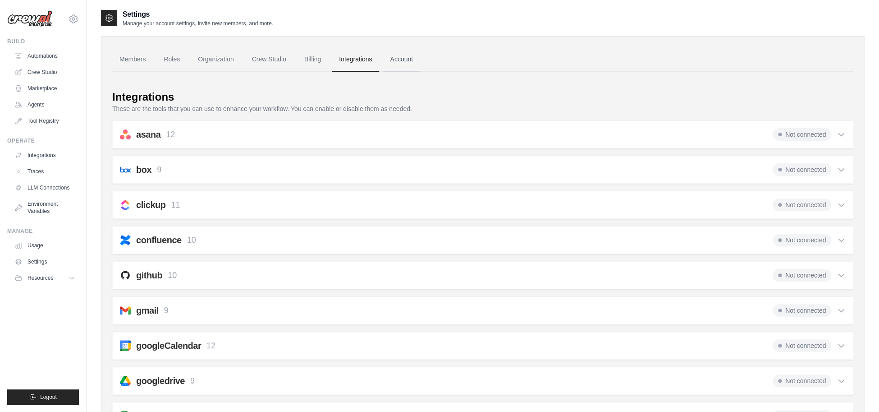
click at [412, 57] on link "Account" at bounding box center [401, 59] width 37 height 24
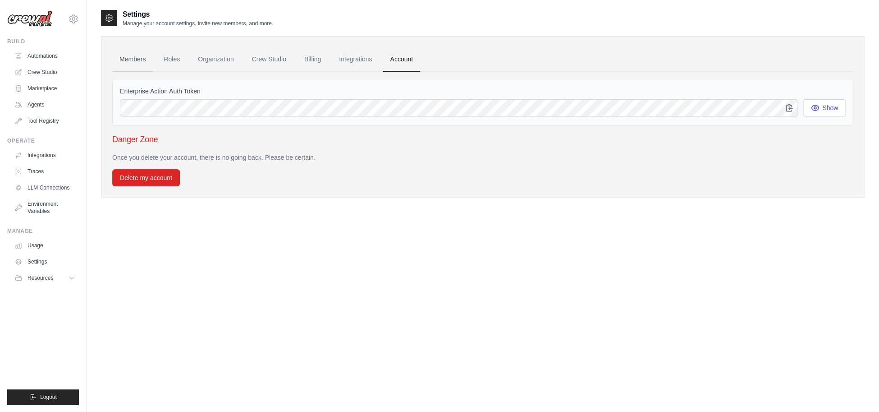
click at [133, 64] on link "Members" at bounding box center [132, 59] width 41 height 24
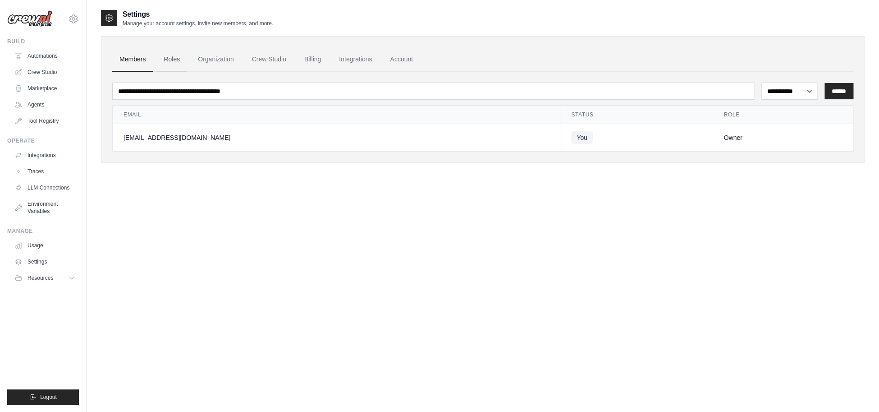
click at [169, 59] on link "Roles" at bounding box center [171, 59] width 31 height 24
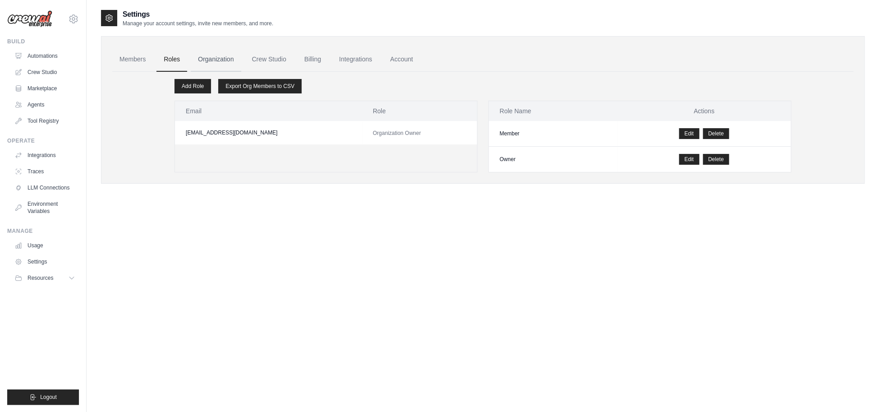
click at [230, 57] on link "Organization" at bounding box center [216, 59] width 50 height 24
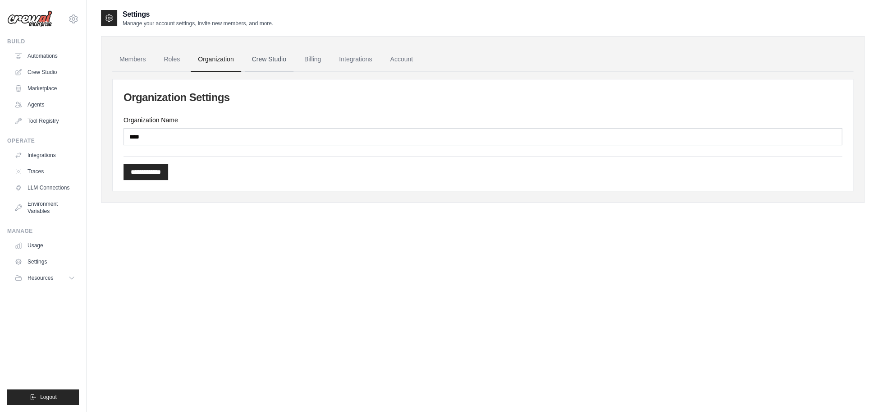
click at [294, 60] on link "Crew Studio" at bounding box center [269, 59] width 49 height 24
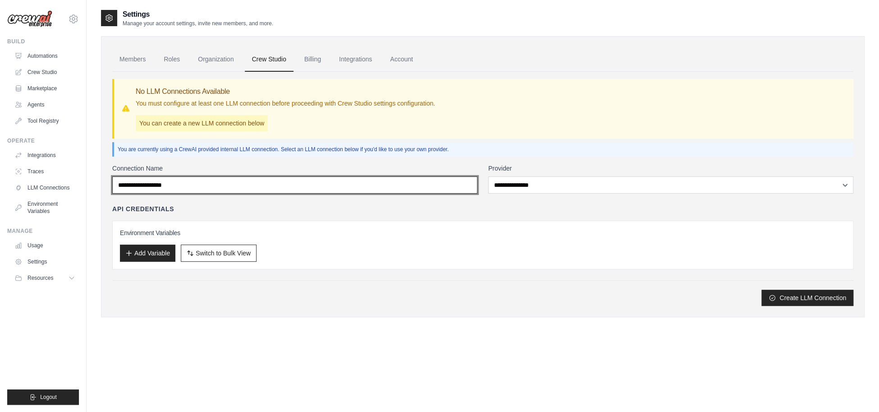
click at [140, 181] on input "Connection Name" at bounding box center [294, 184] width 365 height 17
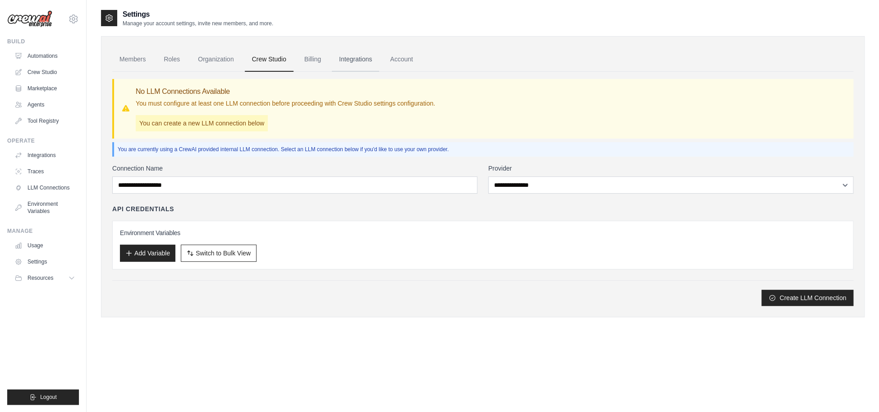
click at [376, 56] on link "Integrations" at bounding box center [355, 59] width 47 height 24
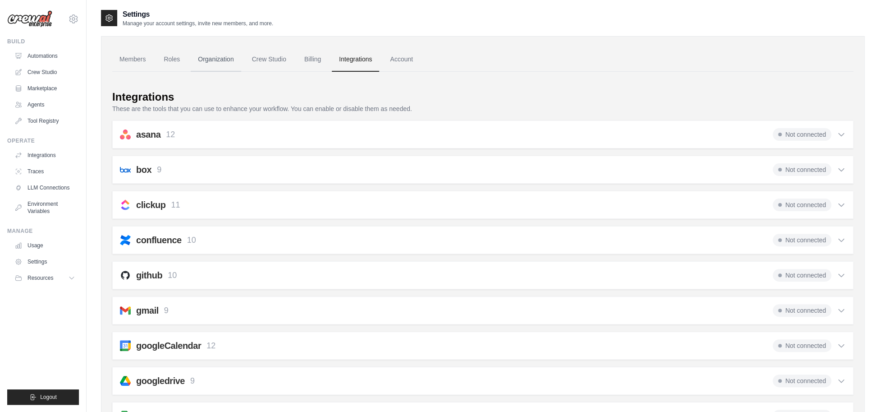
click at [221, 62] on link "Organization" at bounding box center [216, 59] width 50 height 24
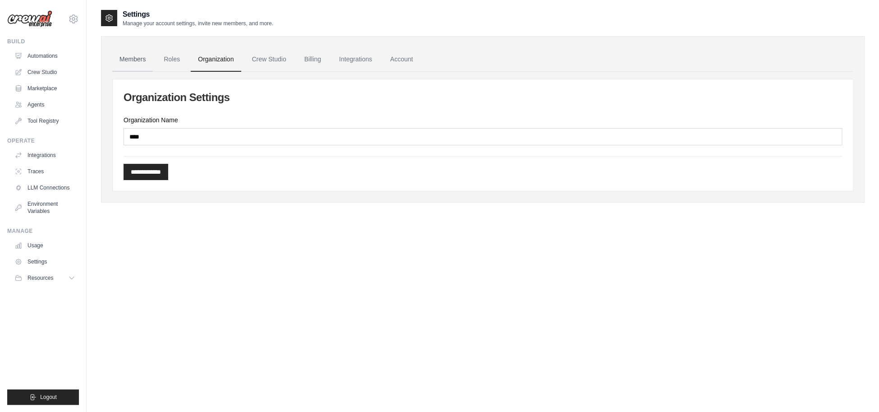
click at [121, 62] on link "Members" at bounding box center [132, 59] width 41 height 24
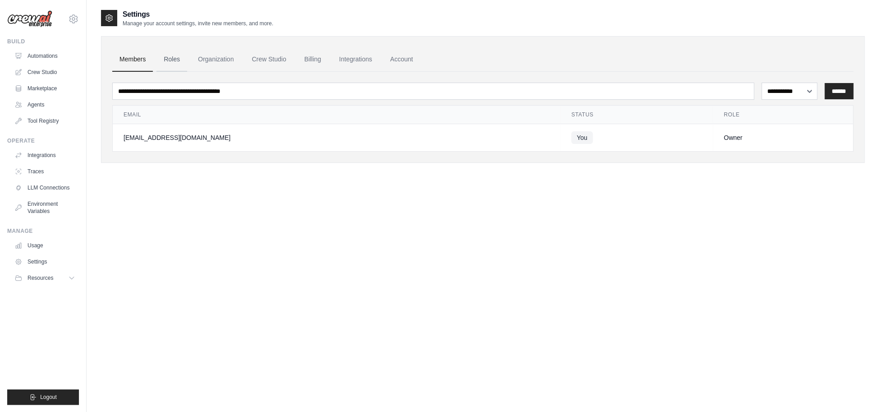
click at [179, 59] on link "Roles" at bounding box center [171, 59] width 31 height 24
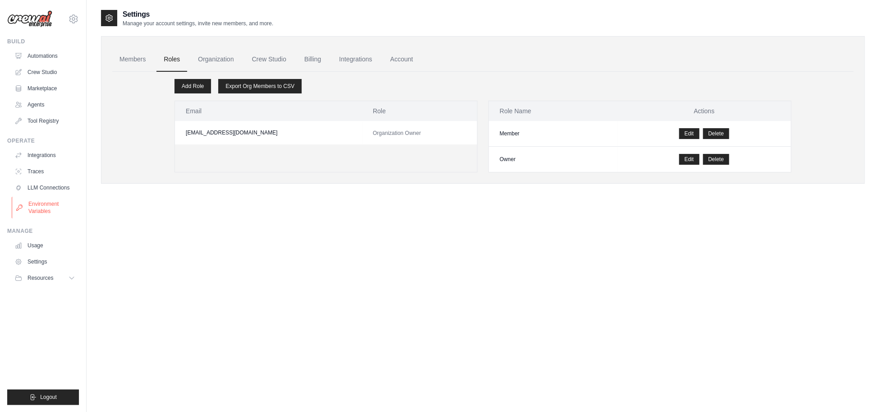
click at [43, 206] on link "Environment Variables" at bounding box center [46, 208] width 68 height 22
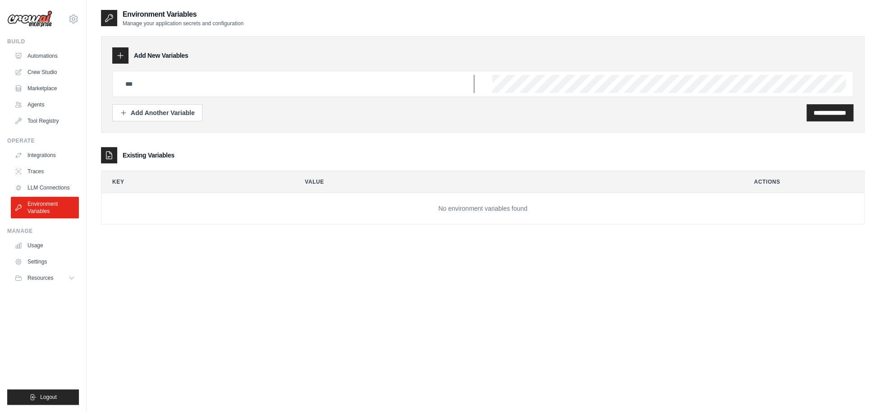
click at [203, 89] on input "text" at bounding box center [297, 84] width 354 height 18
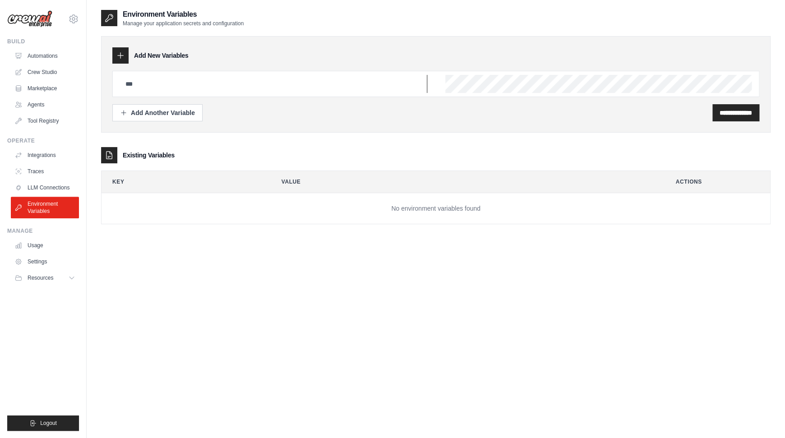
click at [202, 87] on input "text" at bounding box center [273, 84] width 307 height 18
type input "**********"
click at [468, 83] on div "**********" at bounding box center [435, 84] width 647 height 26
click at [152, 115] on div "Add Another Variable" at bounding box center [157, 112] width 75 height 9
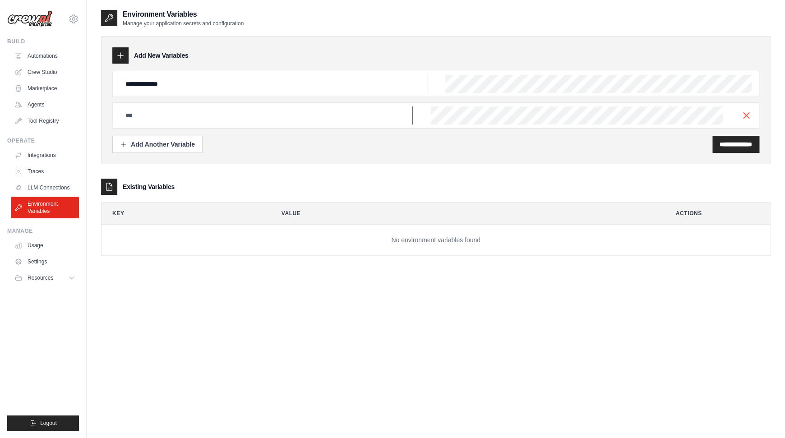
click at [152, 93] on input "text" at bounding box center [273, 84] width 307 height 18
type input "**********"
click at [445, 122] on div "**********" at bounding box center [435, 115] width 647 height 26
click at [474, 77] on div "**********" at bounding box center [435, 84] width 647 height 26
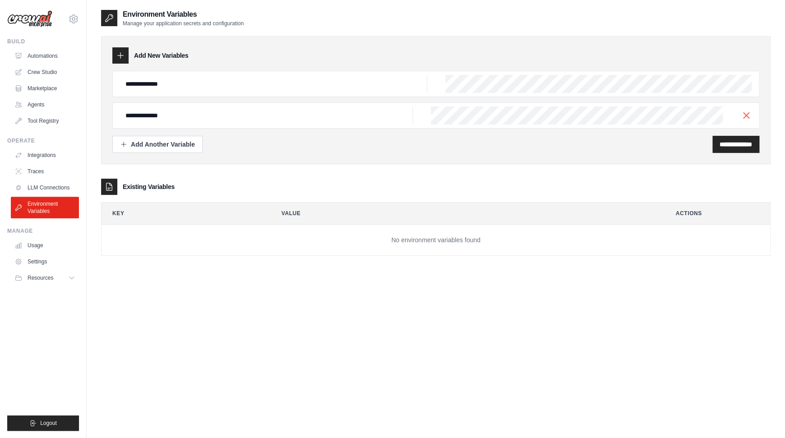
click at [645, 180] on div "Existing Variables" at bounding box center [435, 187] width 669 height 16
click at [736, 144] on input "**********" at bounding box center [735, 144] width 32 height 9
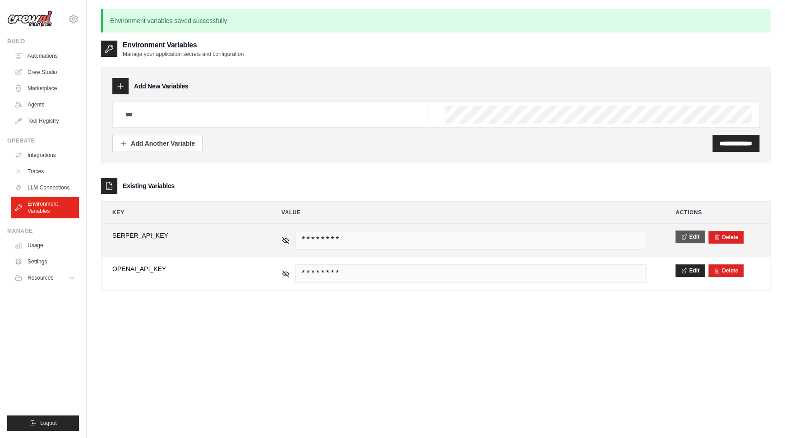
click at [697, 231] on button "Edit" at bounding box center [689, 236] width 29 height 13
click at [689, 235] on button "Save" at bounding box center [686, 236] width 23 height 13
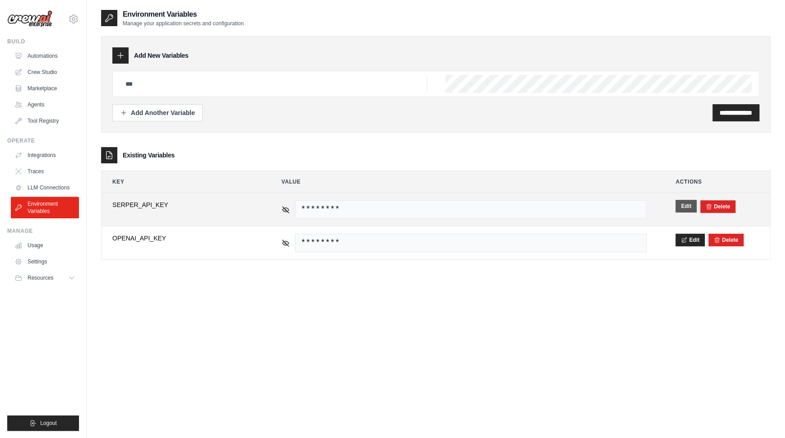
click at [681, 208] on button "Edit" at bounding box center [685, 206] width 21 height 13
click at [685, 207] on button "Save" at bounding box center [686, 206] width 23 height 13
